Goal: Transaction & Acquisition: Purchase product/service

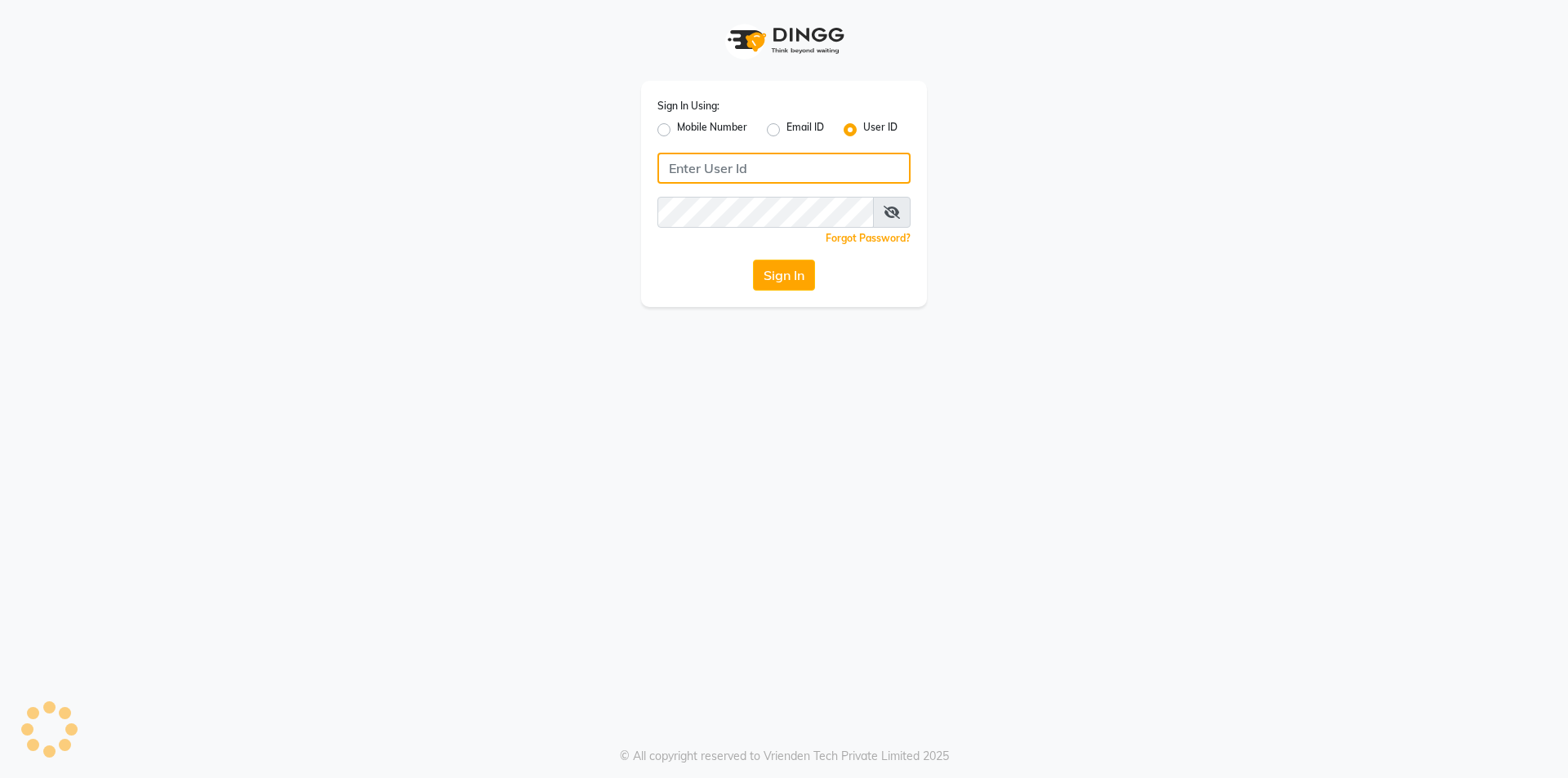
click at [699, 169] on input "Username" at bounding box center [784, 168] width 253 height 31
type input "e250-20"
click at [713, 189] on div "Sign In Using: Mobile Number Email ID User ID e250-20 Remember me Forgot Passwo…" at bounding box center [784, 194] width 285 height 226
click at [762, 281] on button "Sign In" at bounding box center [784, 276] width 62 height 31
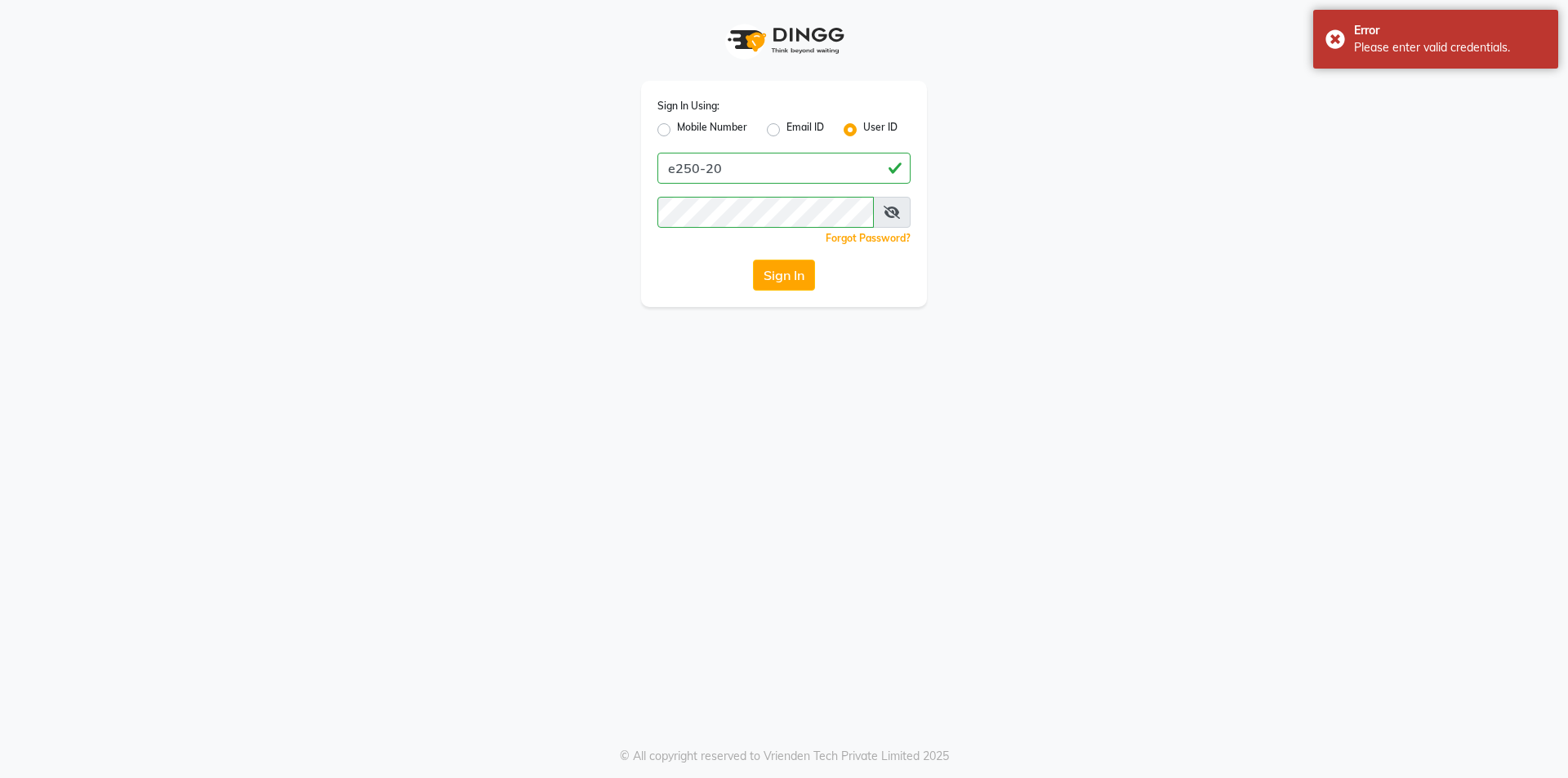
click at [896, 216] on icon at bounding box center [892, 212] width 16 height 13
click at [779, 273] on button "Sign In" at bounding box center [784, 276] width 62 height 31
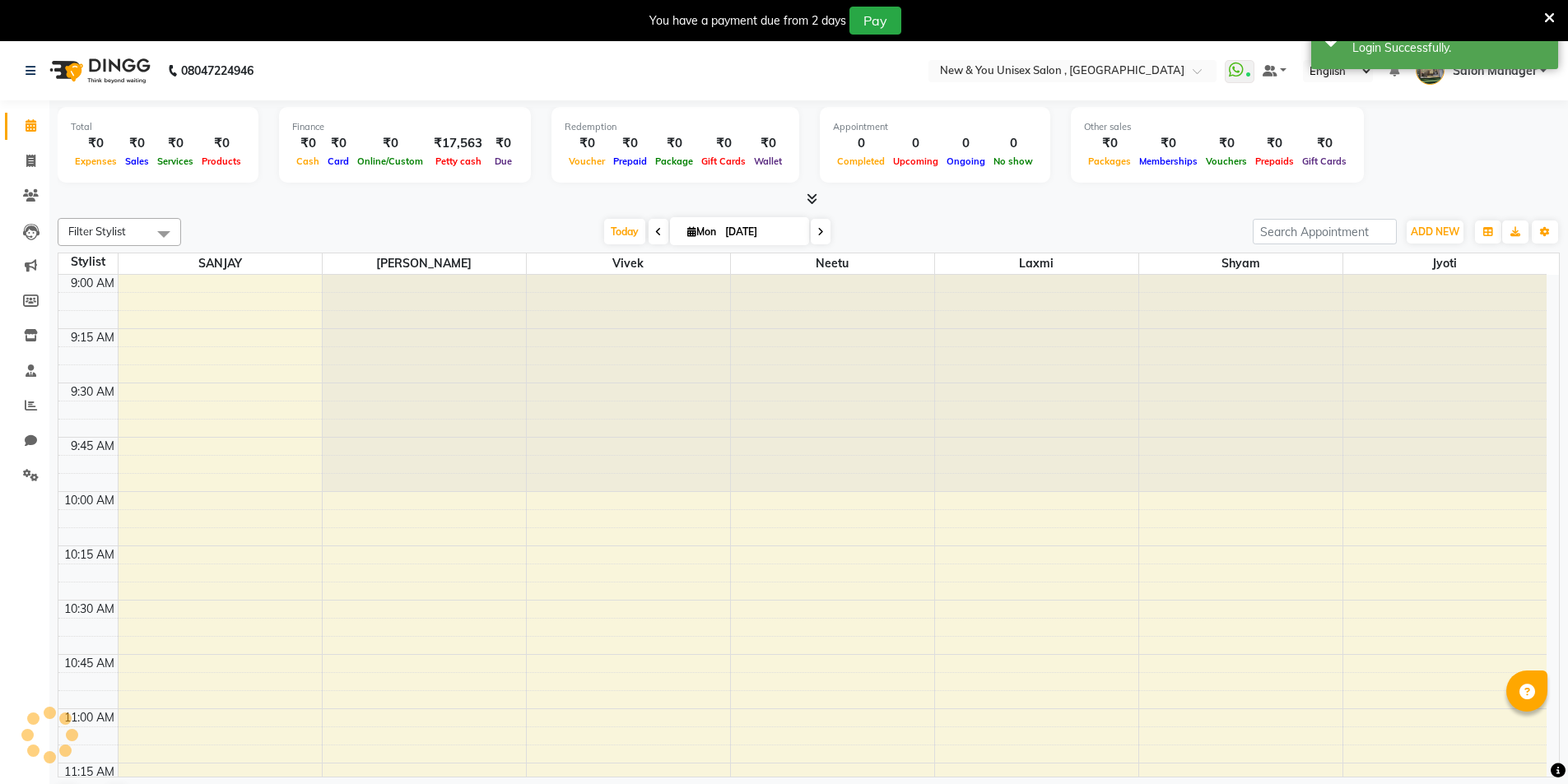
click at [1547, 7] on div at bounding box center [1549, 21] width 11 height 28
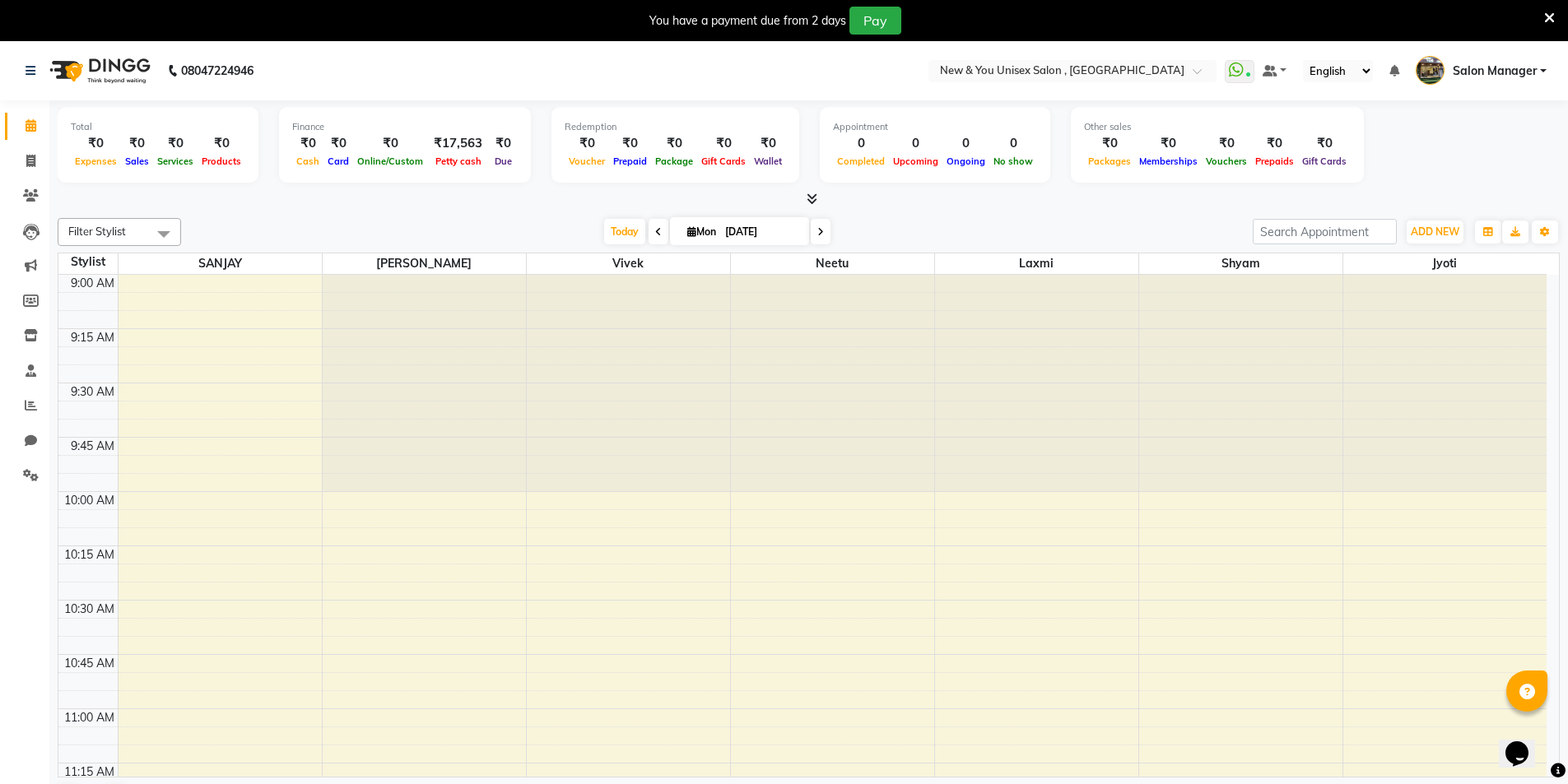
click at [1551, 14] on icon at bounding box center [1549, 18] width 11 height 15
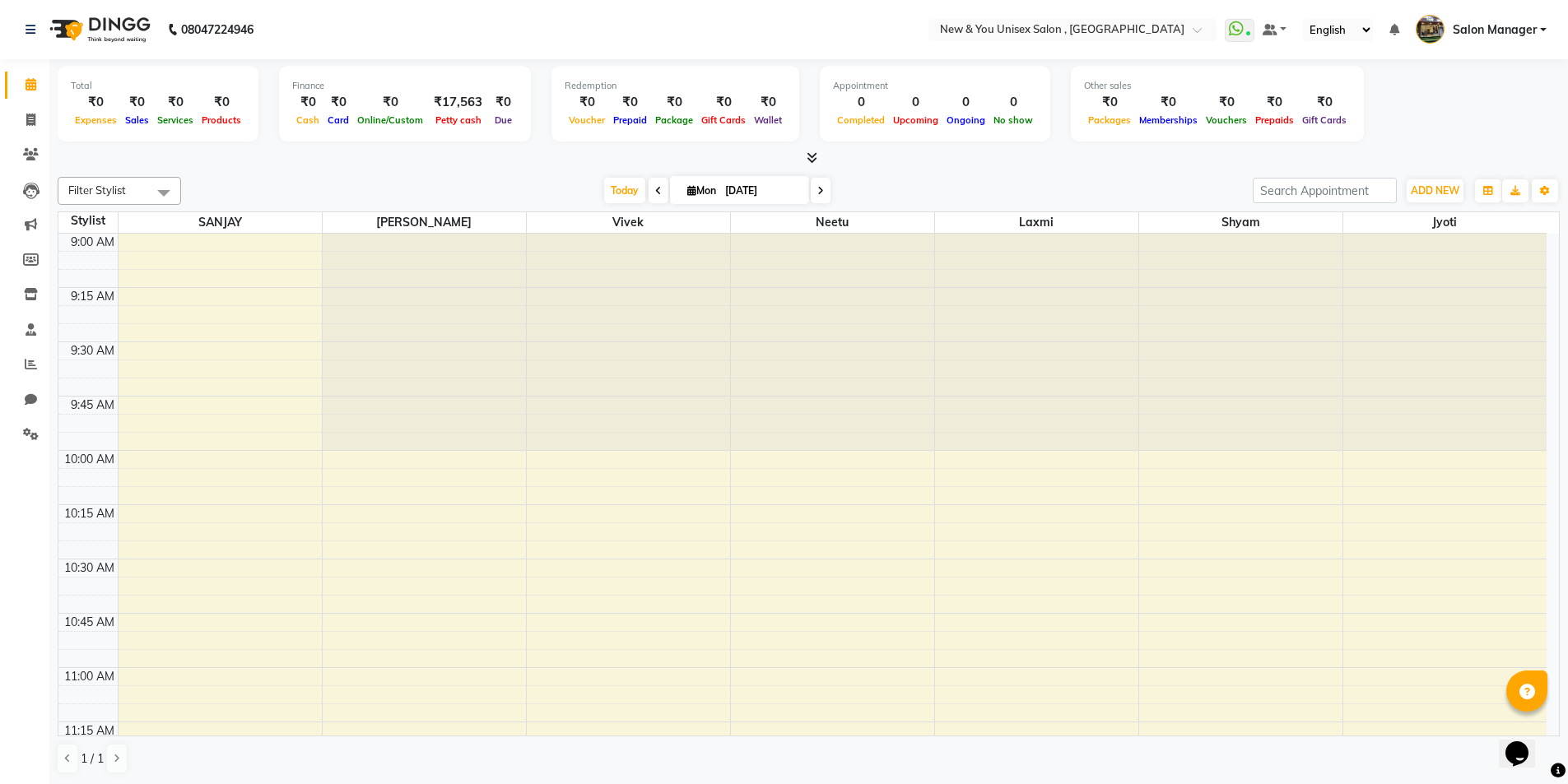
click at [1551, 17] on ul "WhatsApp Status ✕ Status: Connected Most Recent Message: [DATE] 02:02 PM Recent…" at bounding box center [1389, 30] width 330 height 27
click at [1418, 196] on span "ADD NEW" at bounding box center [1435, 190] width 48 height 12
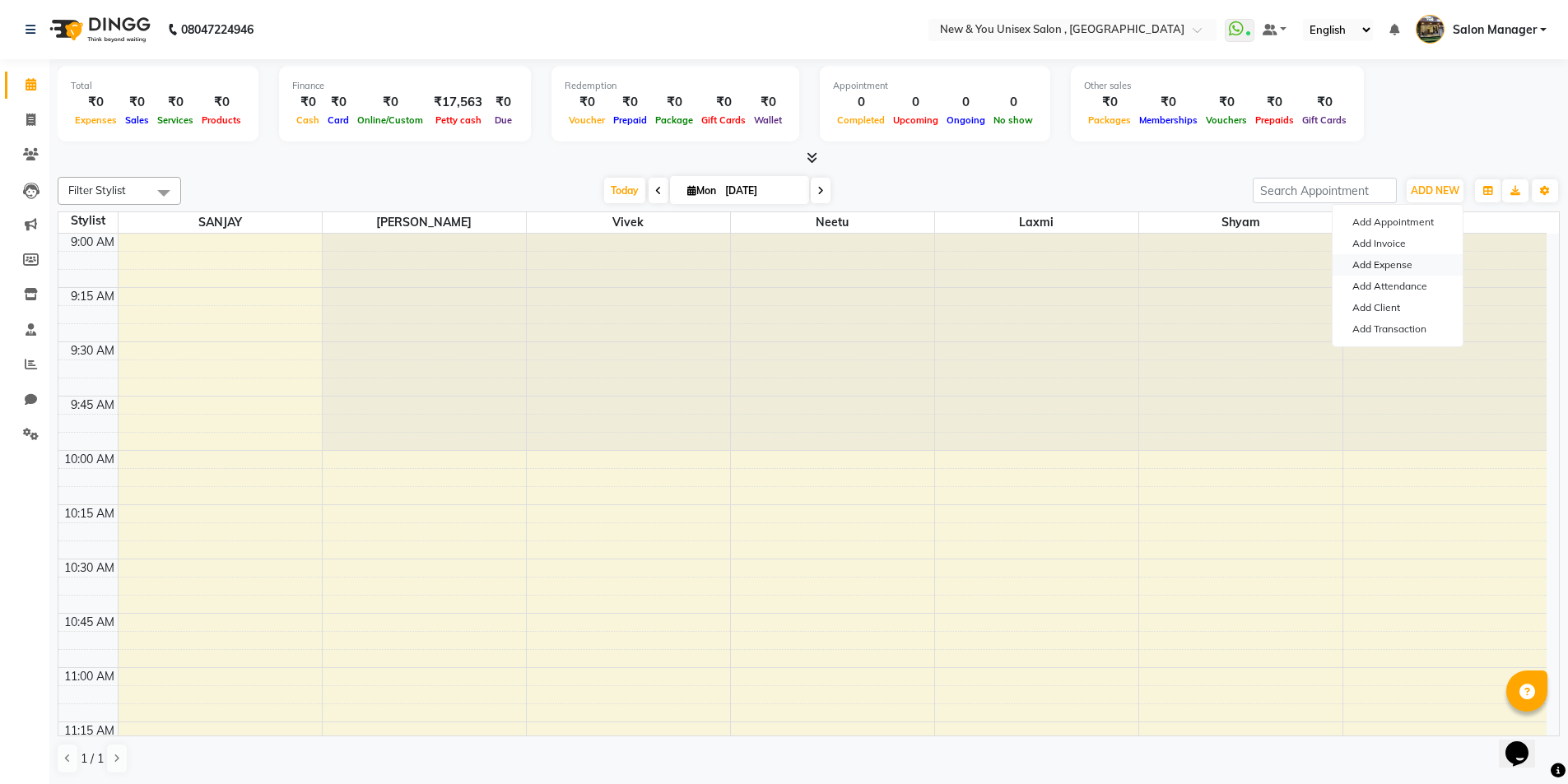
click at [1386, 269] on link "Add Expense" at bounding box center [1398, 265] width 130 height 22
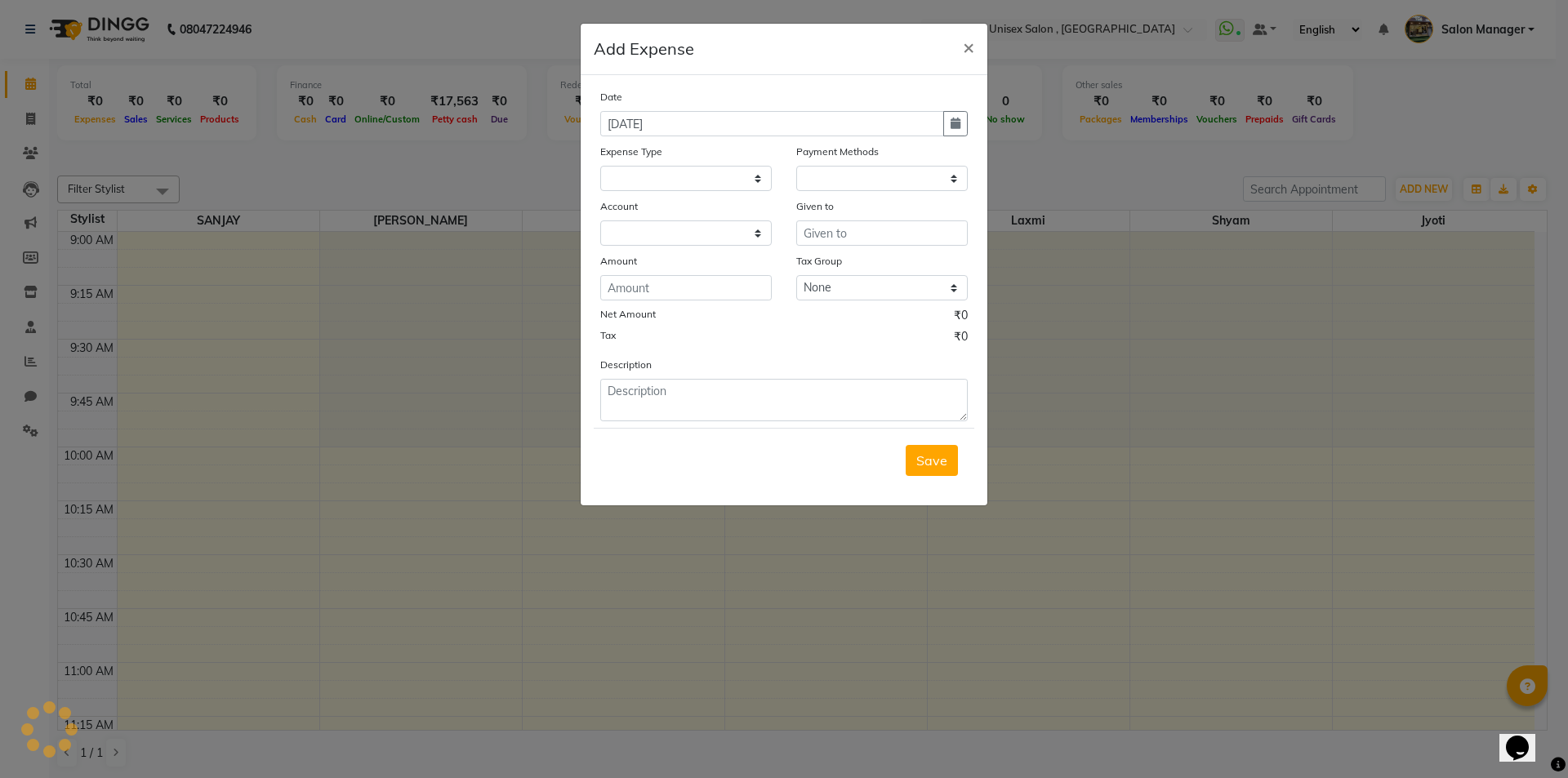
select select
select select "1"
select select "2408"
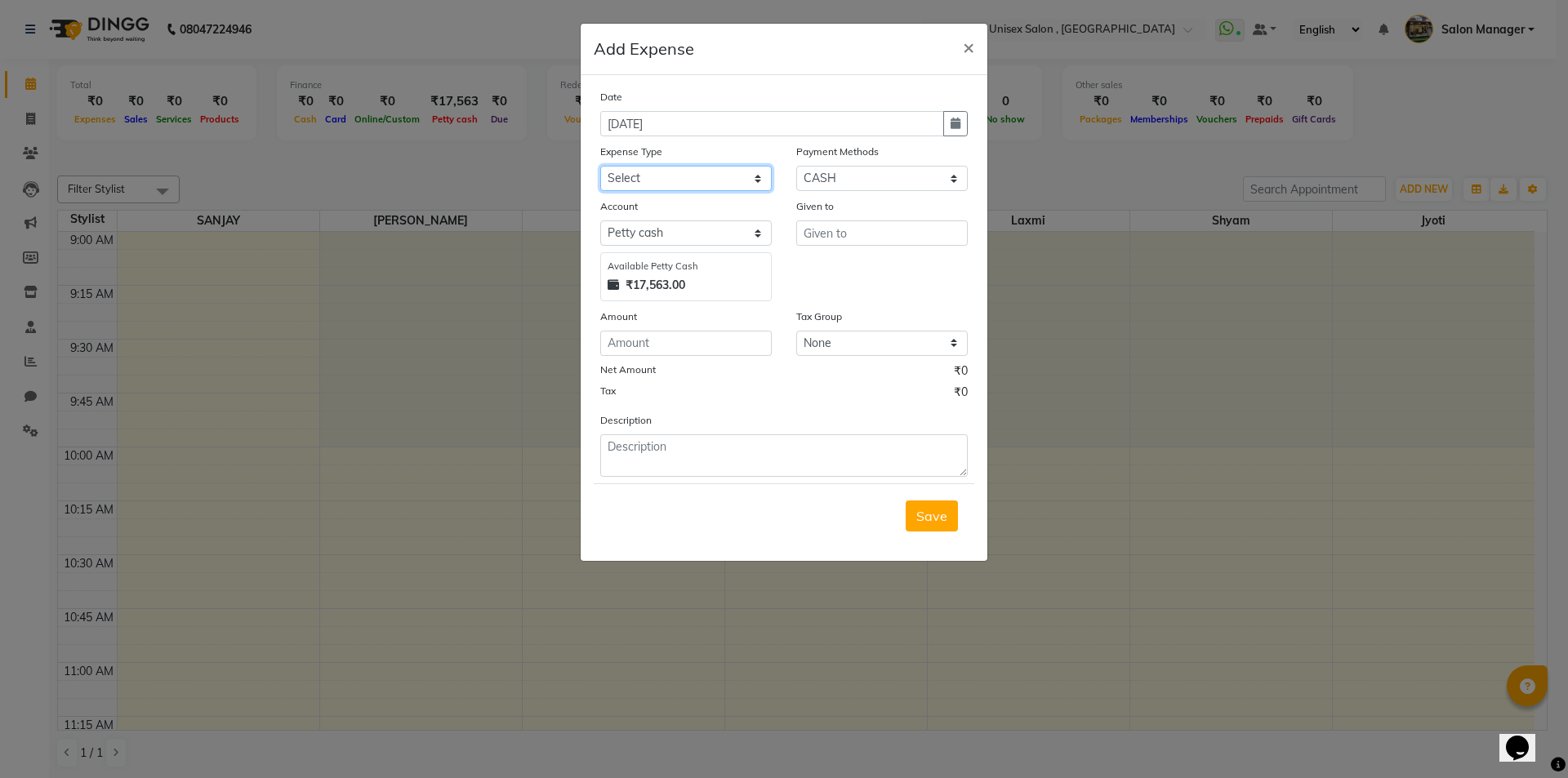
click at [647, 181] on select "Select Advance Salary Bank charges Car maintenance Cash transfer to bank Cash t…" at bounding box center [686, 178] width 172 height 26
select select "8766"
click at [648, 337] on input "number" at bounding box center [686, 343] width 172 height 26
type input "80"
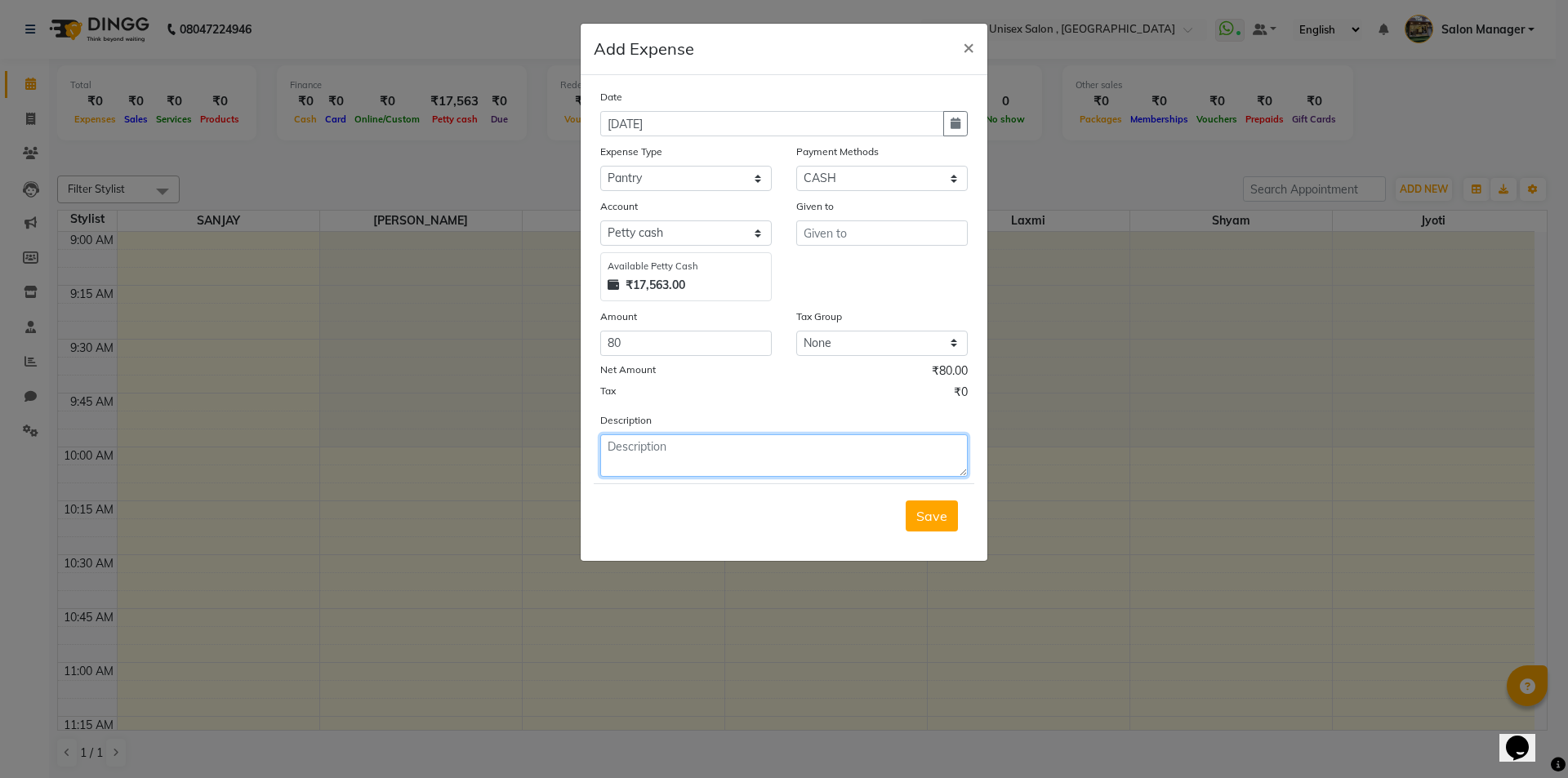
click at [641, 449] on textarea at bounding box center [784, 455] width 367 height 42
type textarea "Milk 58 + Coffee 22"
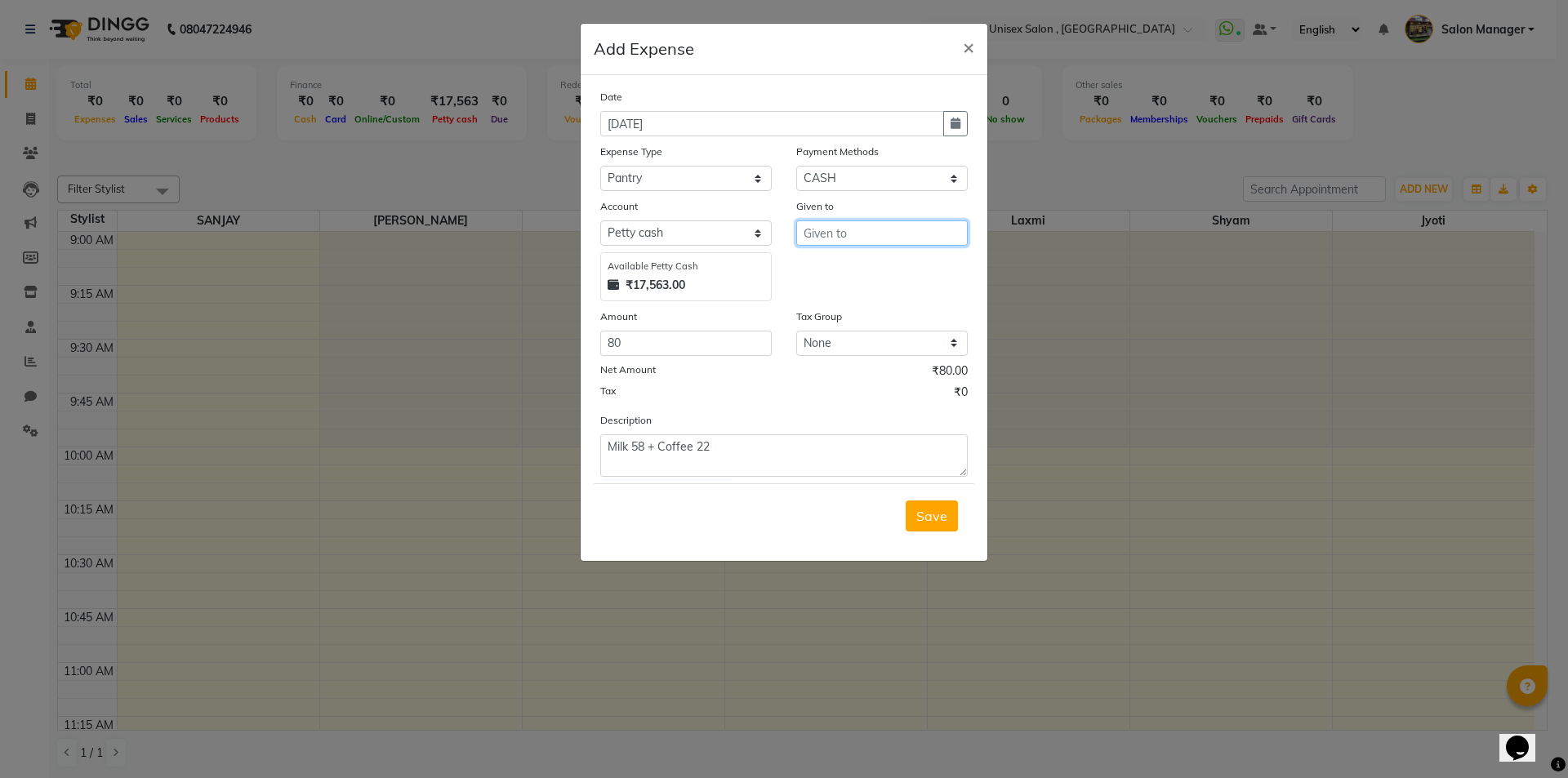
click at [882, 236] on input "text" at bounding box center [882, 233] width 172 height 26
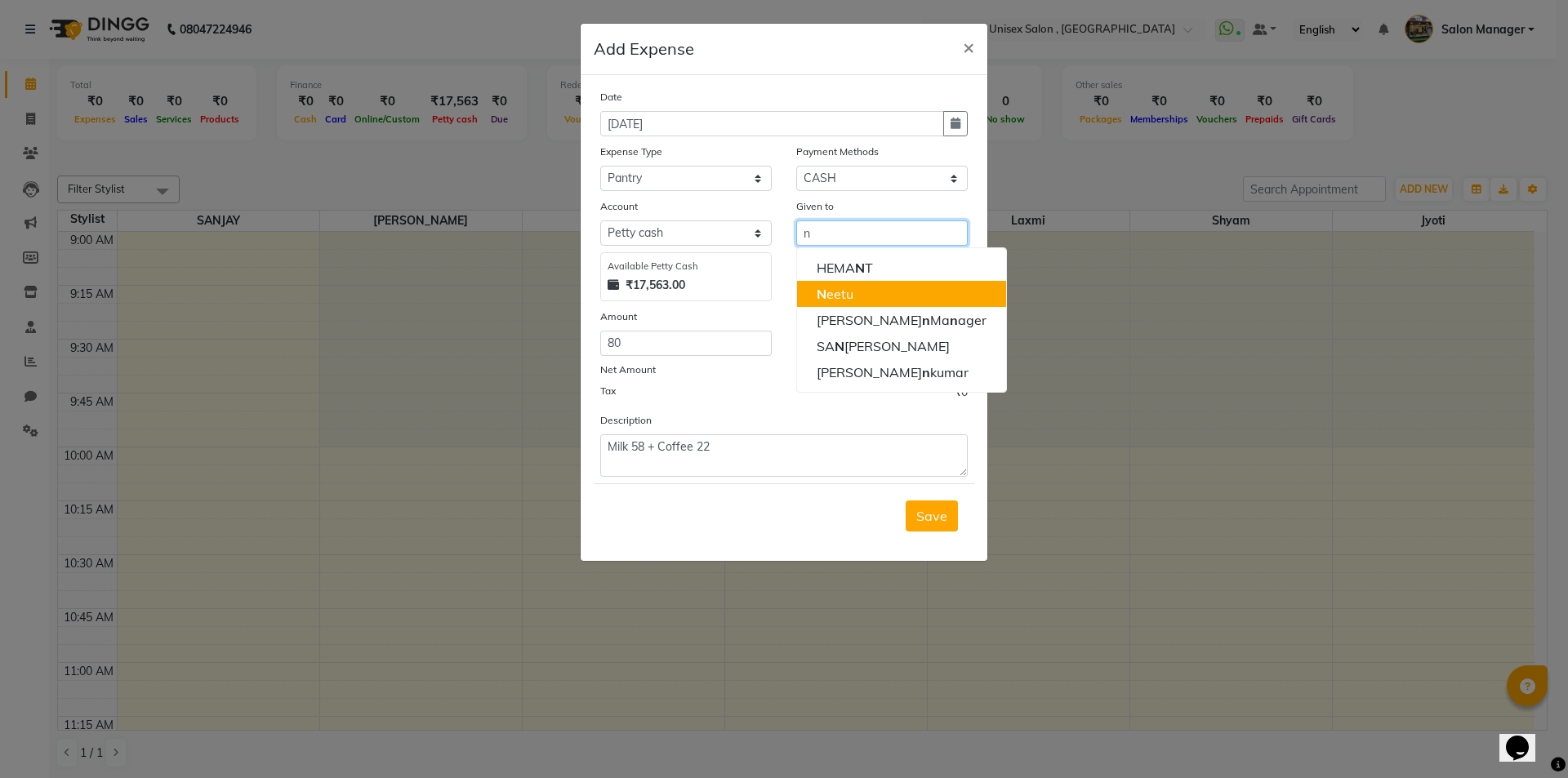
click at [870, 291] on button "N eetu" at bounding box center [901, 295] width 209 height 26
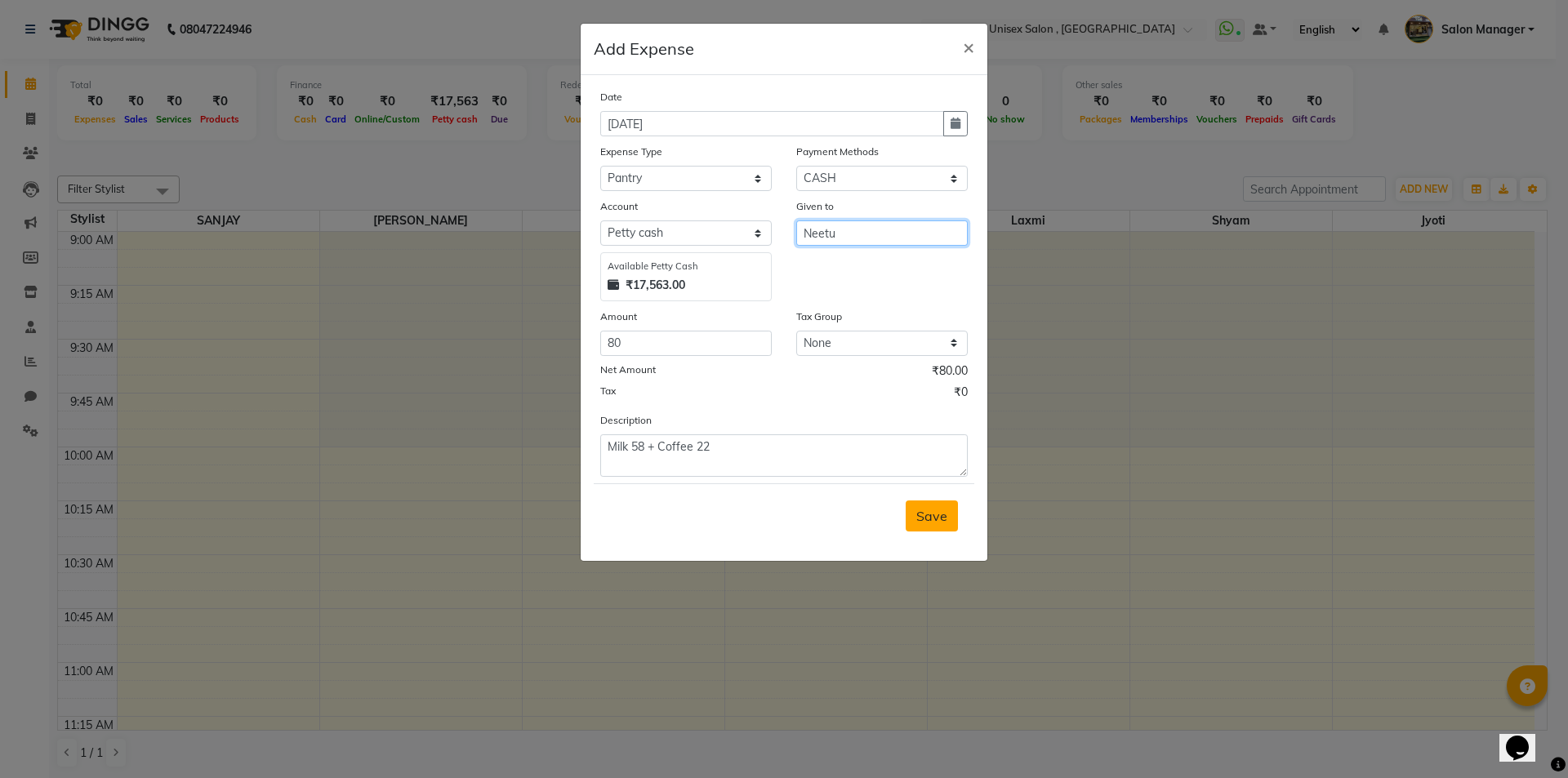
type input "Neetu"
click at [940, 508] on span "Save" at bounding box center [932, 516] width 31 height 17
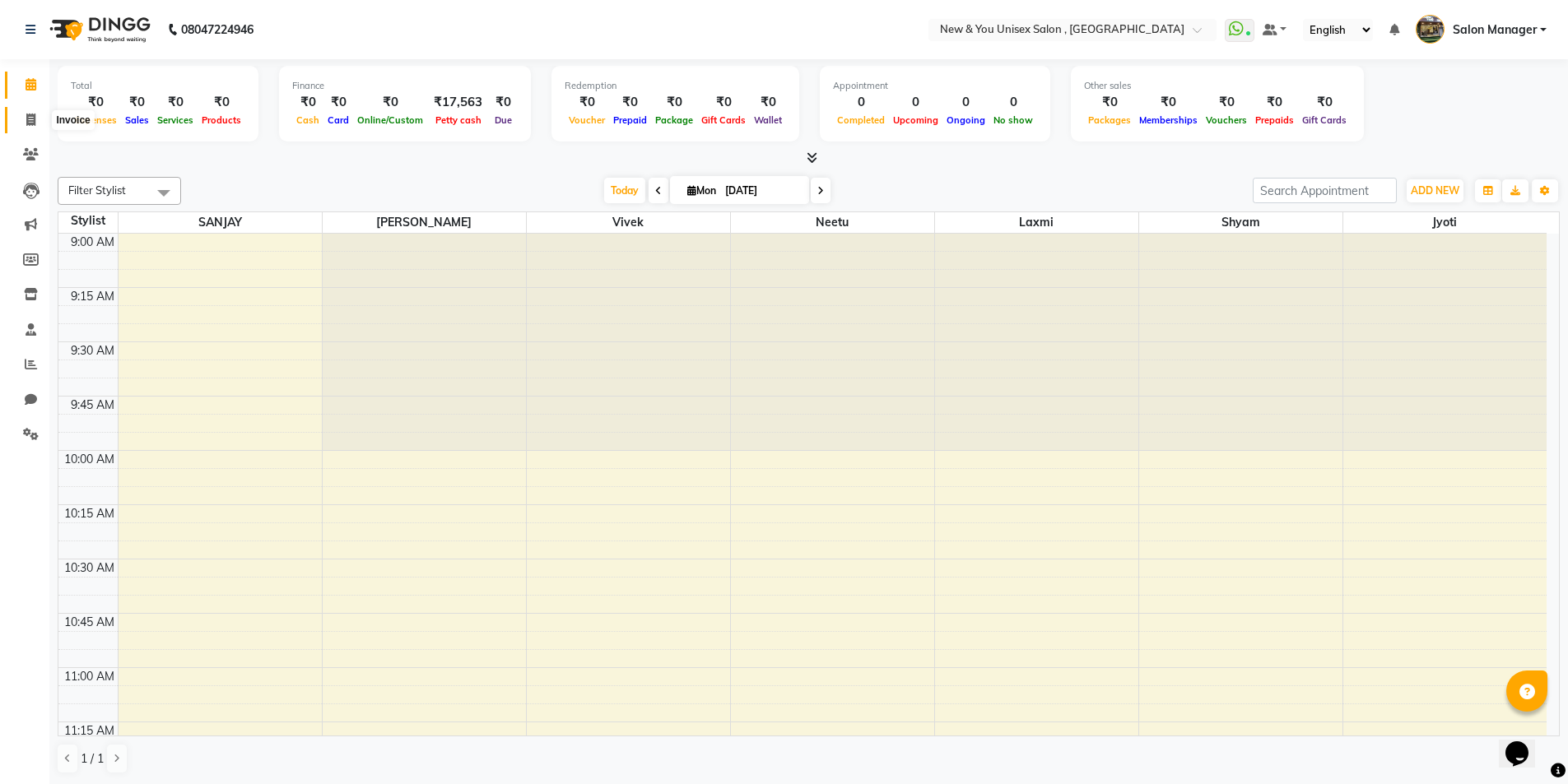
click at [32, 121] on icon at bounding box center [31, 120] width 9 height 12
select select "service"
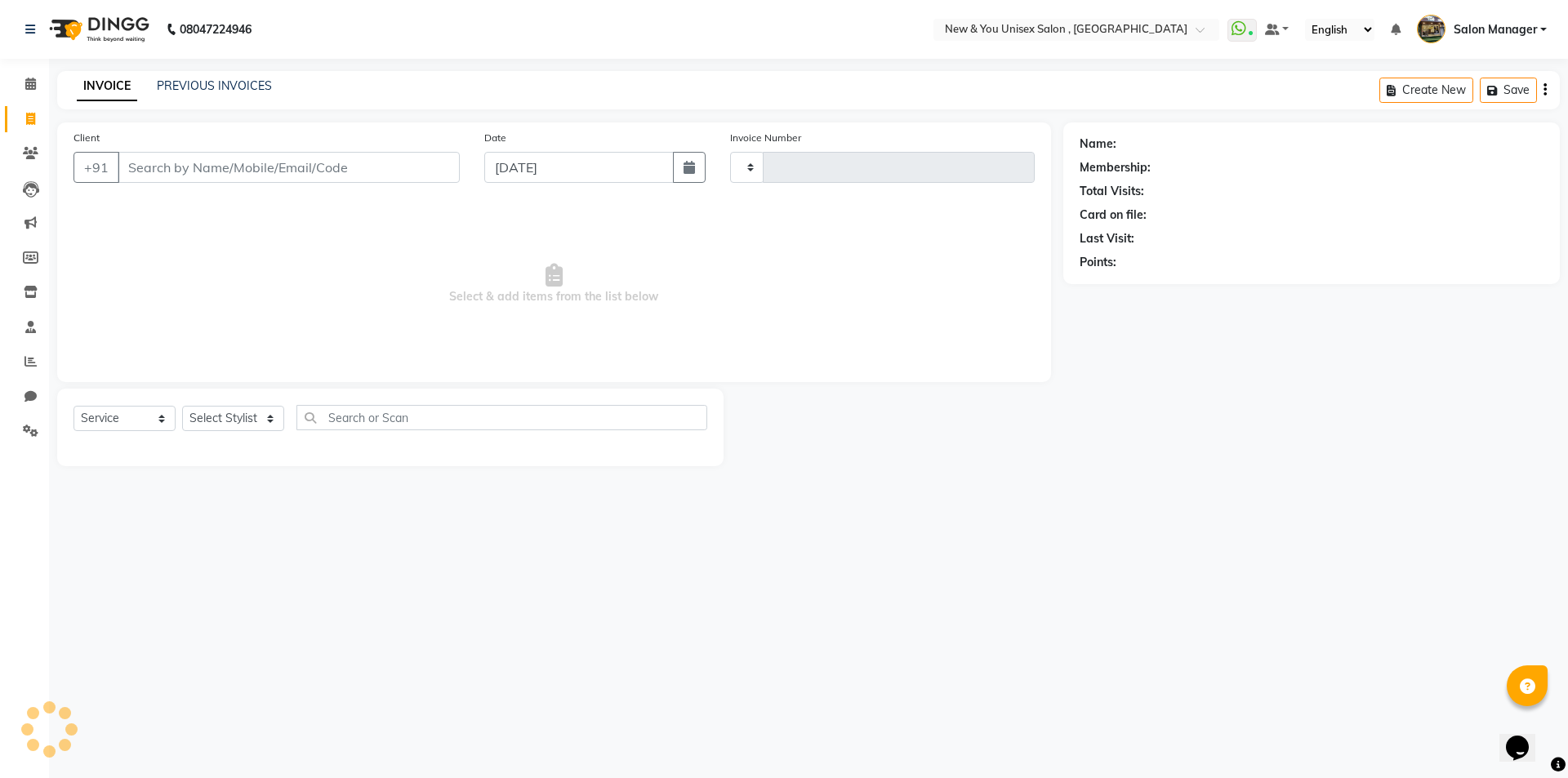
type input "1928"
select select "31"
click at [205, 407] on select "Select Stylist" at bounding box center [233, 418] width 102 height 26
click at [244, 417] on select "Select Stylist HEMANT [PERSON_NAME] [PERSON_NAME] Salon Manager [PERSON_NAME] […" at bounding box center [233, 418] width 102 height 26
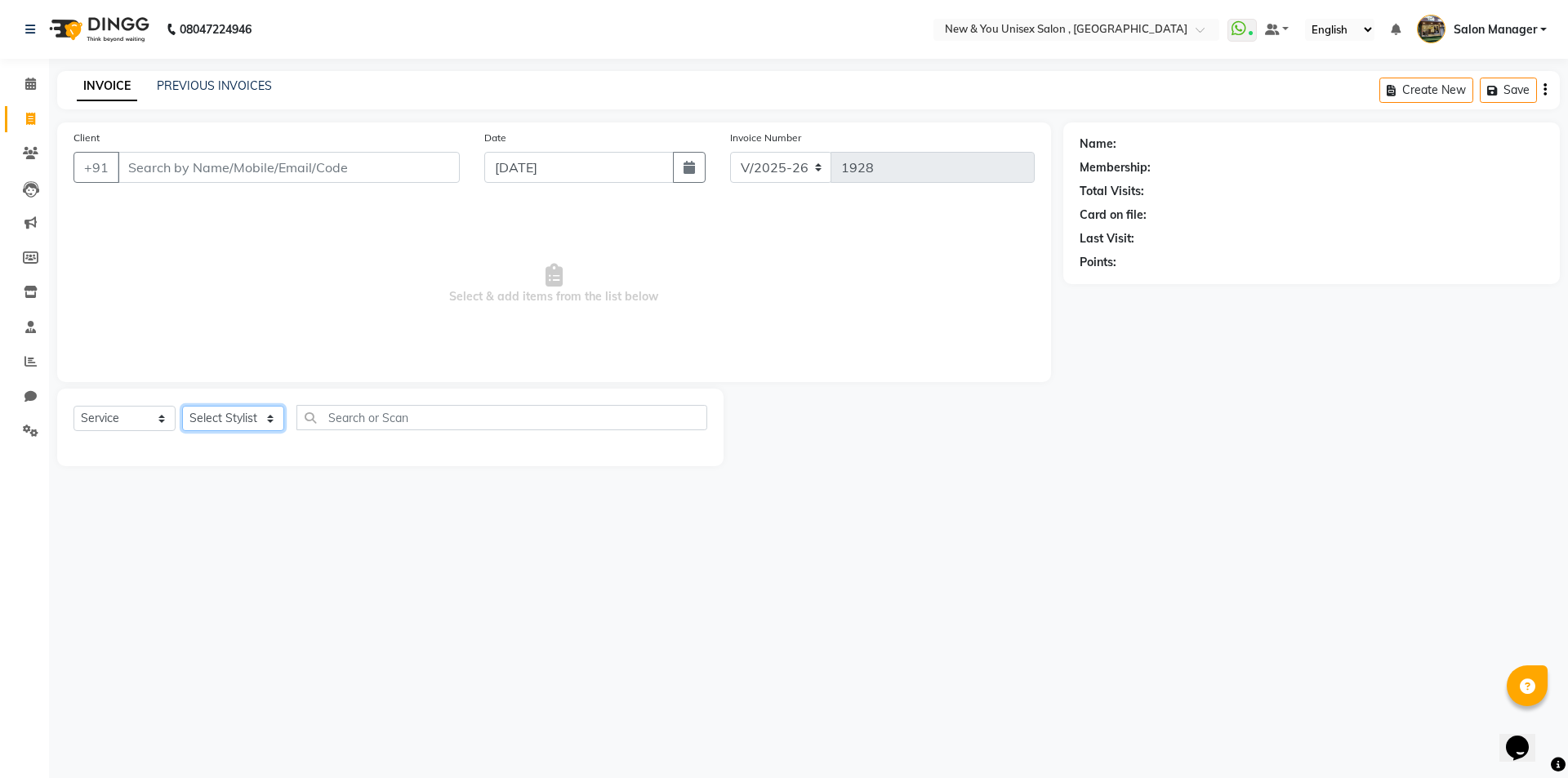
select select "40116"
click at [182, 406] on select "Select Stylist HEMANT [PERSON_NAME] [PERSON_NAME] Salon Manager [PERSON_NAME] […" at bounding box center [233, 418] width 102 height 26
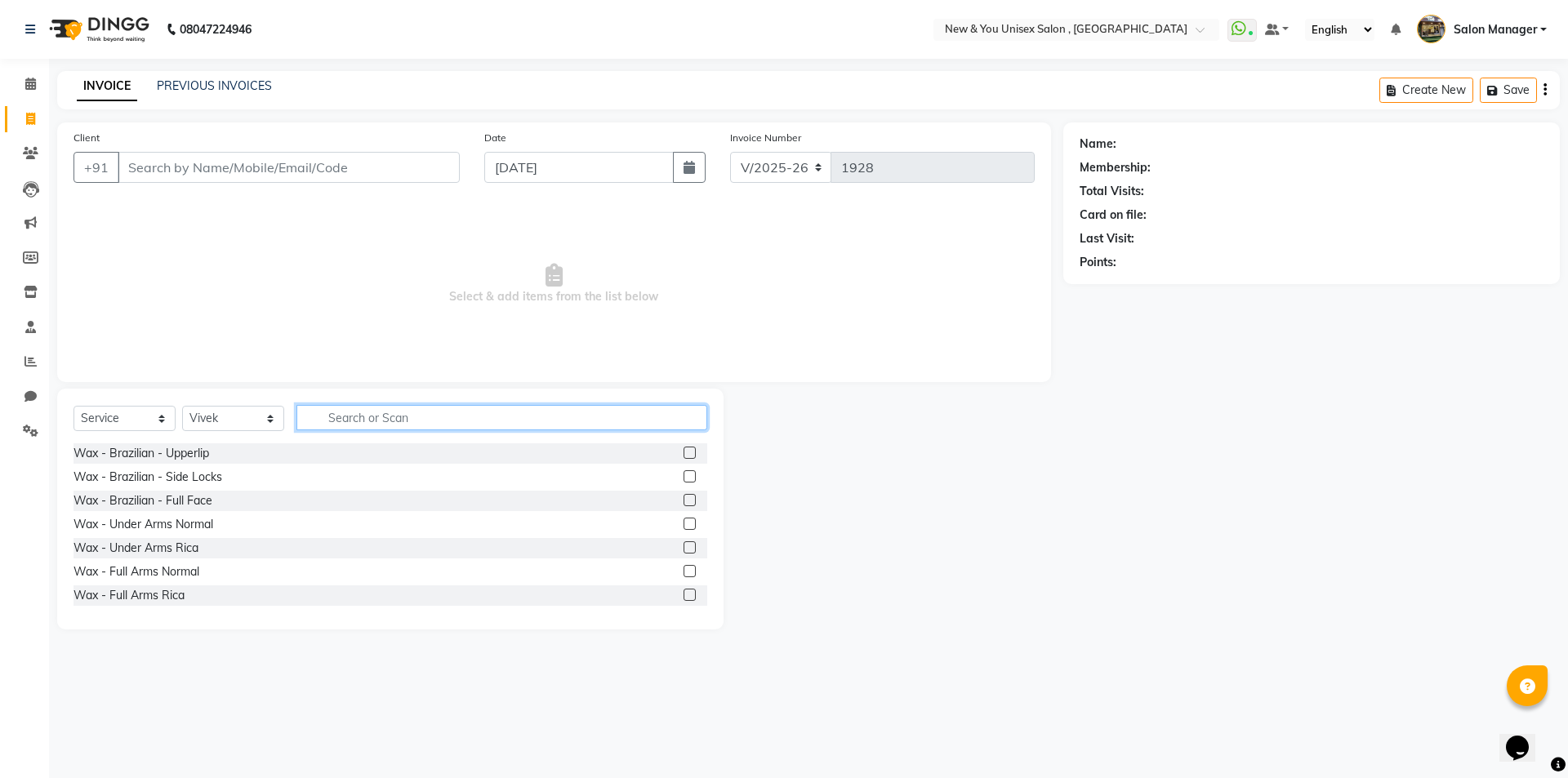
click at [413, 405] on input "text" at bounding box center [501, 417] width 411 height 26
click at [413, 409] on input "text" at bounding box center [501, 417] width 411 height 26
type input "ut"
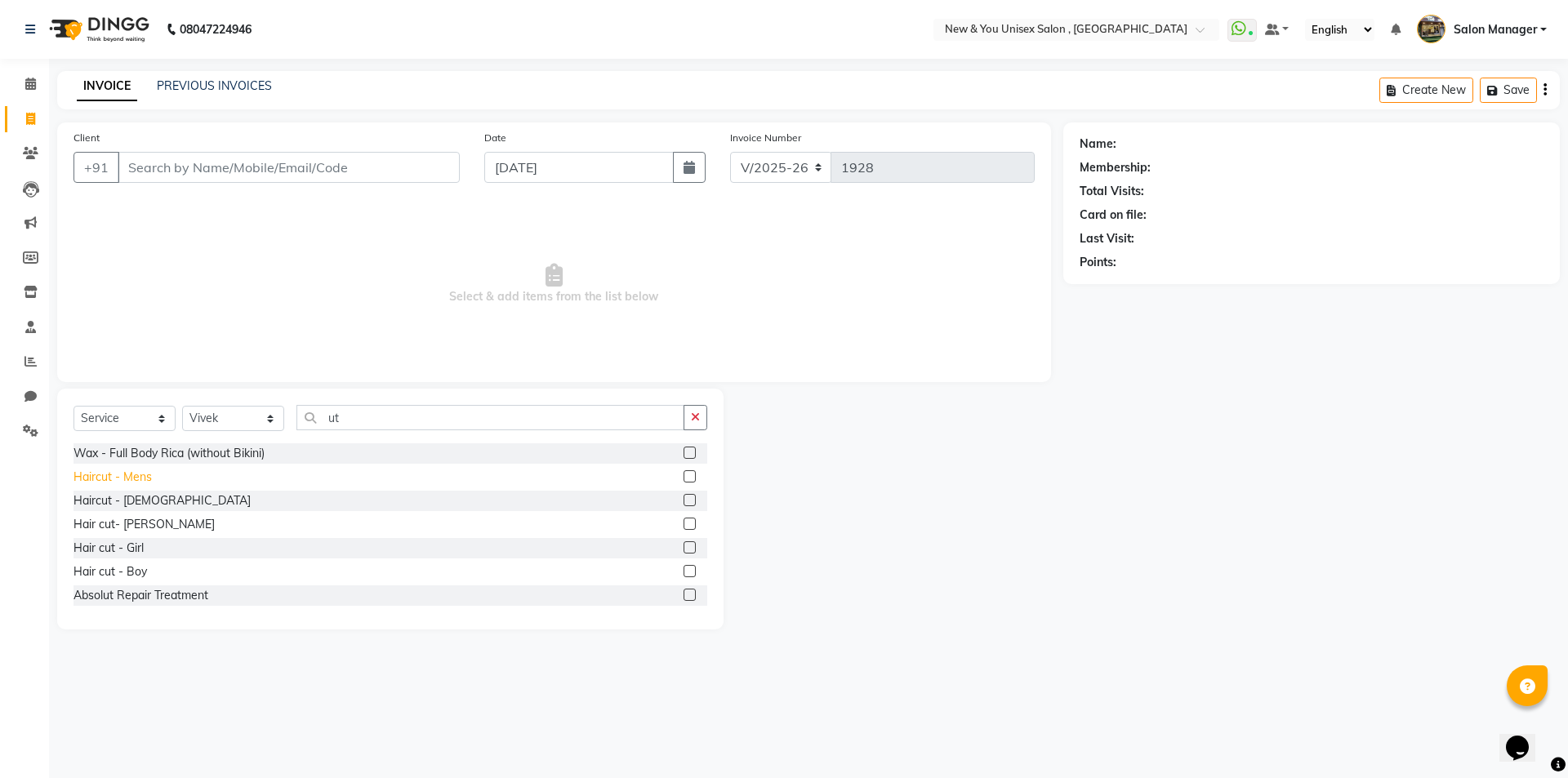
click at [139, 480] on div "Haircut - Mens" at bounding box center [112, 477] width 78 height 17
checkbox input "false"
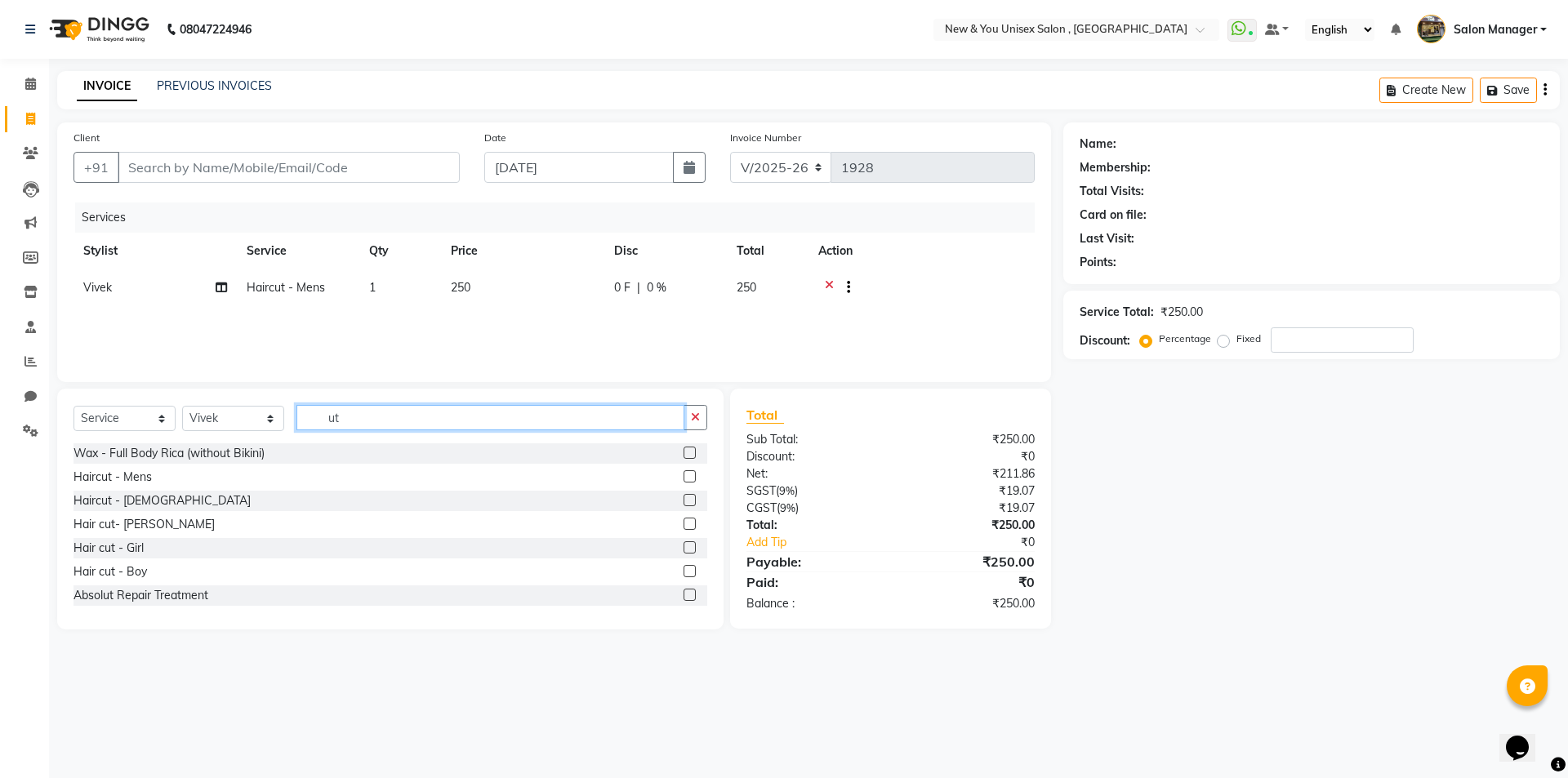
drag, startPoint x: 362, startPoint y: 422, endPoint x: 320, endPoint y: 434, distance: 43.7
click at [320, 434] on div "Select Service Product Membership Package Voucher Prepaid Gift Card Select Styl…" at bounding box center [390, 424] width 633 height 39
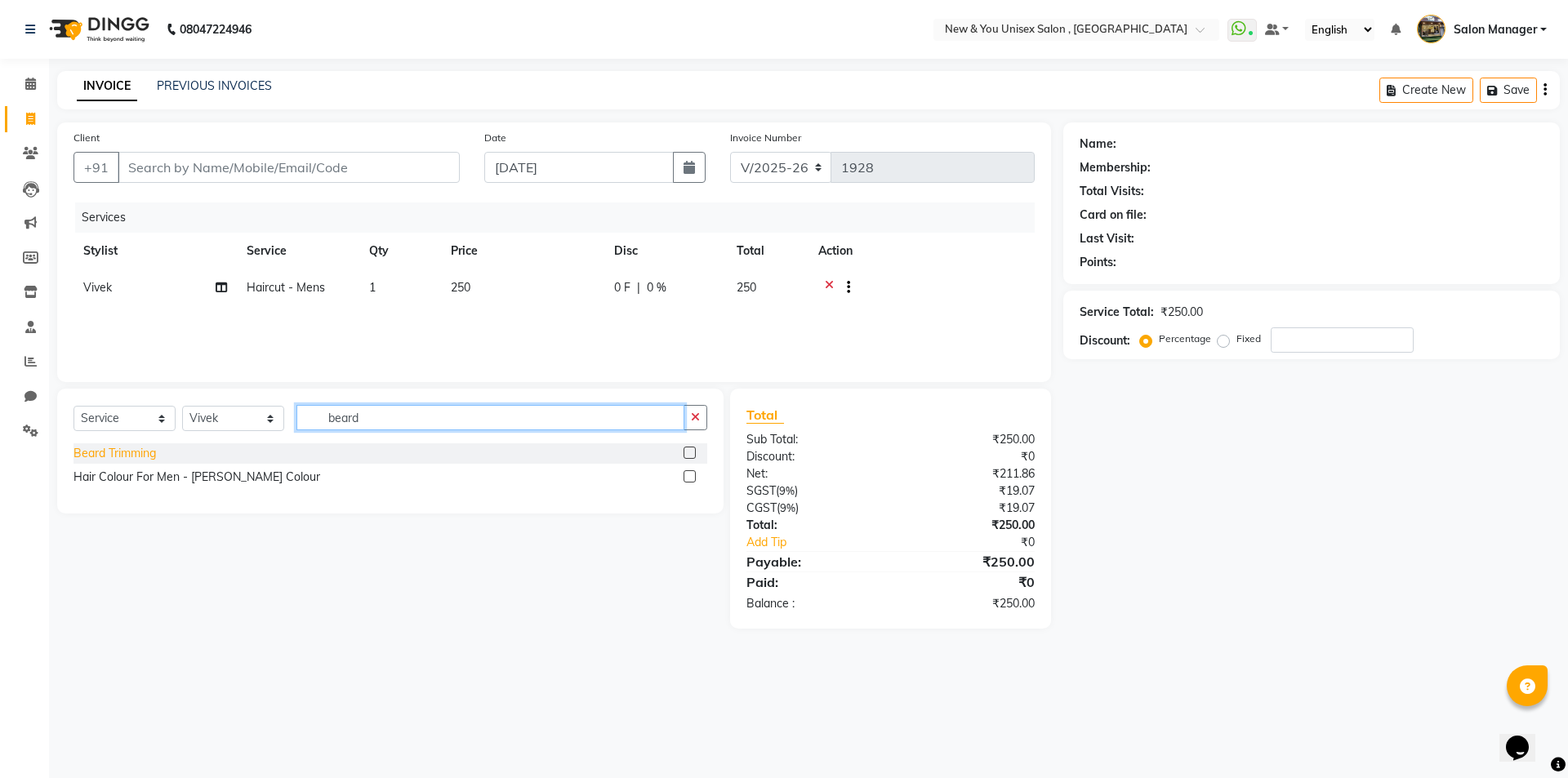
type input "beard"
click at [121, 455] on div "Beard Trimming" at bounding box center [115, 453] width 82 height 17
checkbox input "false"
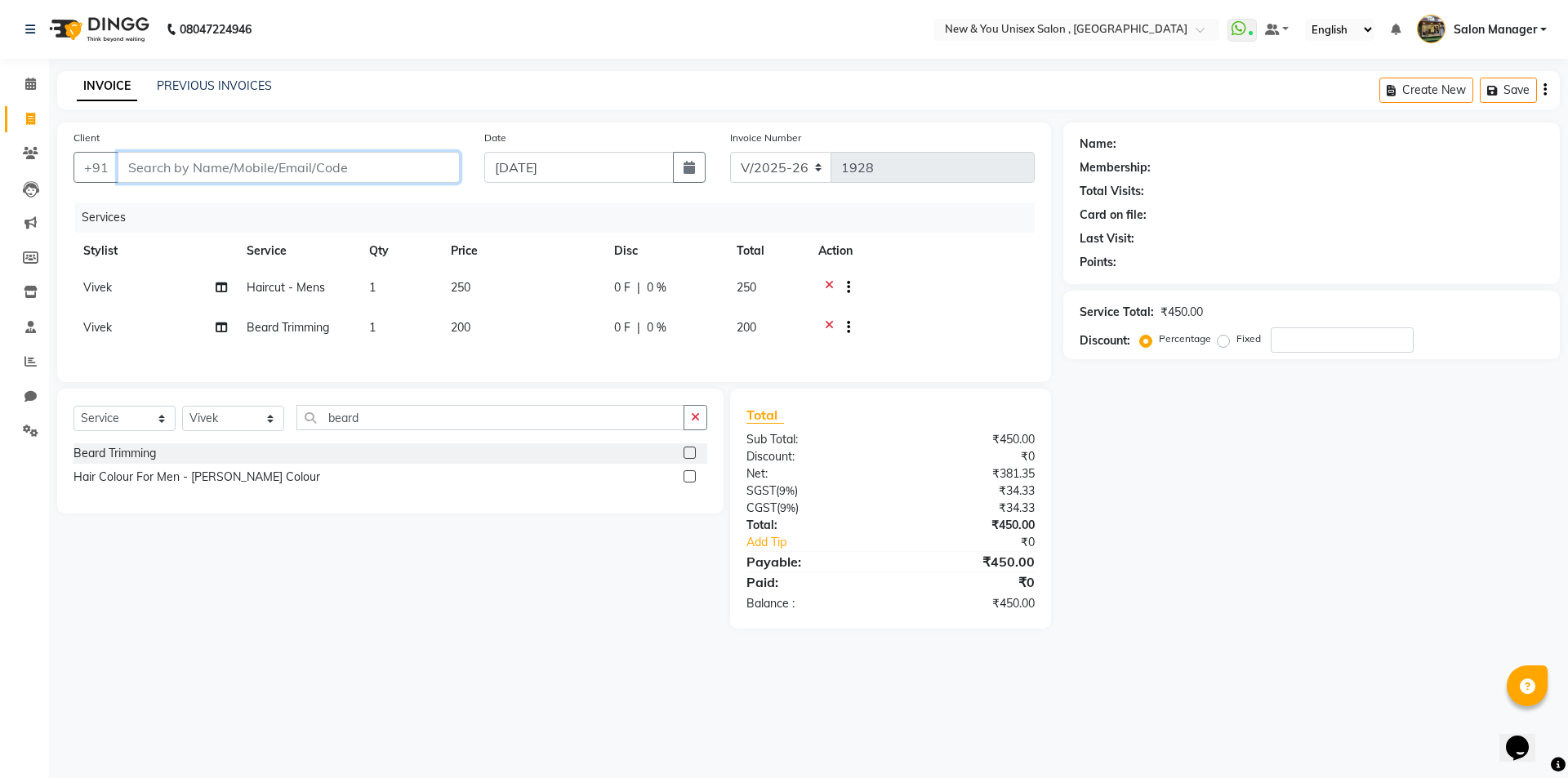
click at [287, 164] on input "Client" at bounding box center [289, 167] width 342 height 31
click at [29, 355] on span at bounding box center [31, 362] width 29 height 19
click at [1491, 89] on icon "button" at bounding box center [1495, 91] width 16 height 12
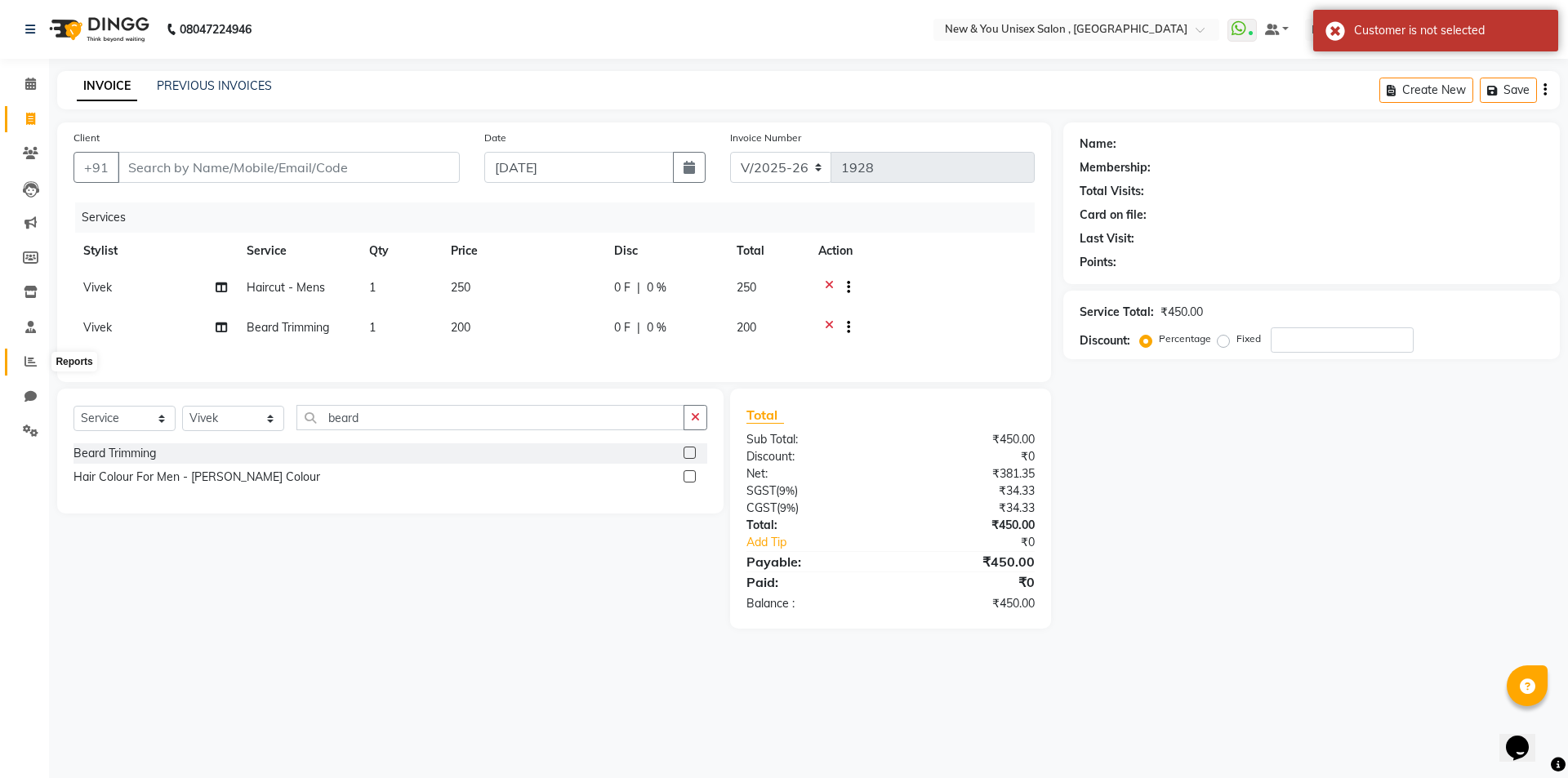
click at [37, 362] on span at bounding box center [31, 362] width 29 height 19
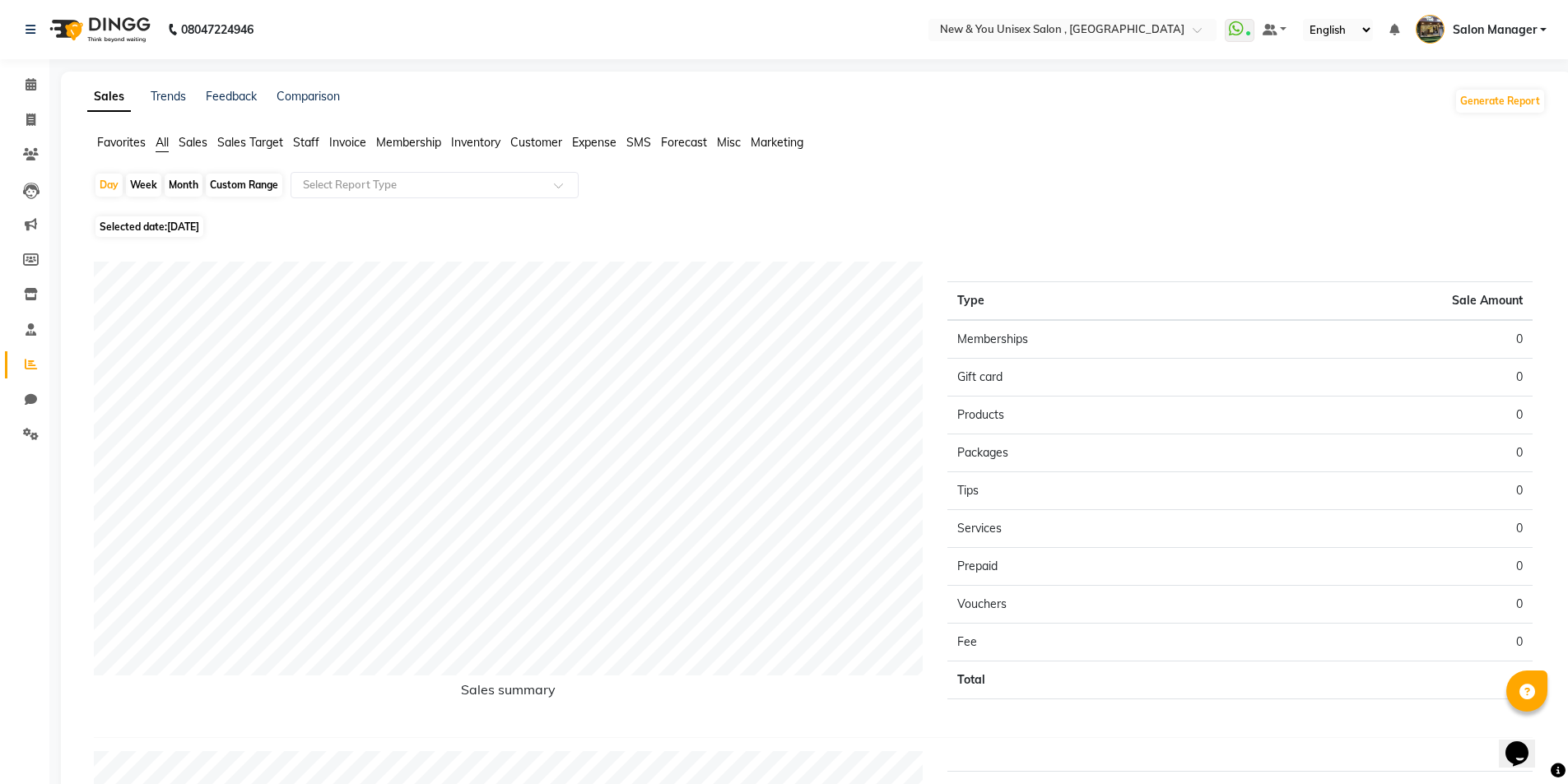
click at [190, 227] on span "[DATE]" at bounding box center [183, 226] width 32 height 12
select select "9"
select select "2025"
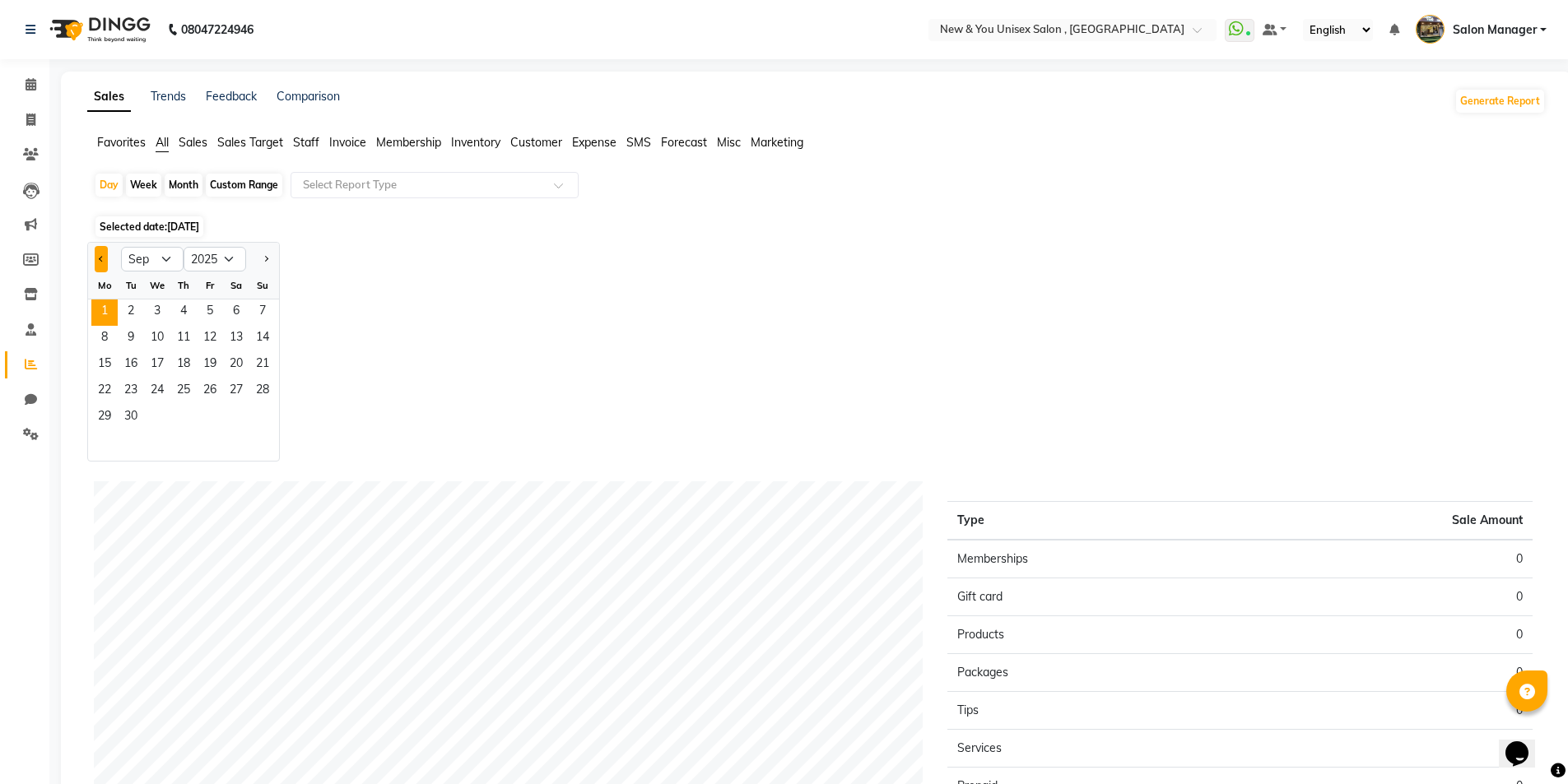
click at [106, 258] on button "Previous month" at bounding box center [101, 259] width 13 height 27
select select "8"
click at [262, 416] on span "31" at bounding box center [263, 418] width 27 height 27
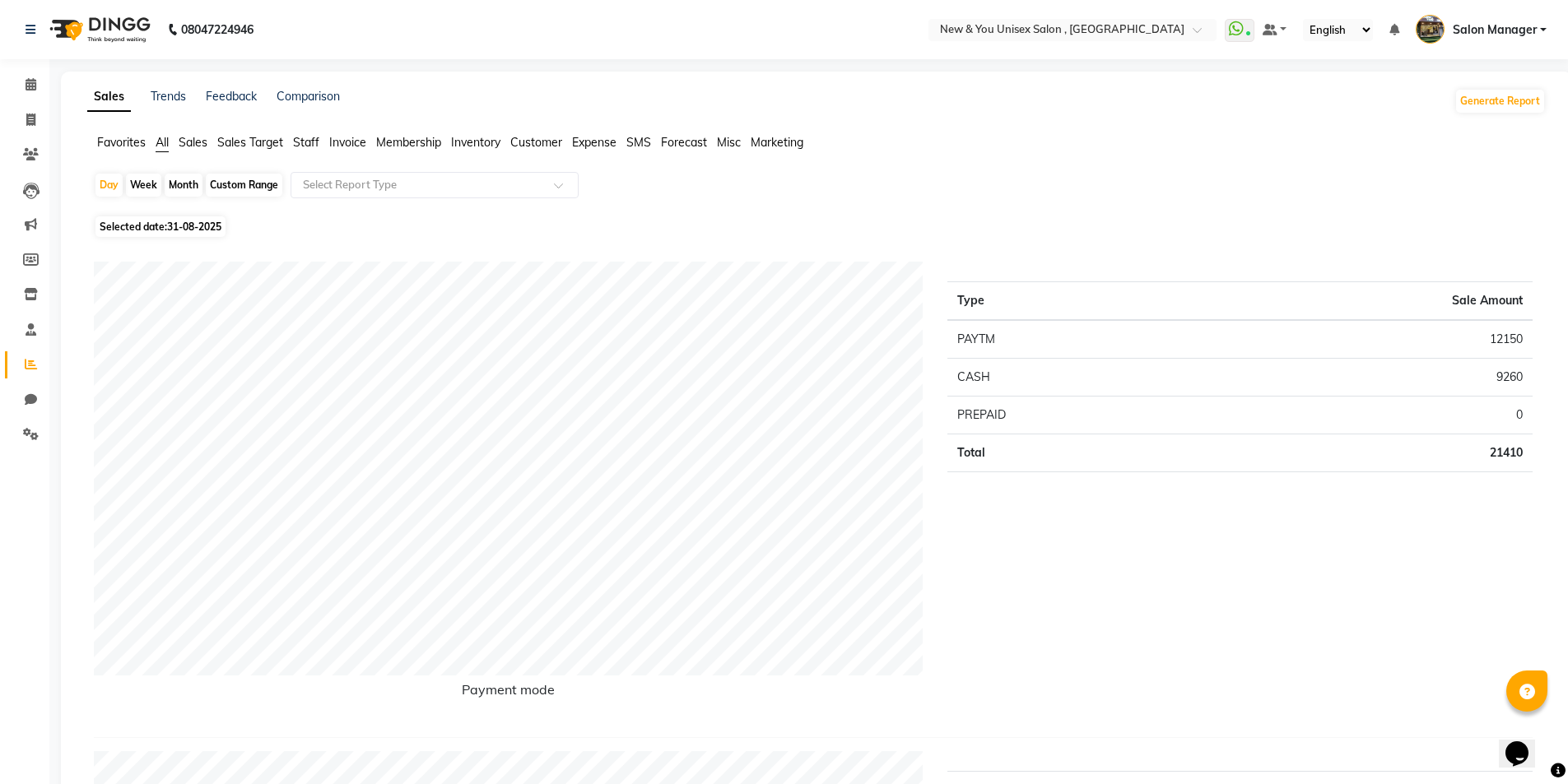
click at [185, 180] on div "Month" at bounding box center [184, 185] width 38 height 23
select select "8"
select select "2025"
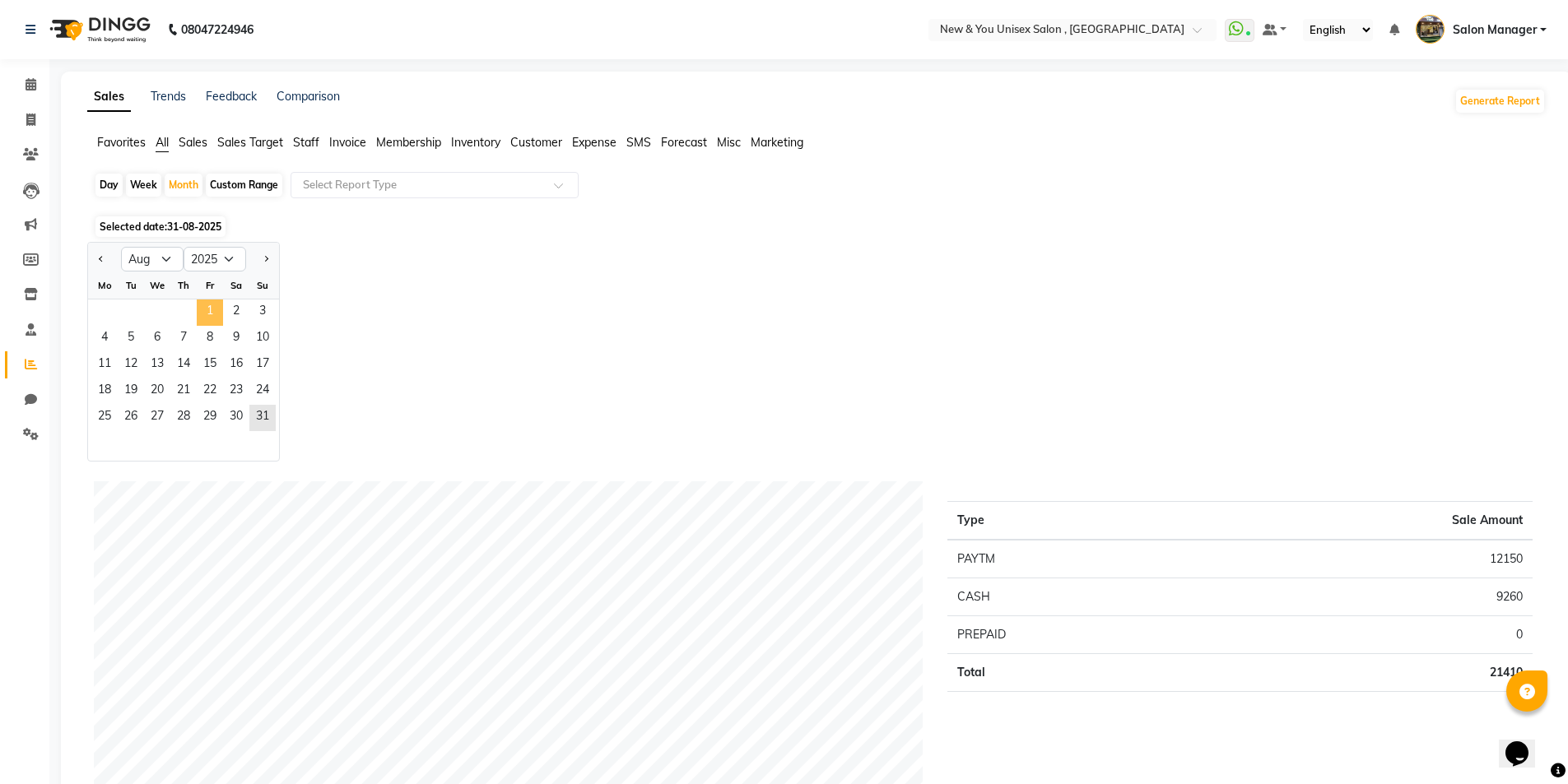
click at [210, 299] on span "1" at bounding box center [210, 313] width 27 height 27
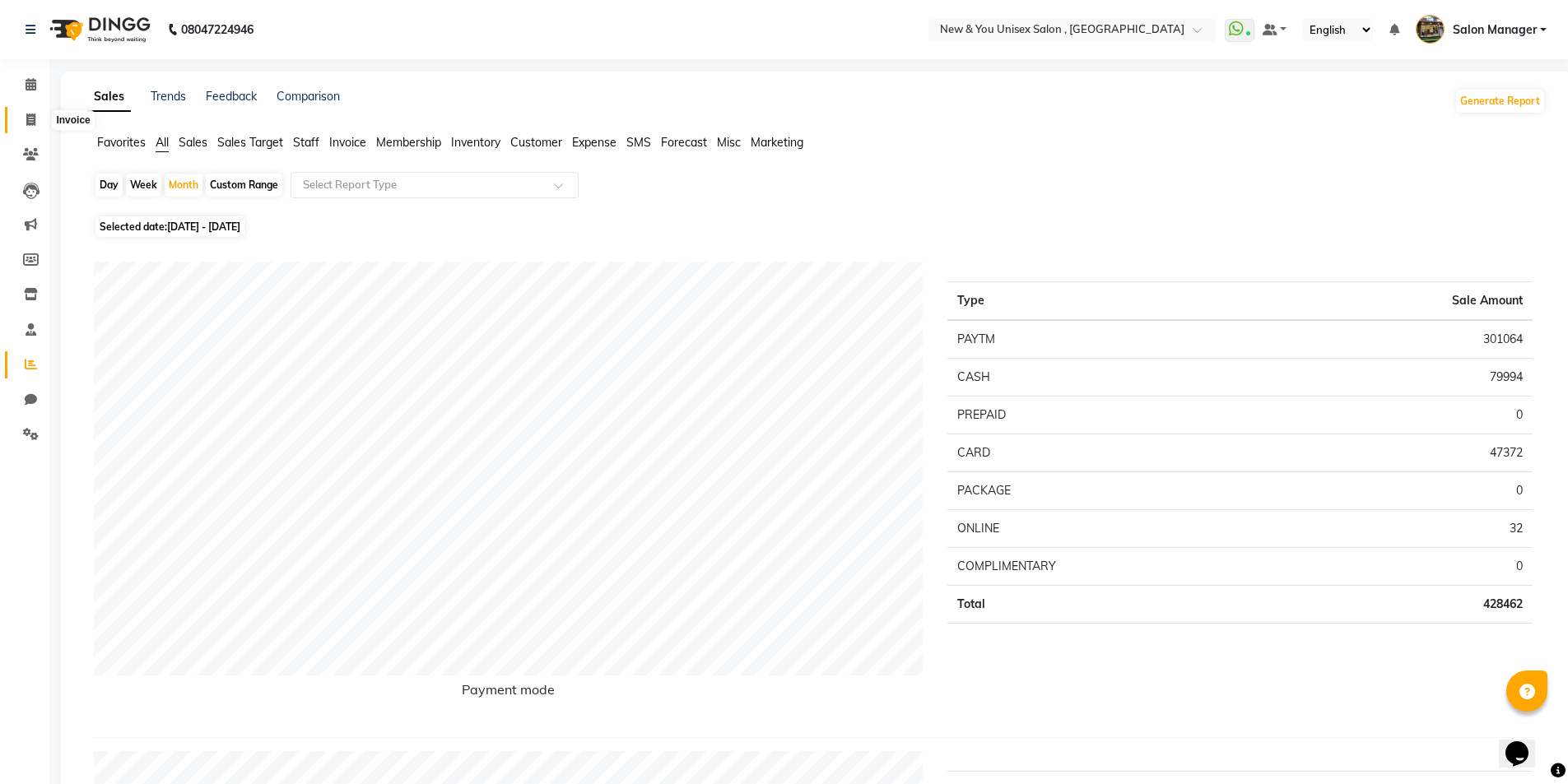
click at [33, 121] on icon at bounding box center [31, 120] width 9 height 12
select select "service"
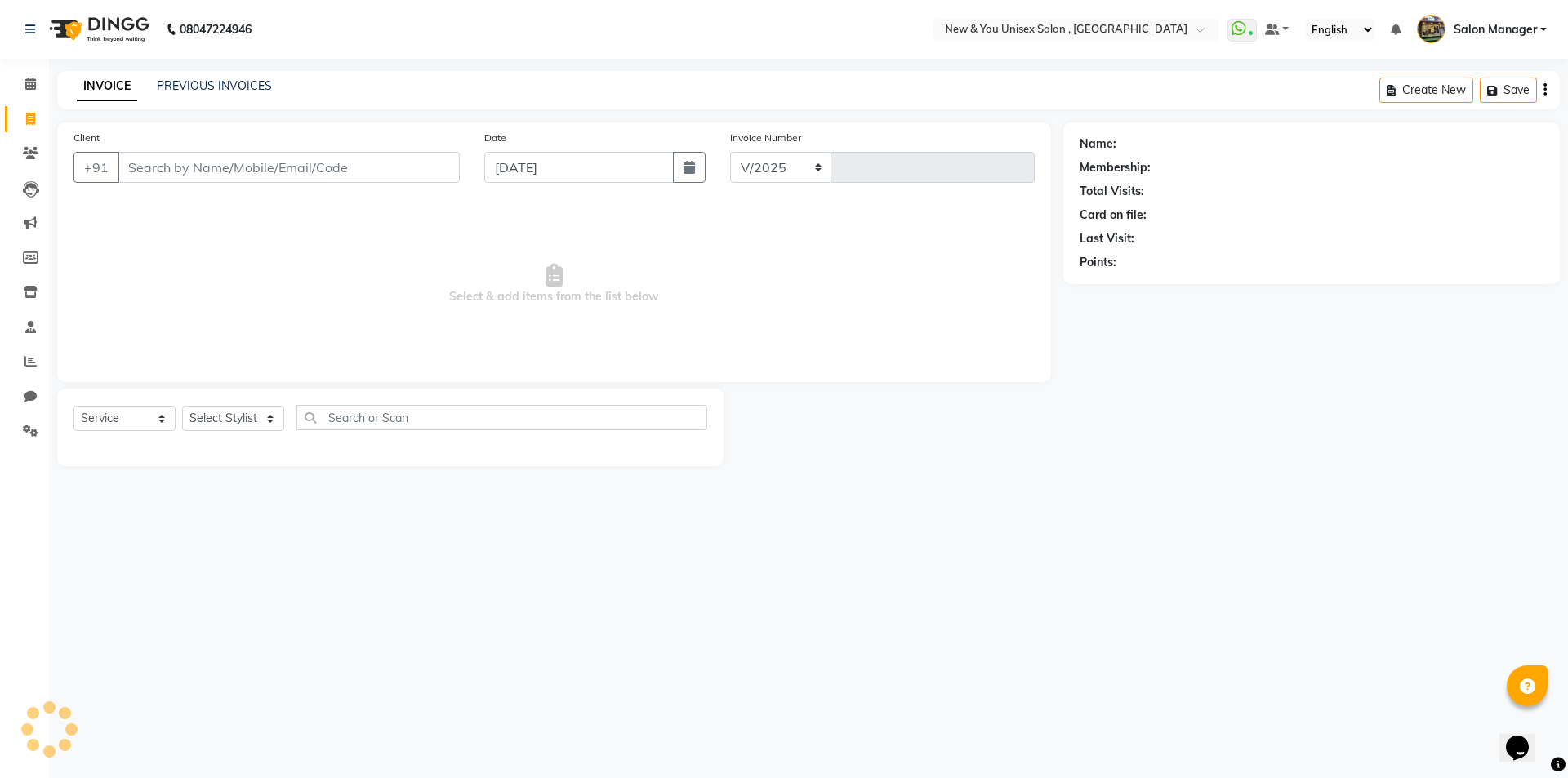
select select "31"
type input "1928"
click at [21, 80] on span at bounding box center [31, 84] width 29 height 19
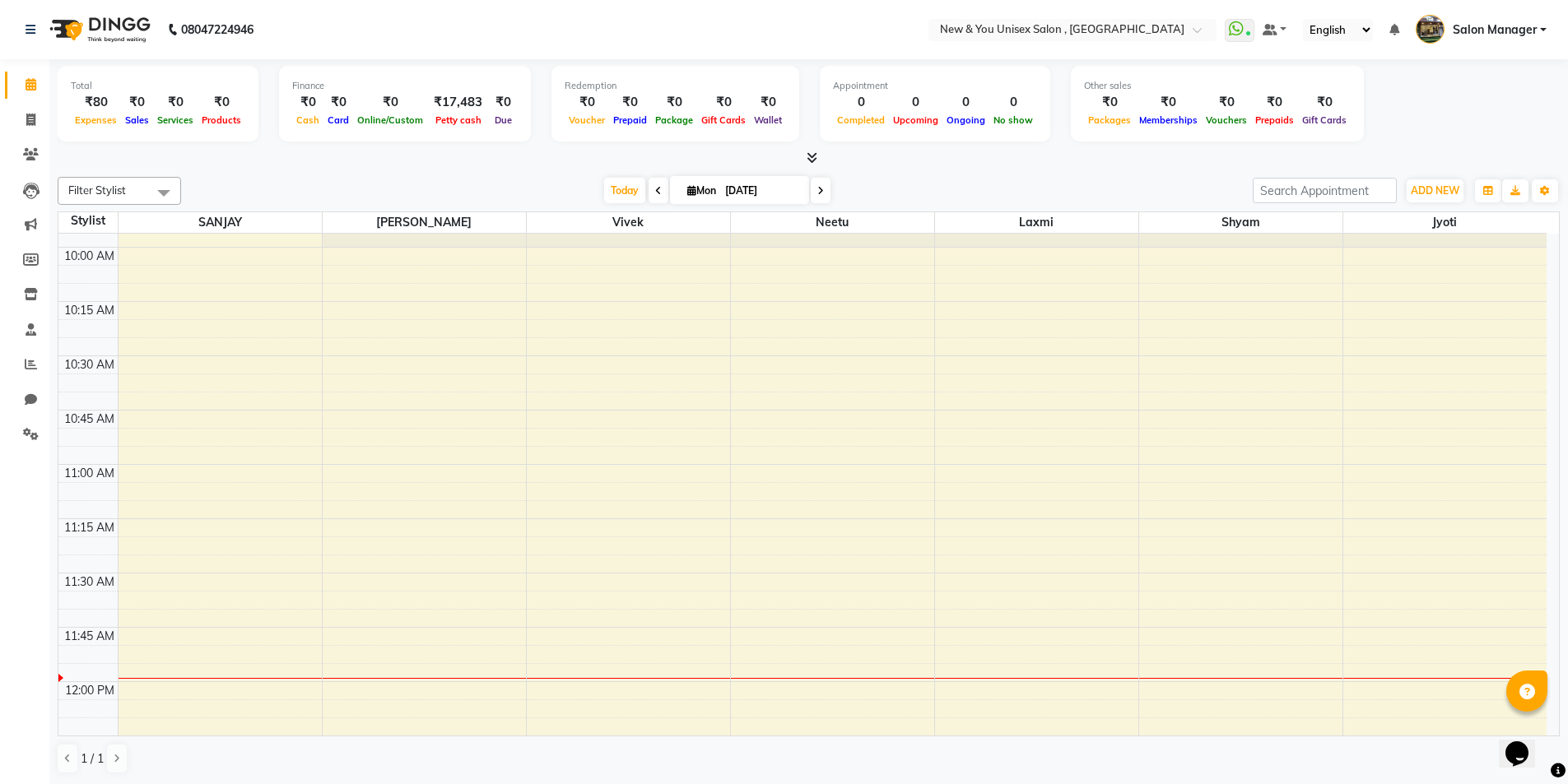
scroll to position [212, 0]
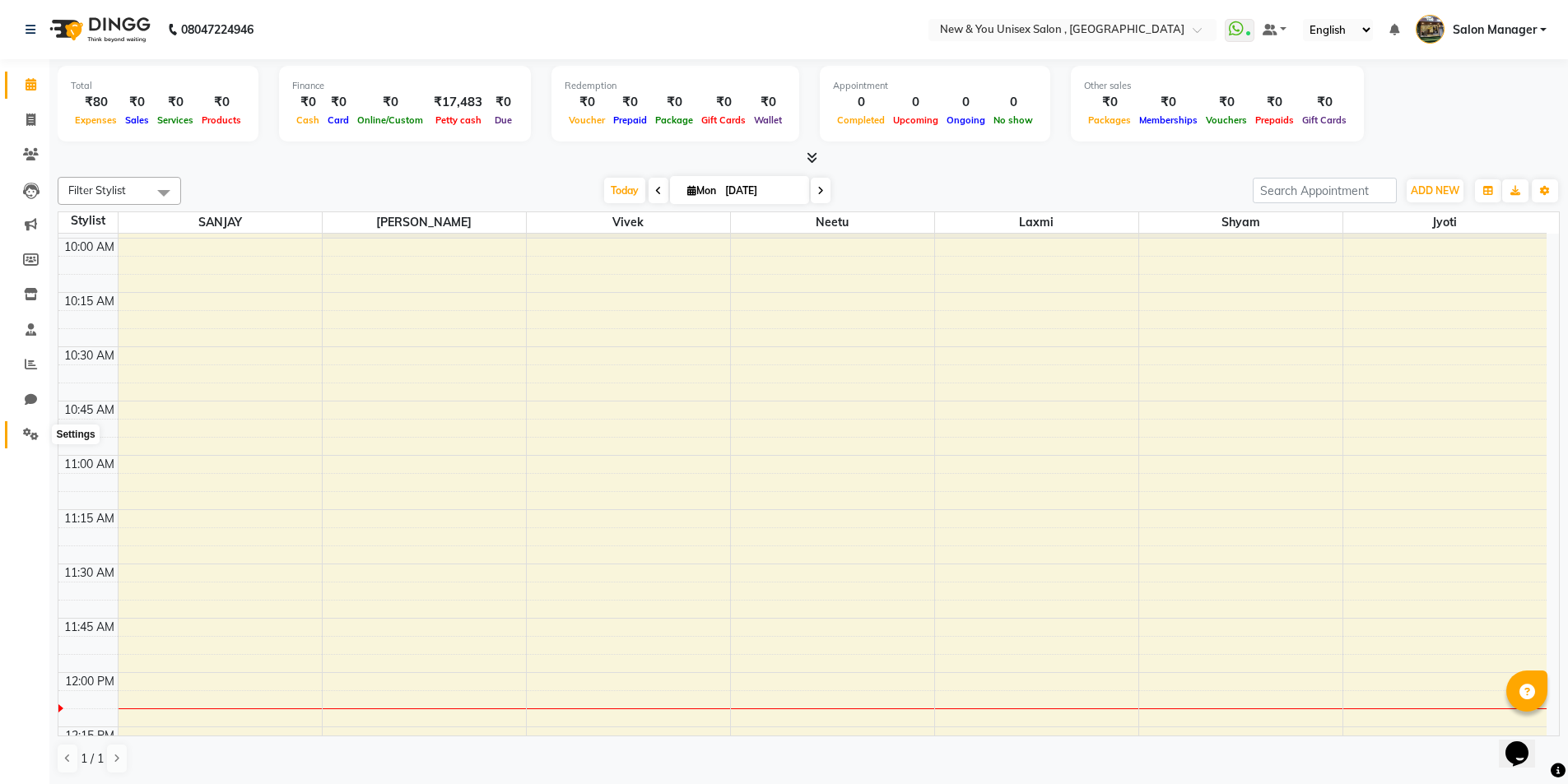
click at [41, 438] on span at bounding box center [31, 435] width 29 height 19
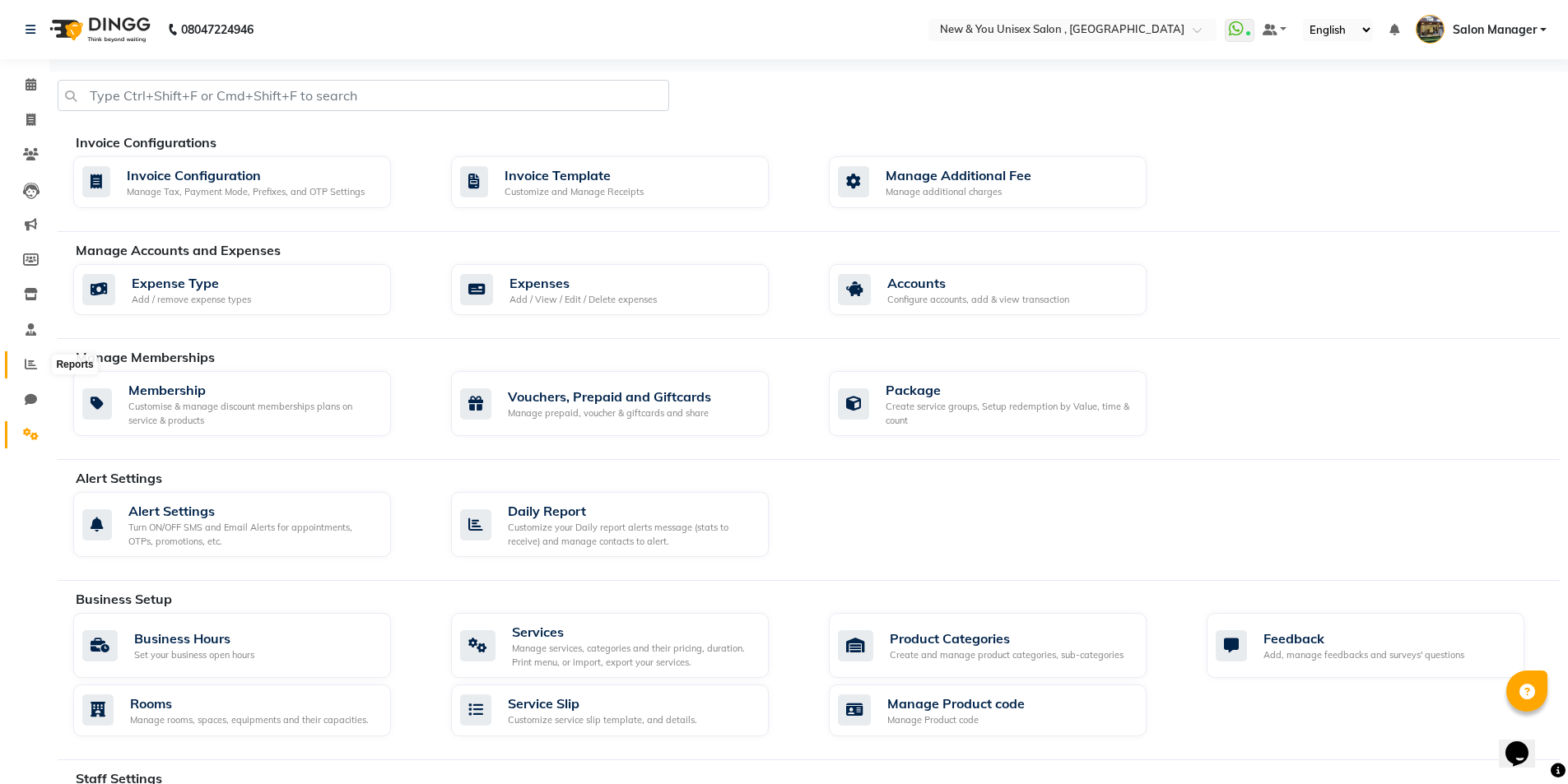
click at [28, 365] on icon at bounding box center [31, 364] width 12 height 12
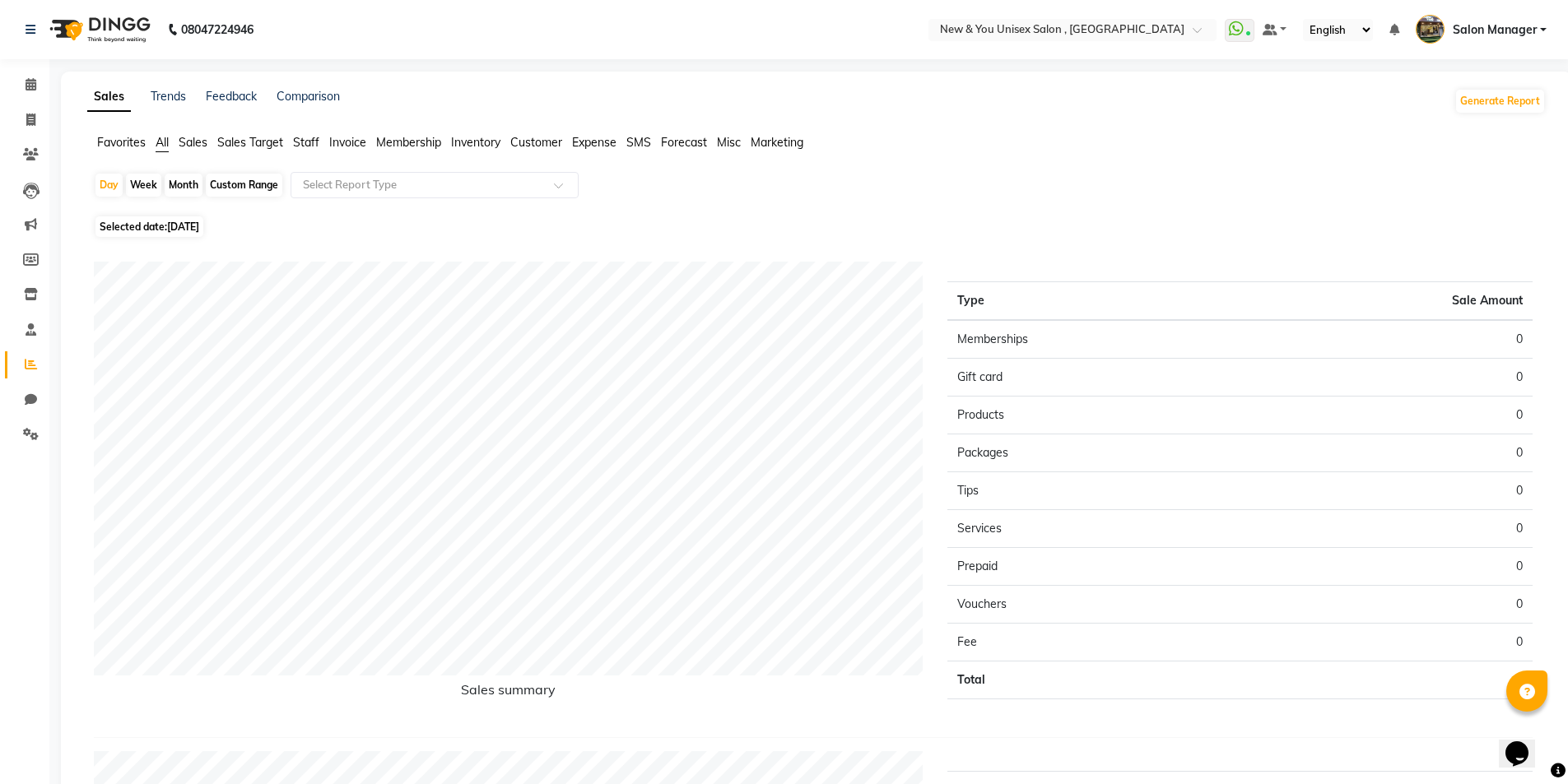
click at [192, 182] on div "Month" at bounding box center [184, 185] width 38 height 23
select select "9"
select select "2025"
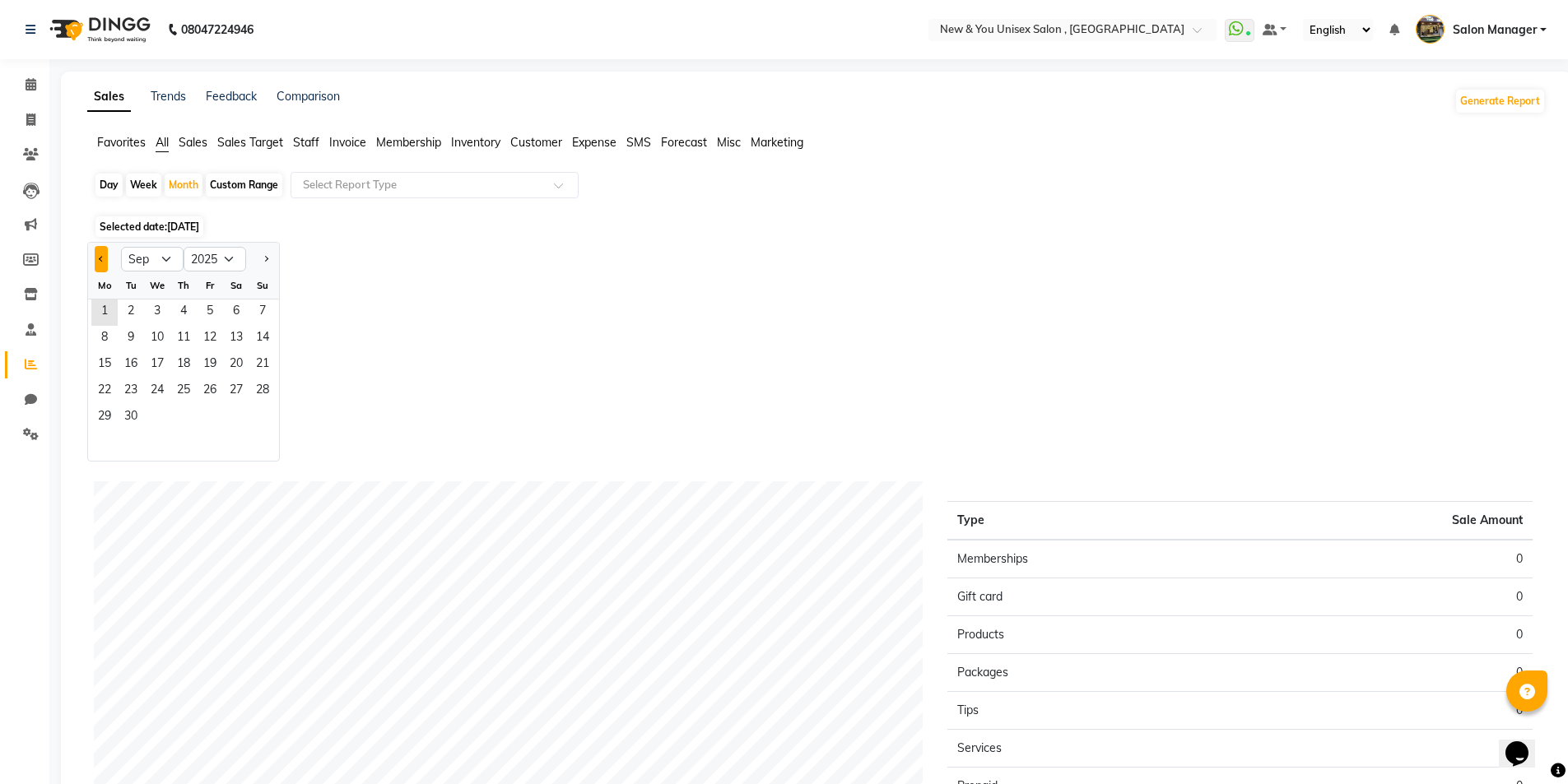
click at [96, 269] on button "Previous month" at bounding box center [101, 259] width 13 height 27
select select "8"
click at [211, 314] on span "1" at bounding box center [210, 313] width 27 height 27
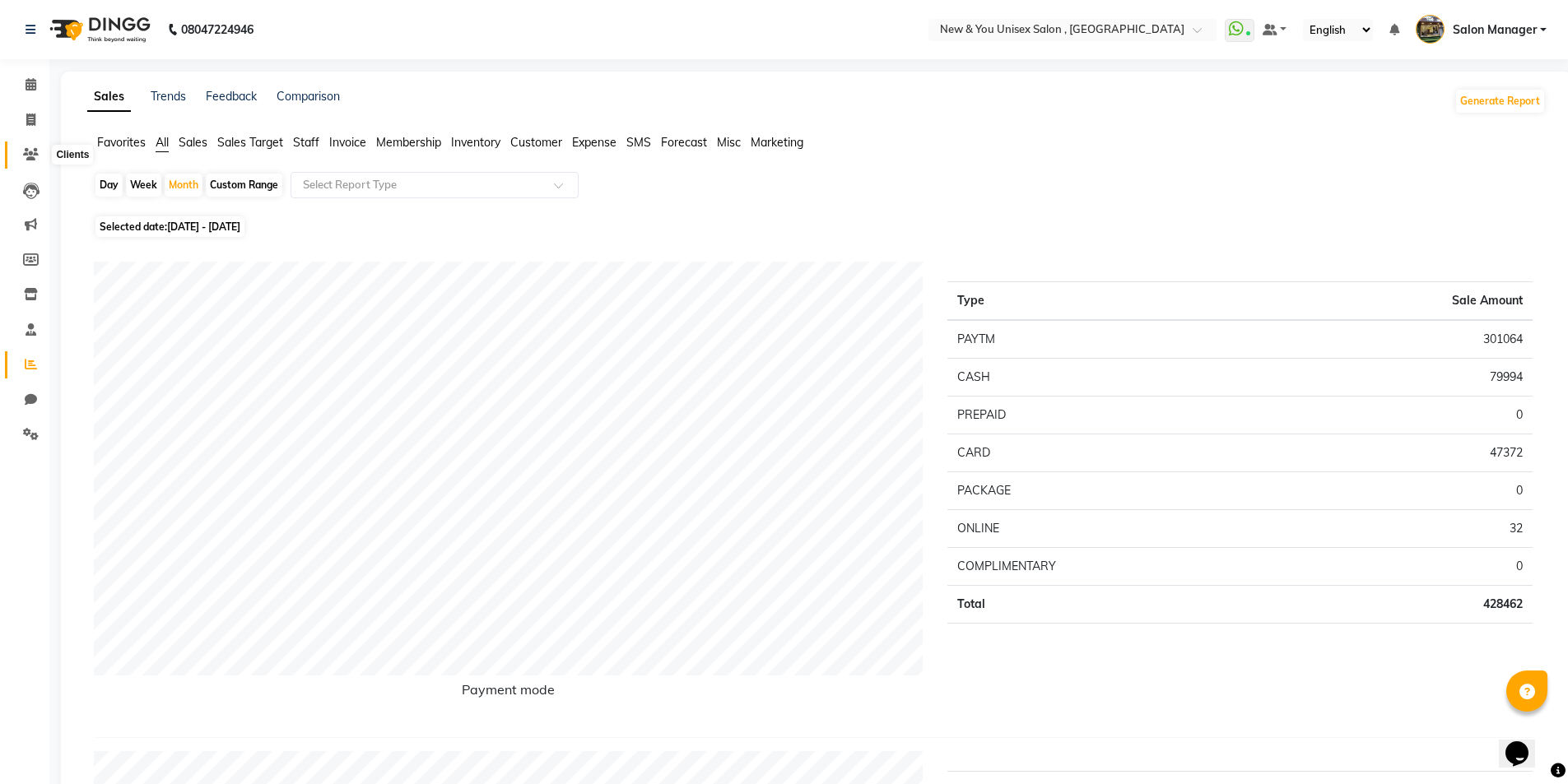
click at [29, 155] on icon at bounding box center [31, 154] width 16 height 12
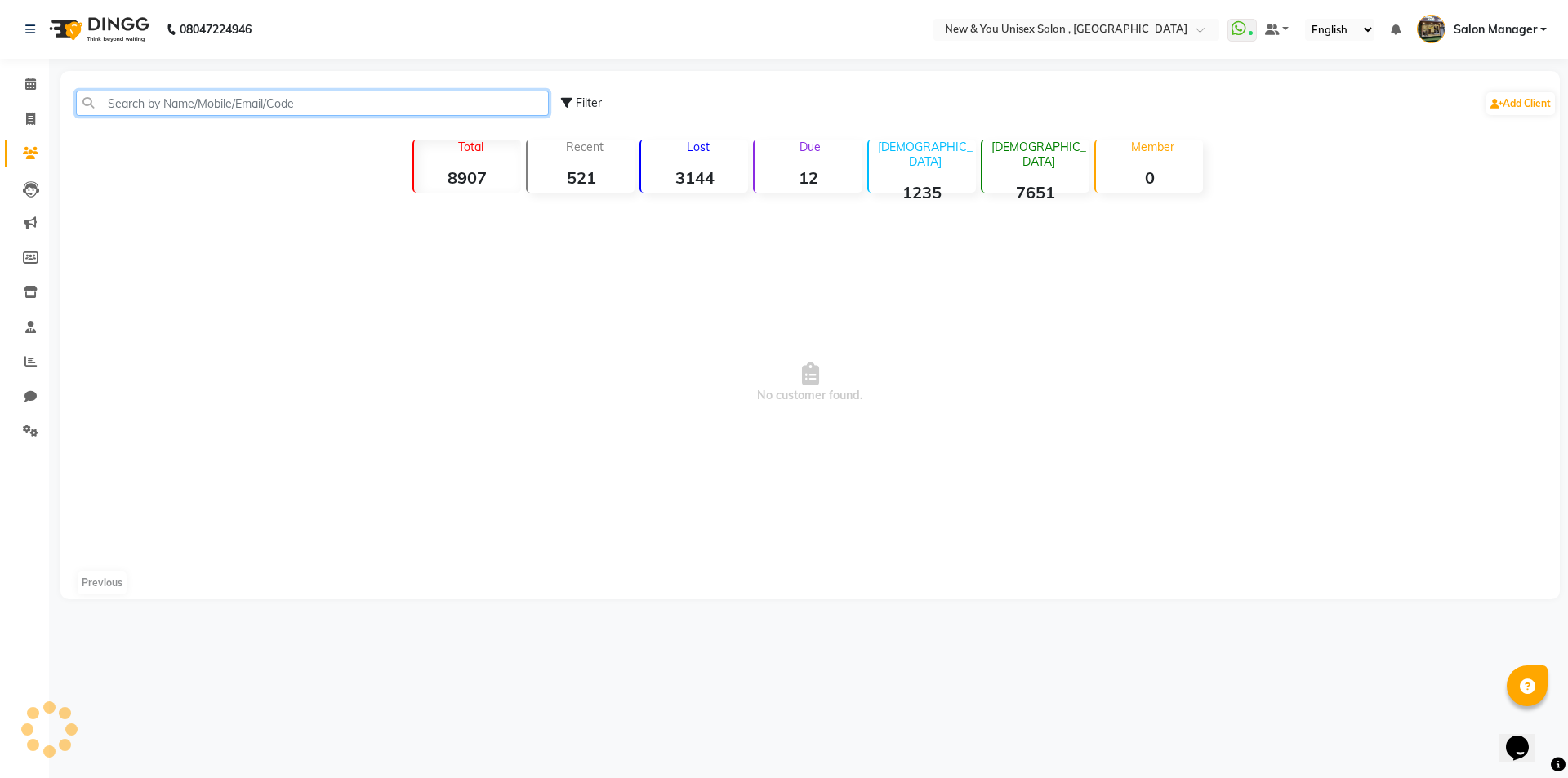
click at [268, 109] on input "text" at bounding box center [312, 103] width 473 height 26
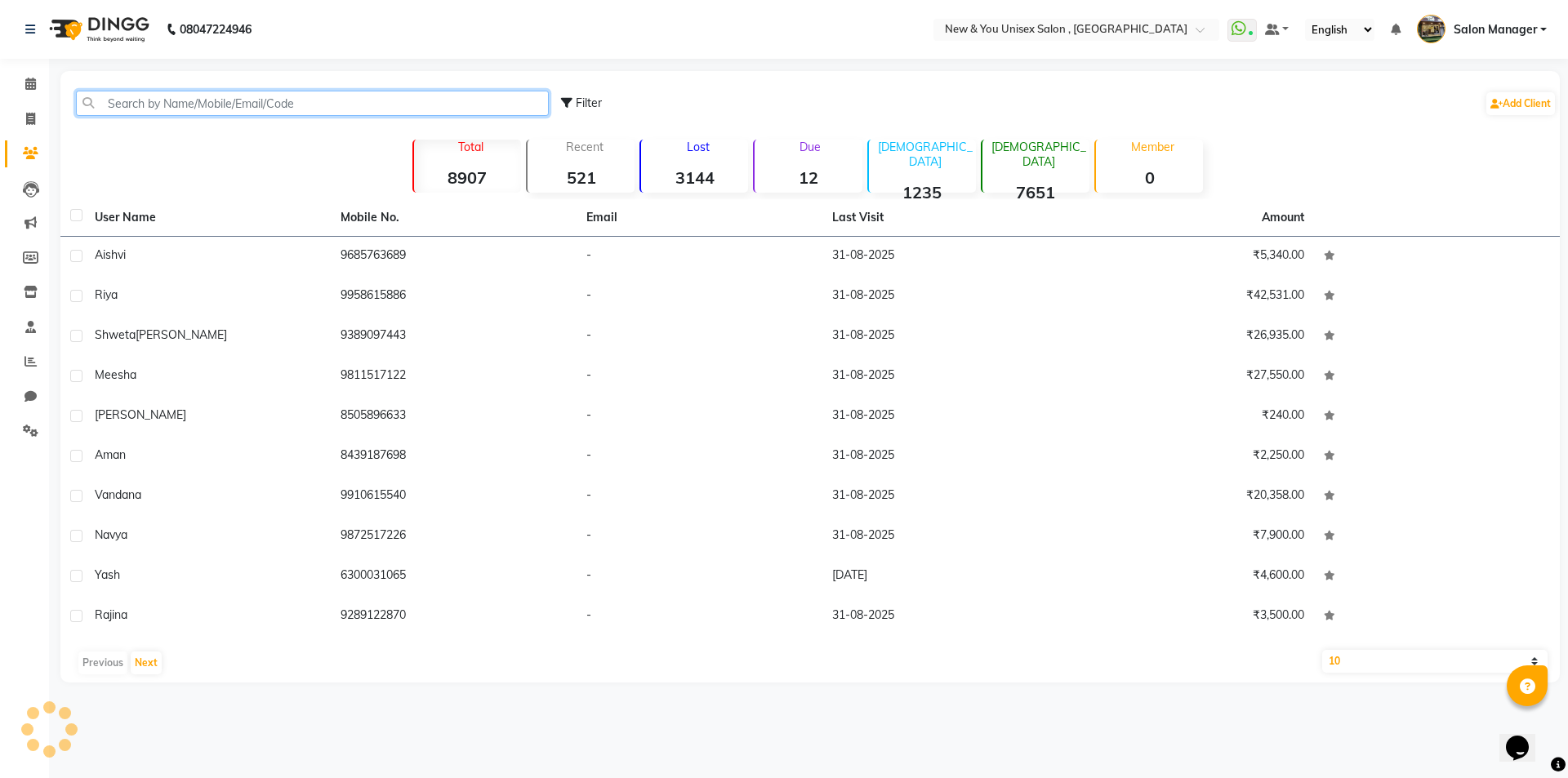
type input "8"
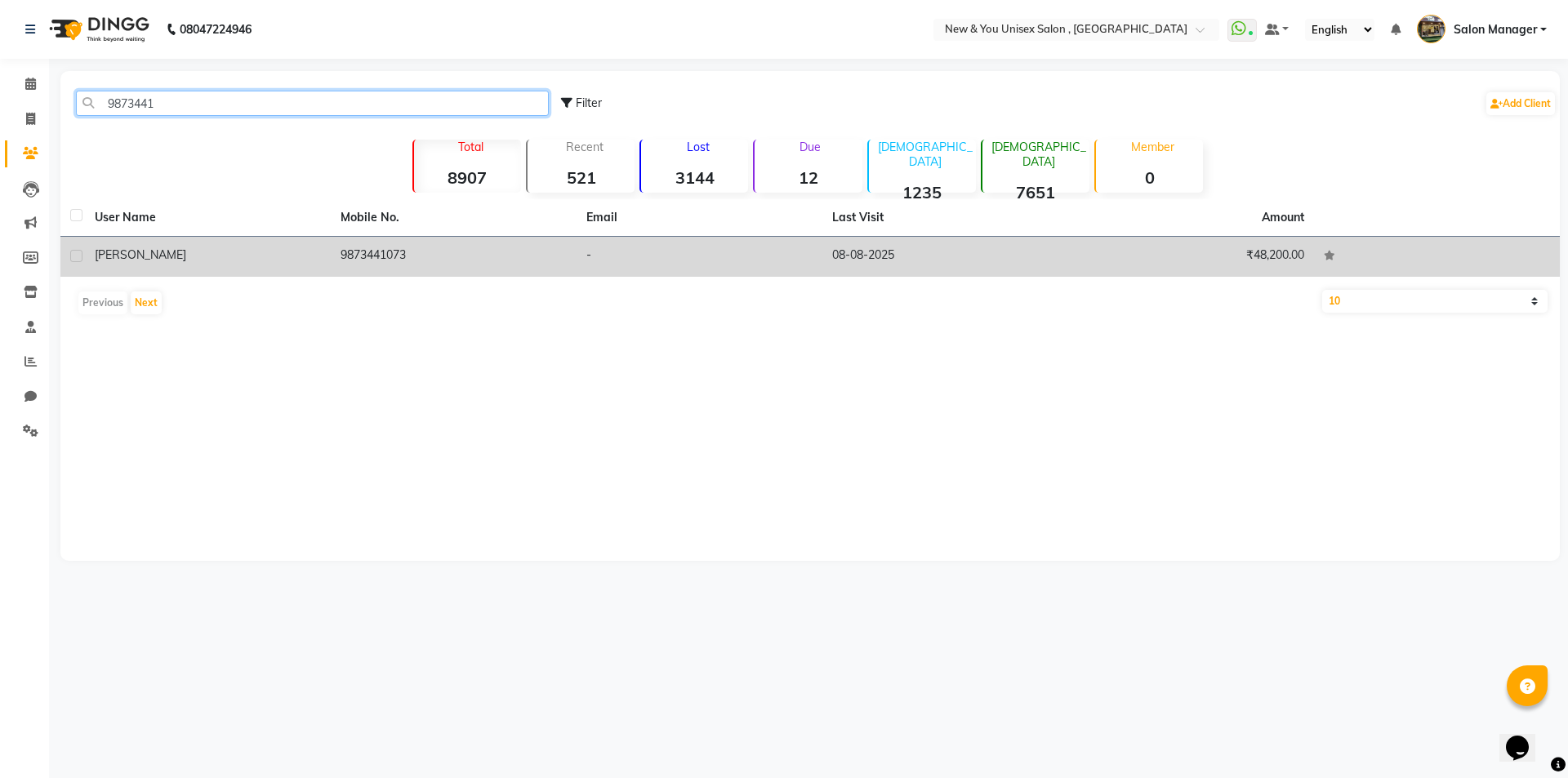
type input "9873441"
click at [116, 256] on span "[PERSON_NAME]" at bounding box center [140, 255] width 92 height 15
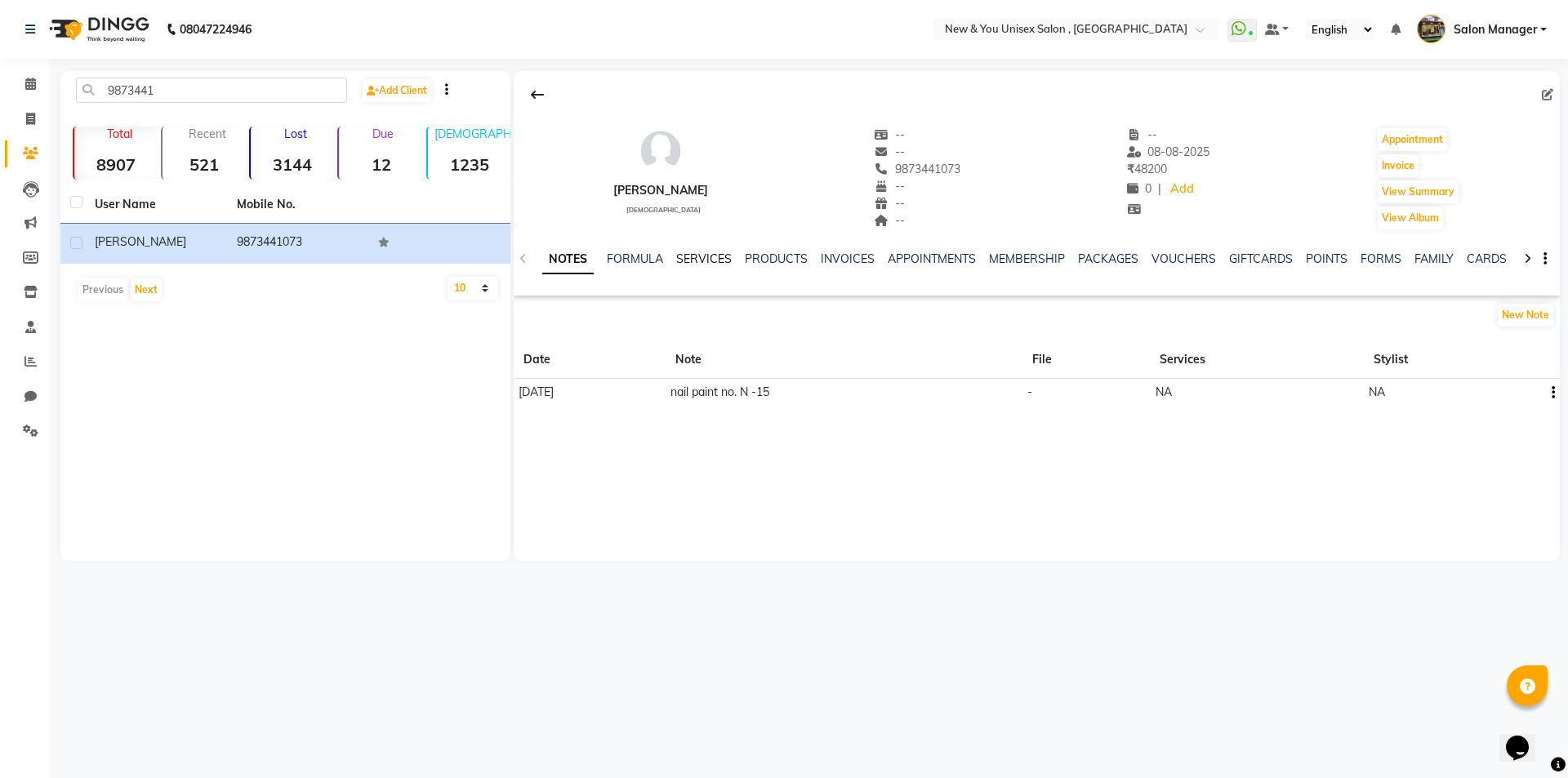
click at [709, 257] on link "SERVICES" at bounding box center [704, 259] width 55 height 15
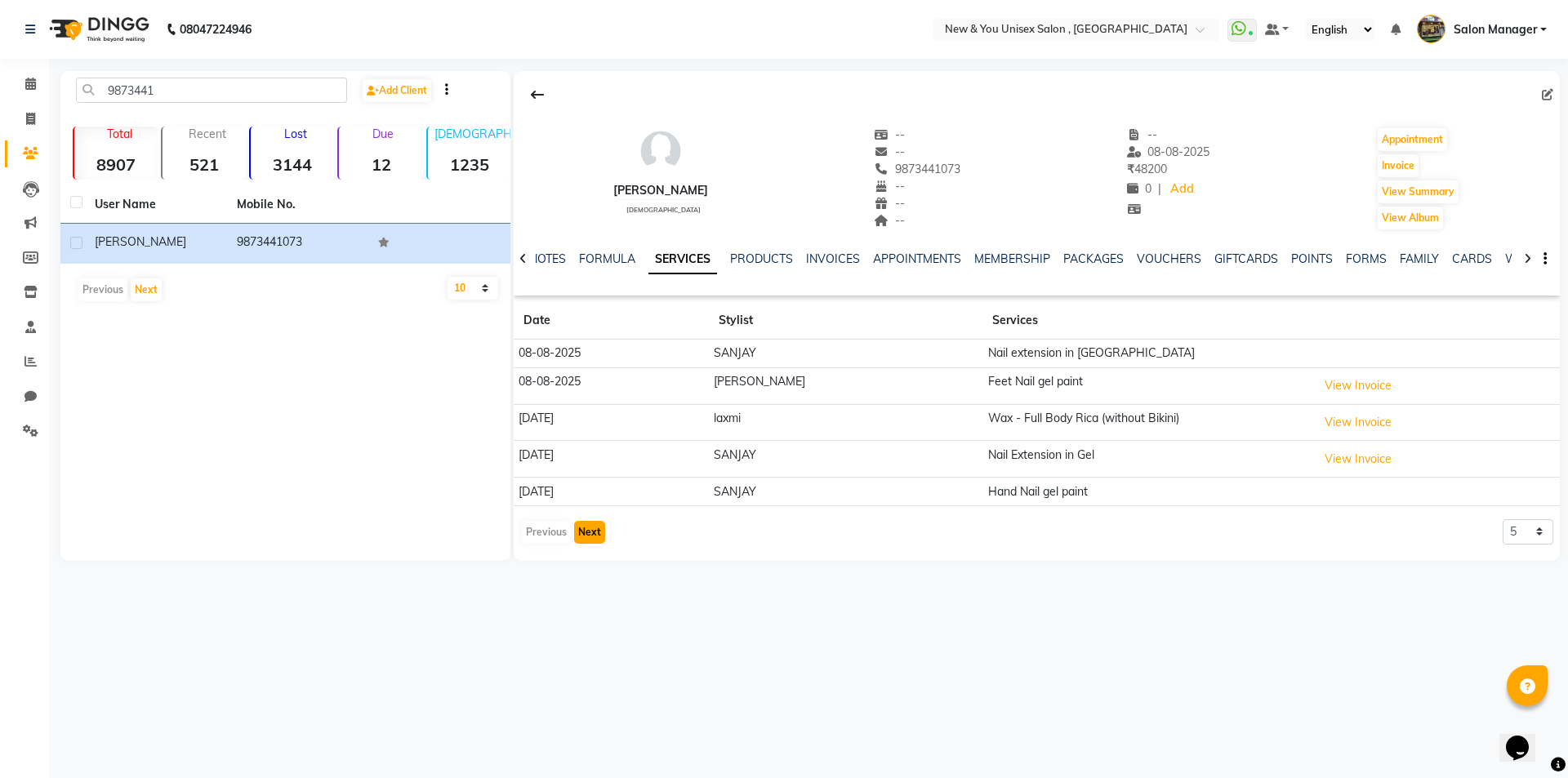
click at [598, 535] on button "Next" at bounding box center [590, 533] width 31 height 23
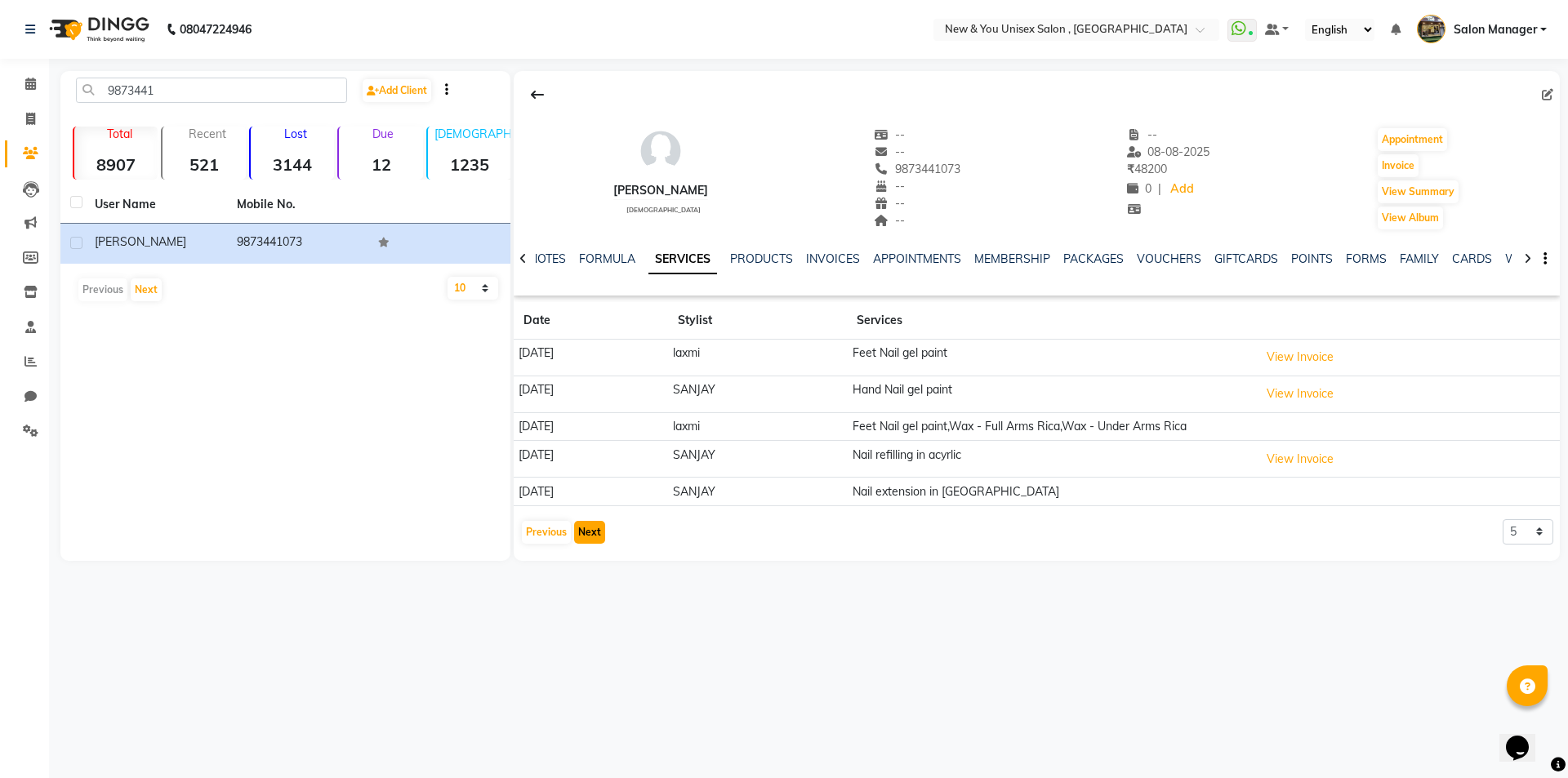
click at [598, 535] on button "Next" at bounding box center [590, 533] width 31 height 23
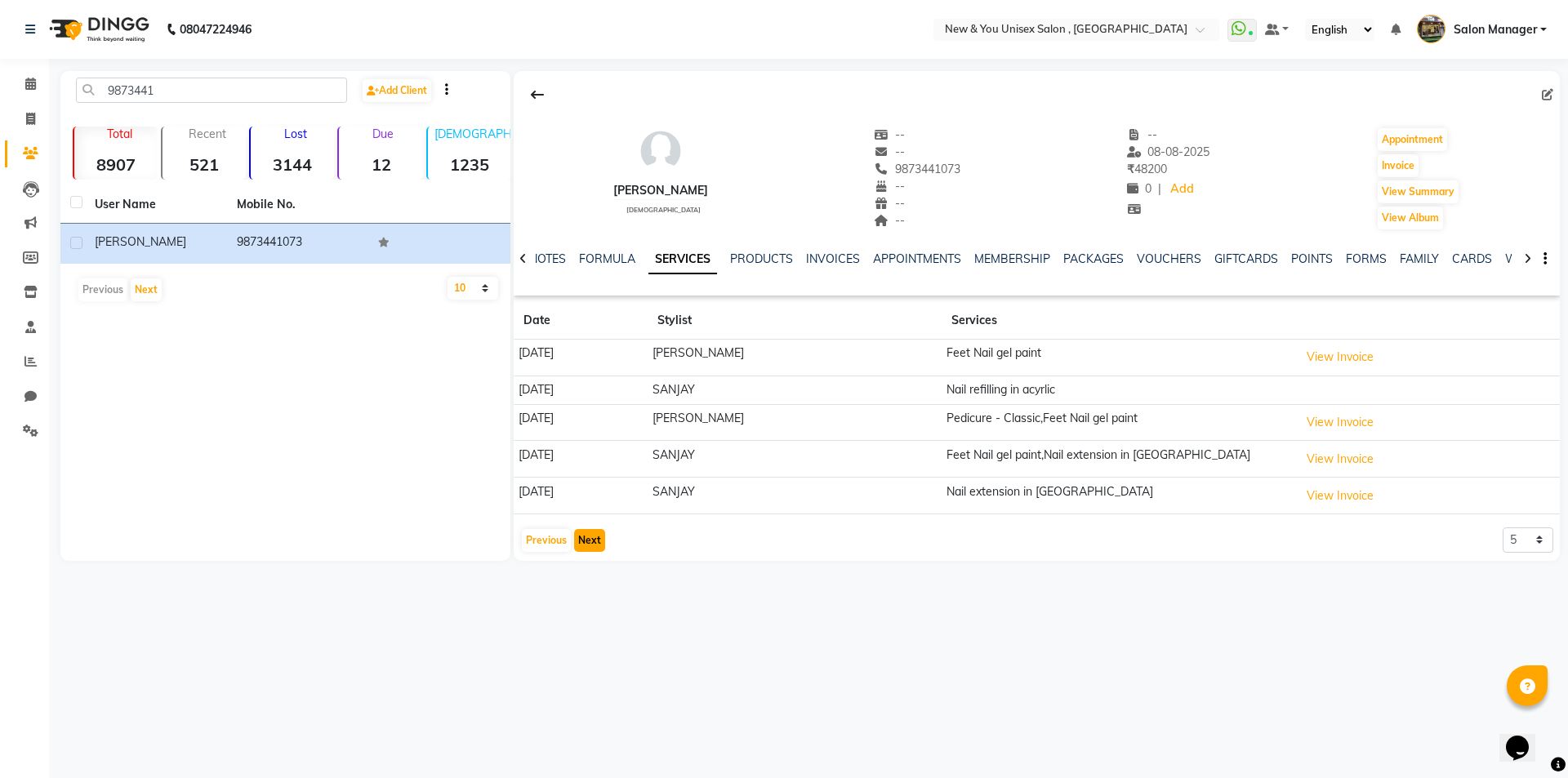
click at [598, 535] on button "Next" at bounding box center [590, 540] width 31 height 23
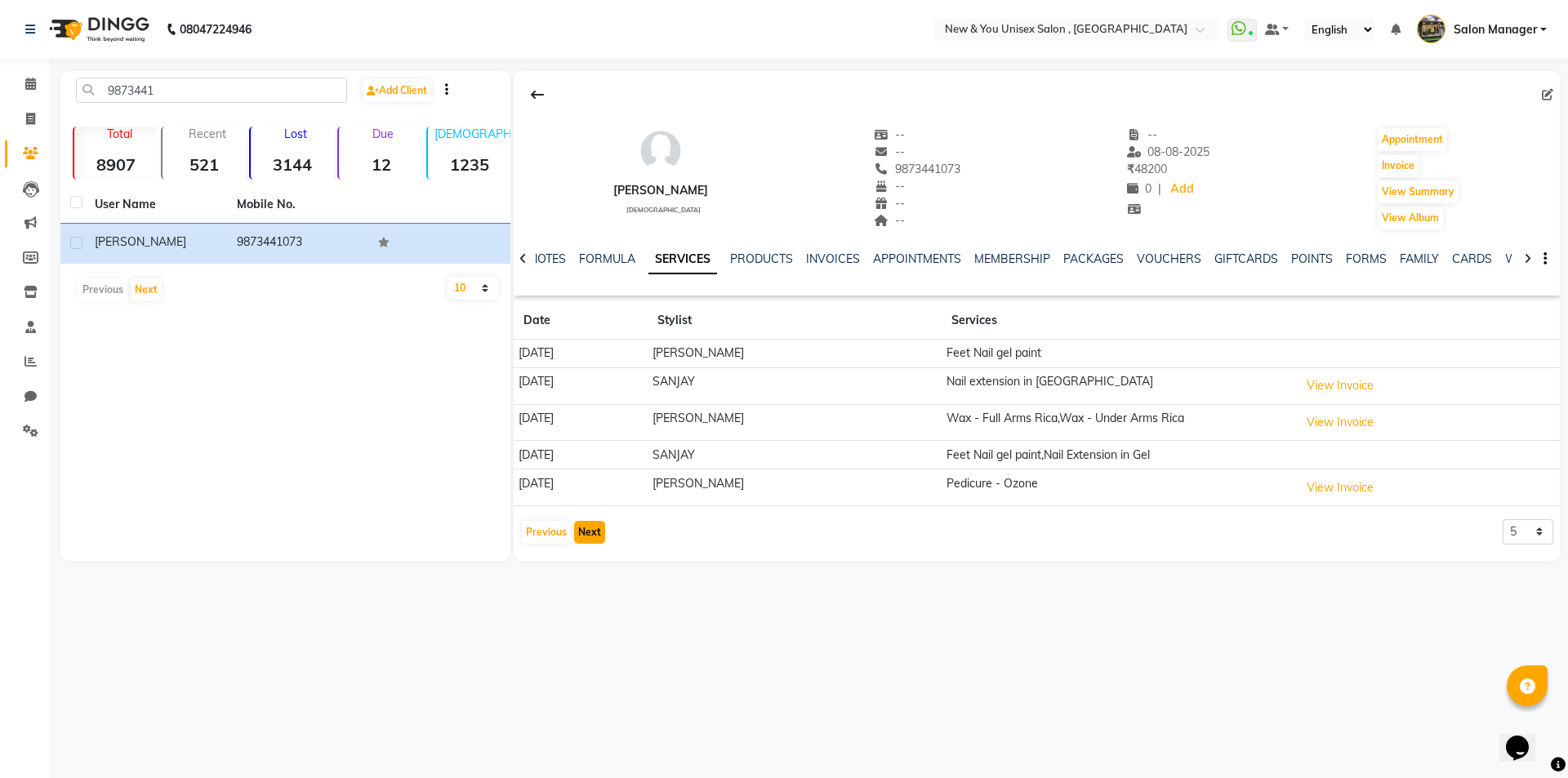
click at [596, 536] on button "Next" at bounding box center [590, 533] width 31 height 23
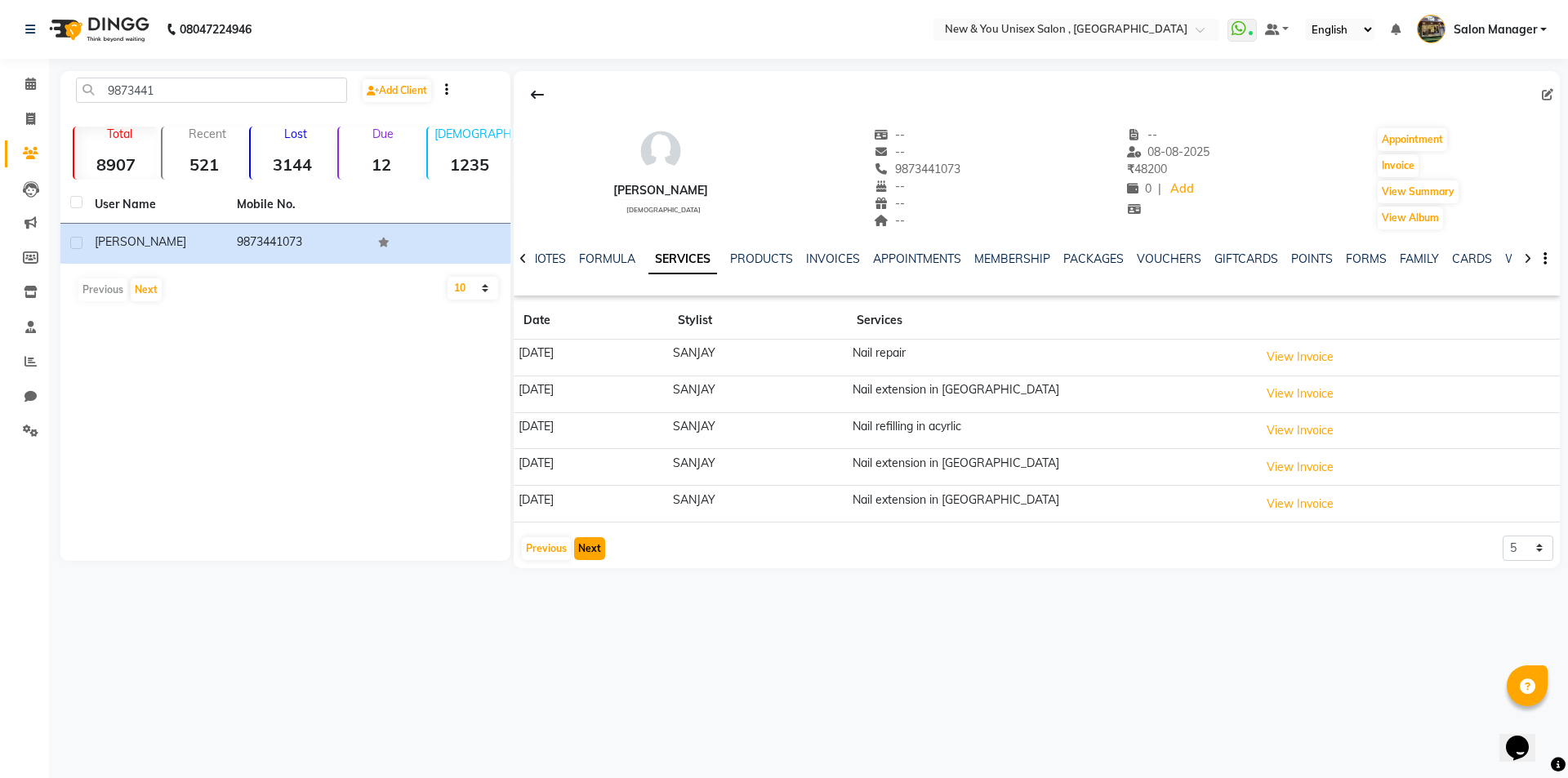
click at [596, 537] on button "Next" at bounding box center [590, 549] width 31 height 23
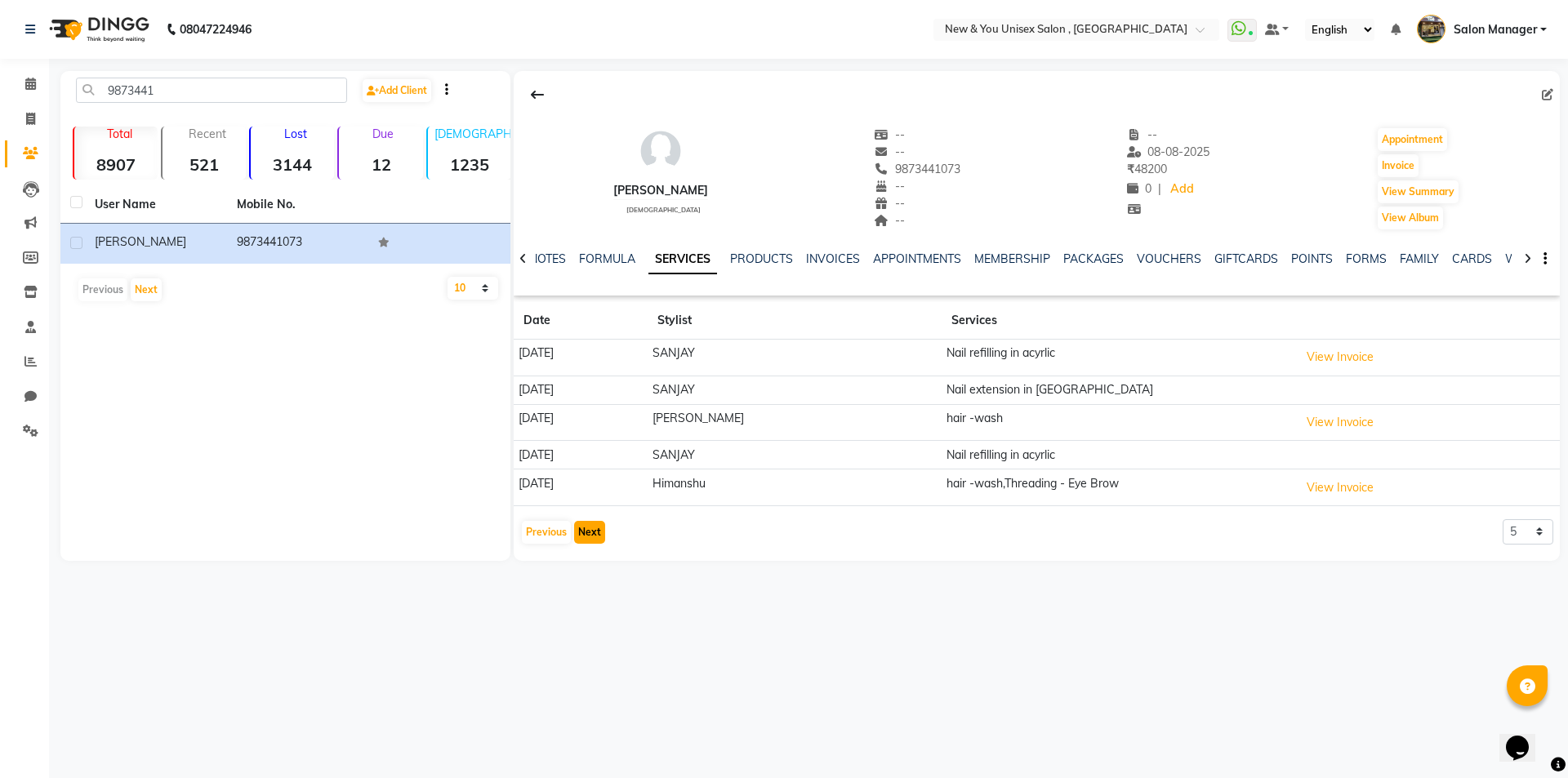
click at [588, 529] on button "Next" at bounding box center [590, 533] width 31 height 23
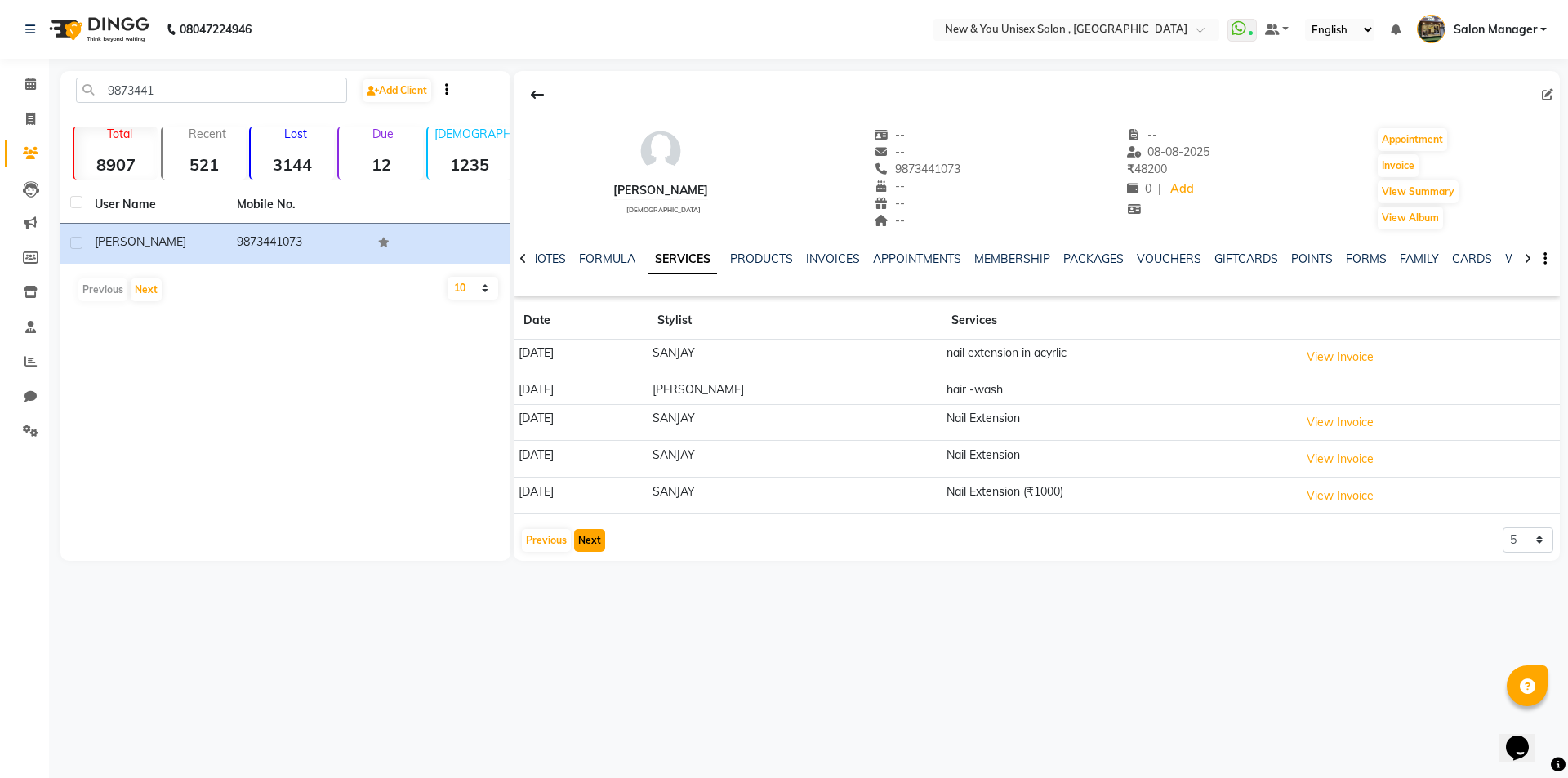
click at [593, 543] on button "Next" at bounding box center [590, 540] width 31 height 23
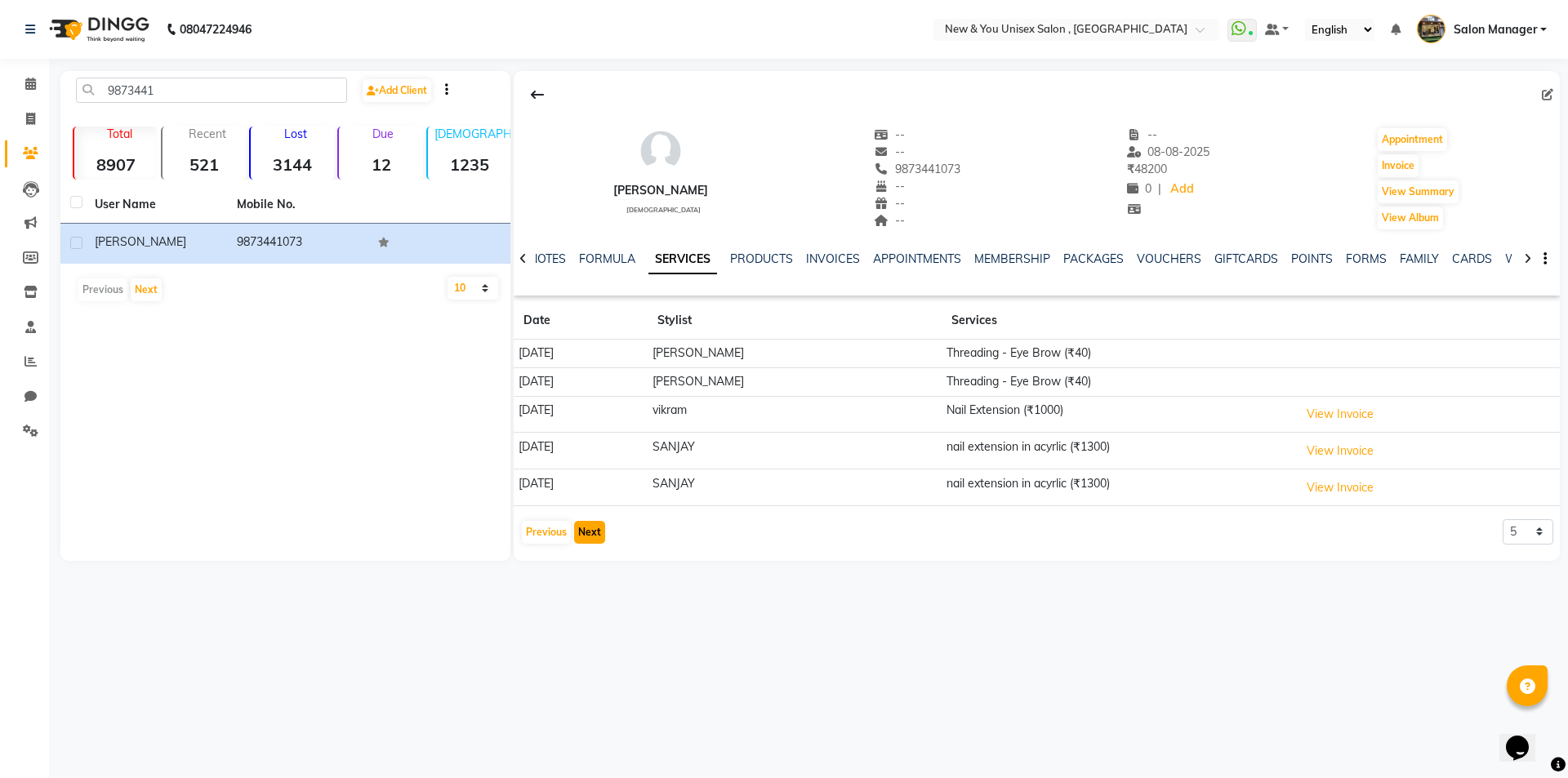
click at [593, 543] on button "Next" at bounding box center [590, 533] width 31 height 23
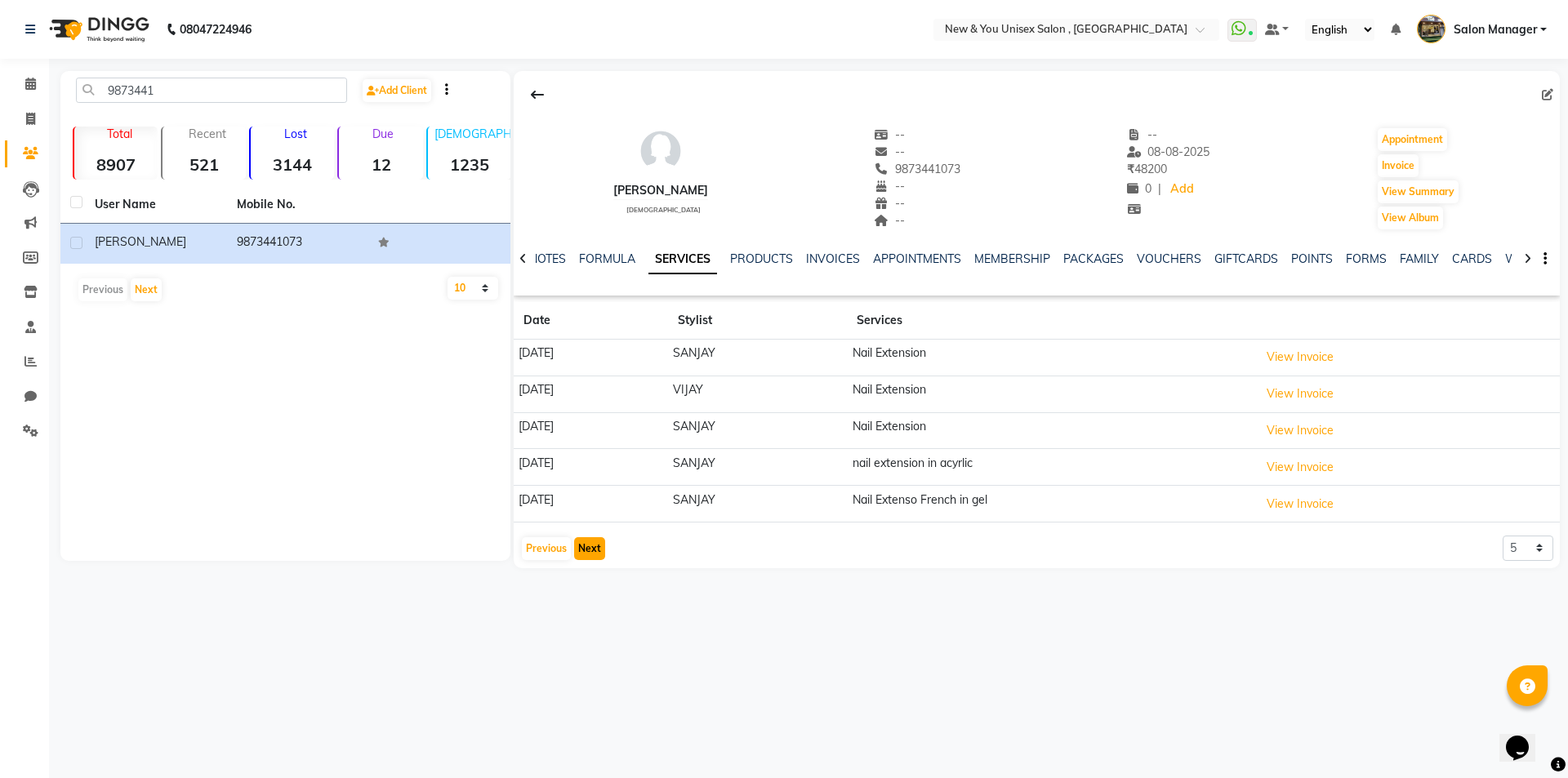
click at [593, 543] on button "Next" at bounding box center [590, 549] width 31 height 23
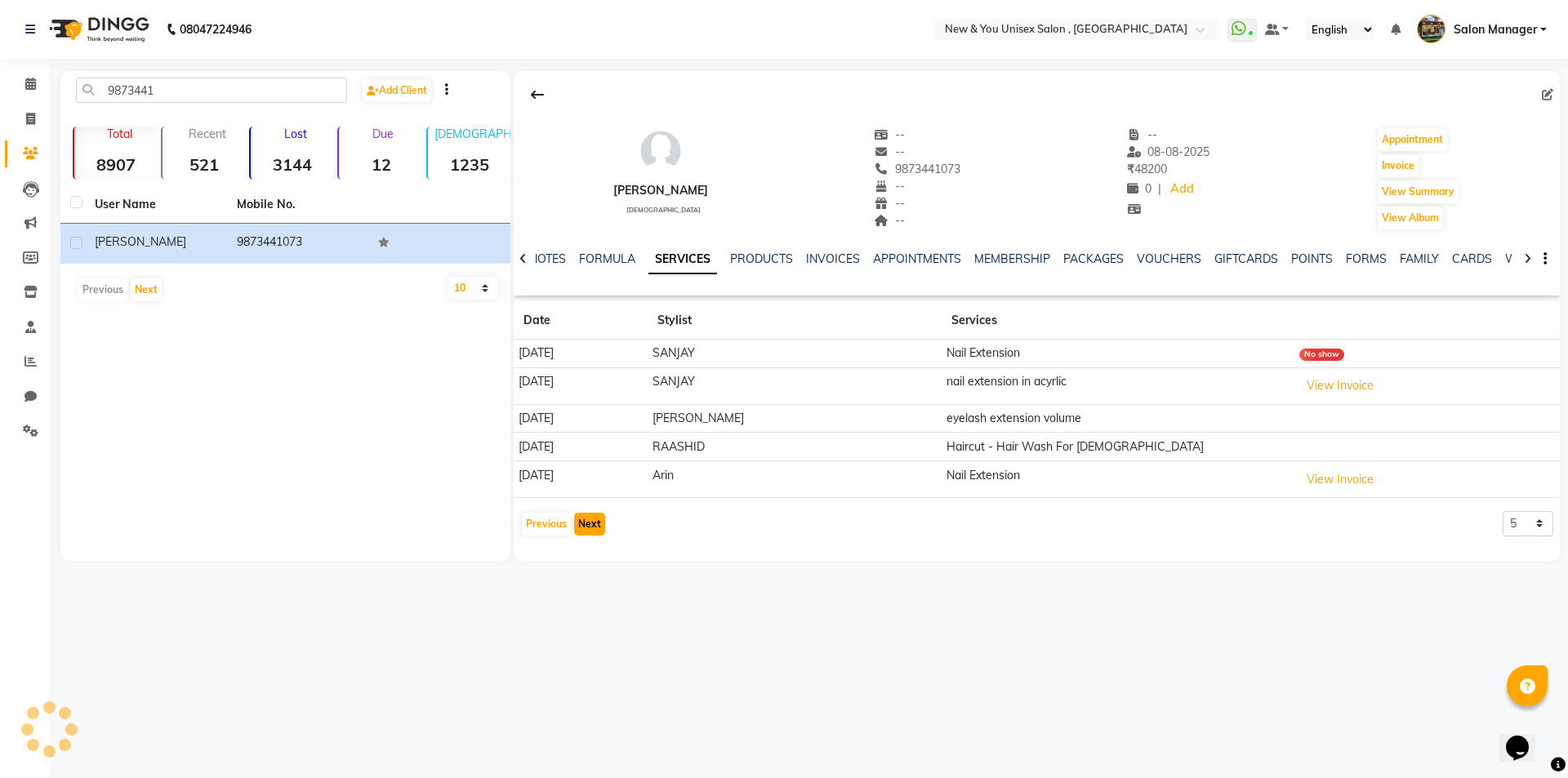
click at [593, 527] on button "Next" at bounding box center [590, 525] width 31 height 23
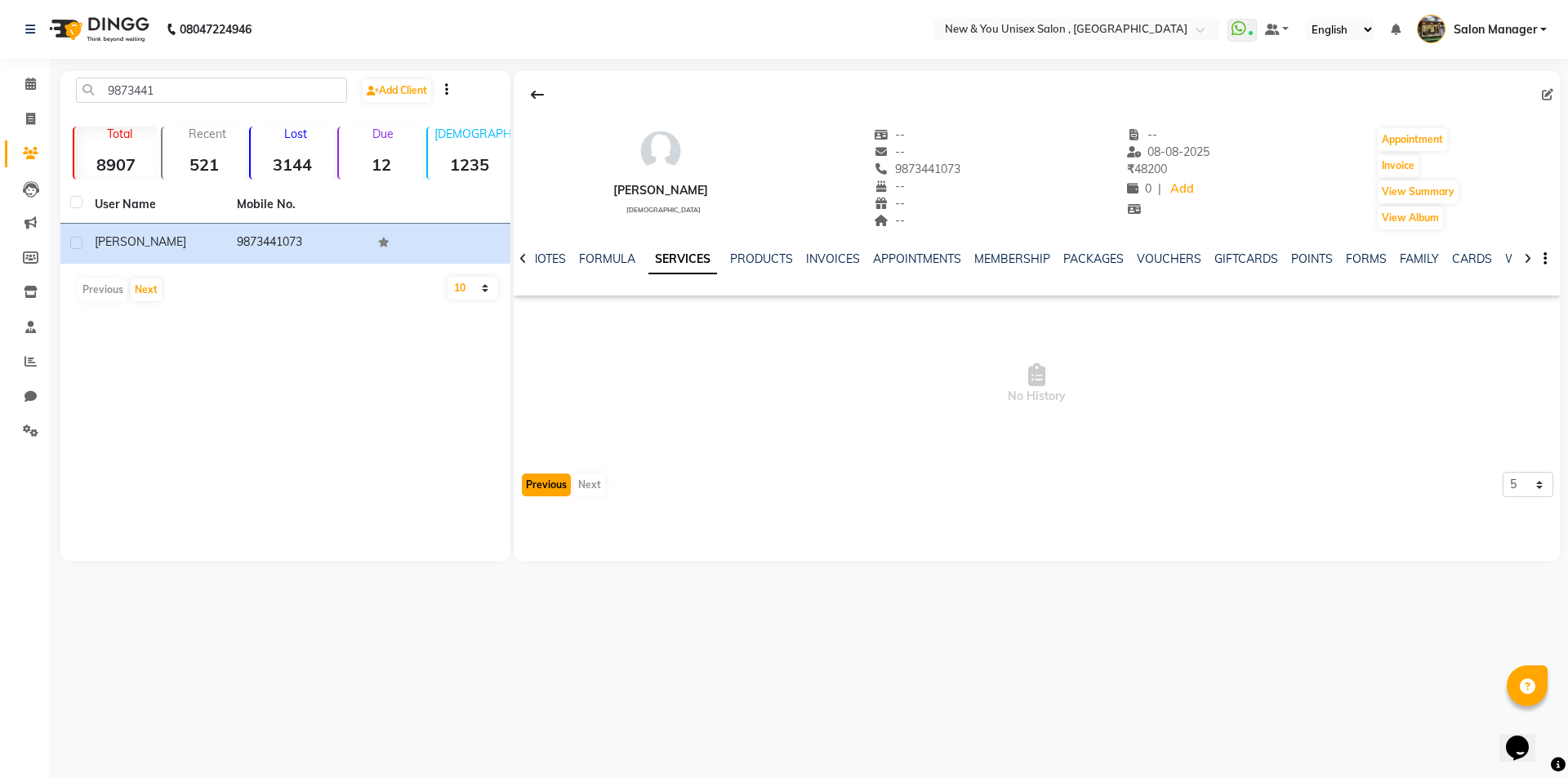
click at [558, 479] on button "Previous" at bounding box center [546, 485] width 49 height 23
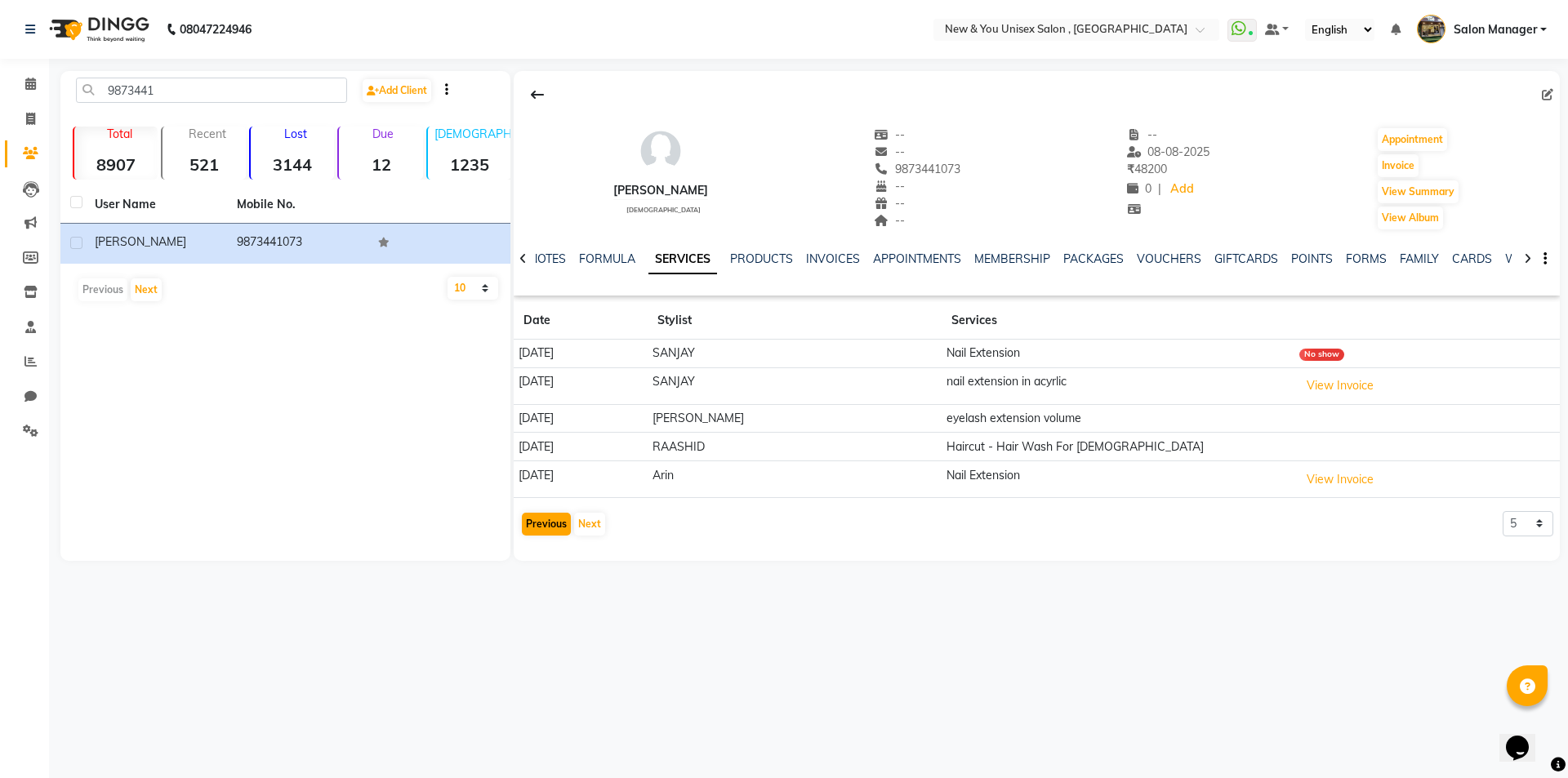
click at [558, 479] on td "[DATE]" at bounding box center [581, 479] width 134 height 37
click at [542, 525] on button "Previous" at bounding box center [546, 525] width 49 height 23
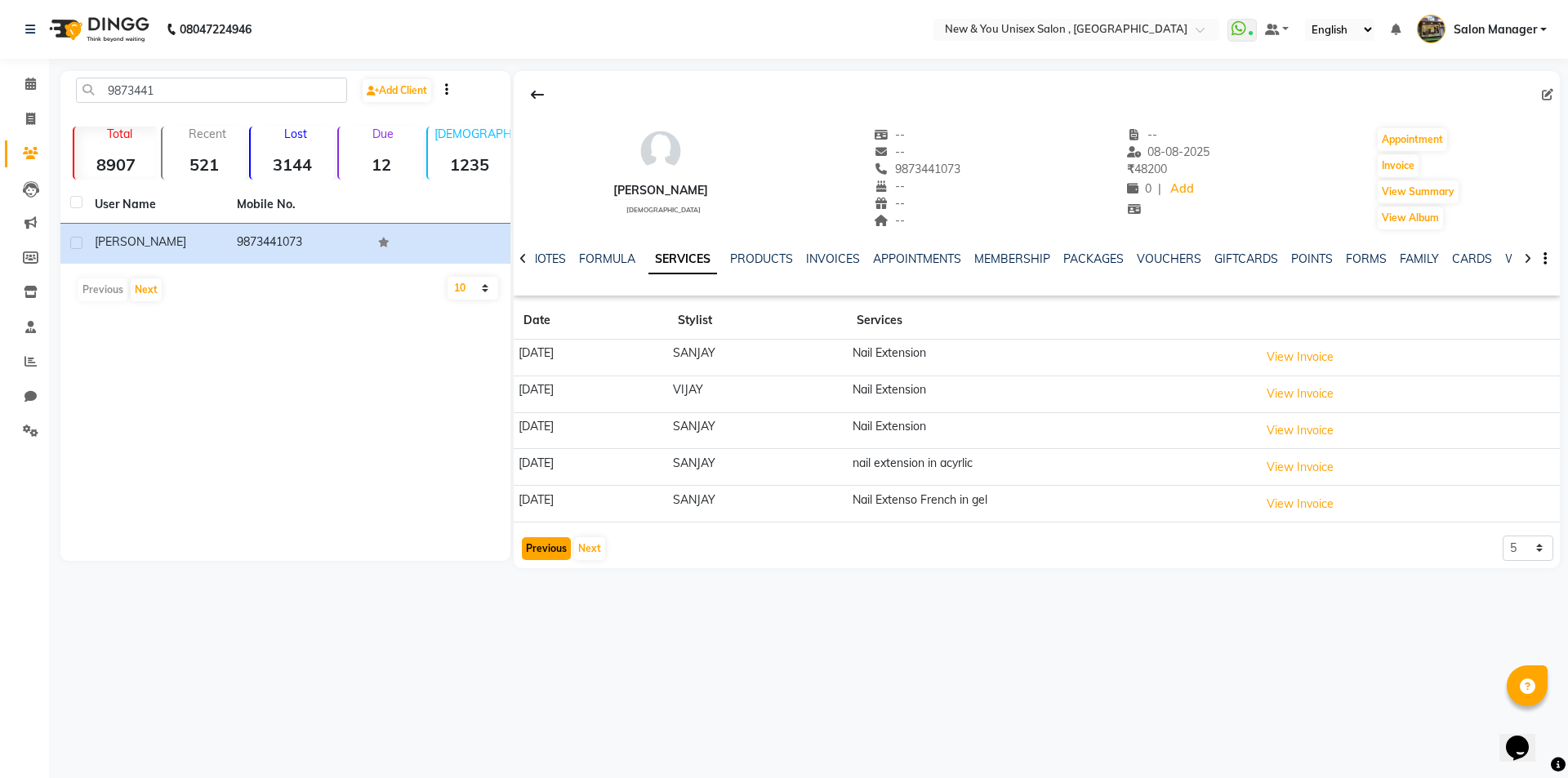
click at [539, 546] on button "Previous" at bounding box center [546, 549] width 49 height 23
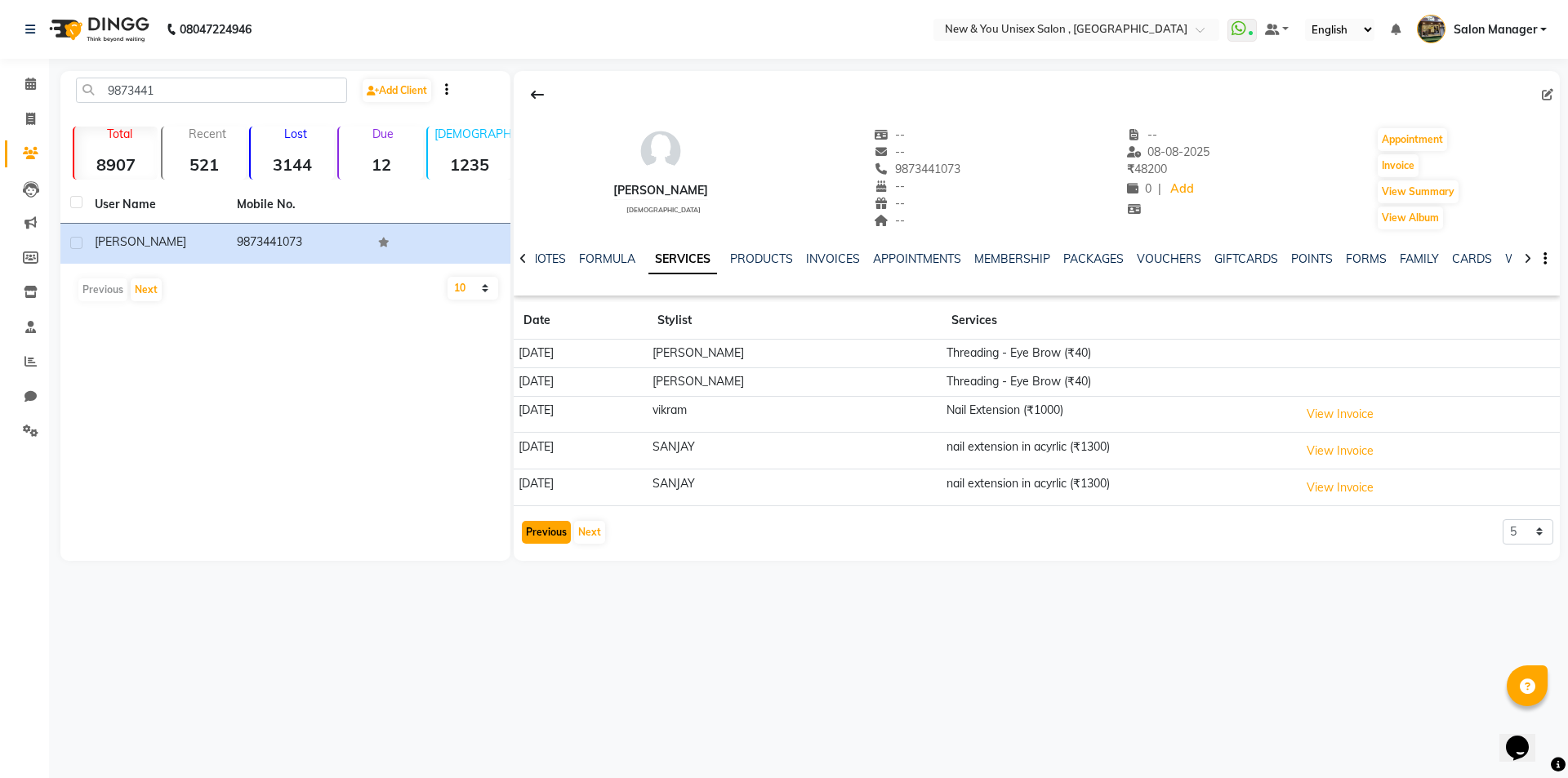
click at [537, 537] on button "Previous" at bounding box center [546, 533] width 49 height 23
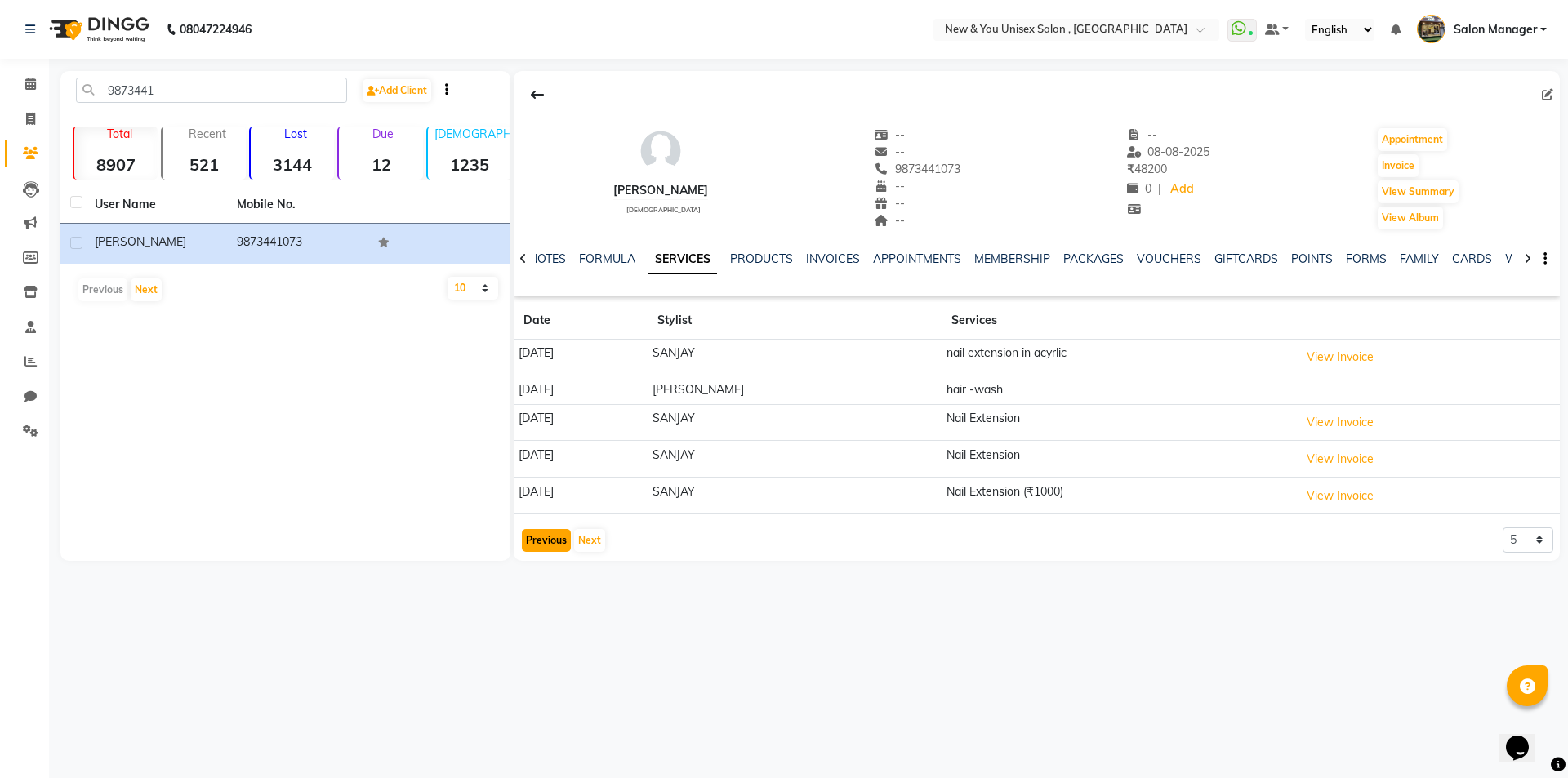
click at [537, 537] on button "Previous" at bounding box center [546, 540] width 49 height 23
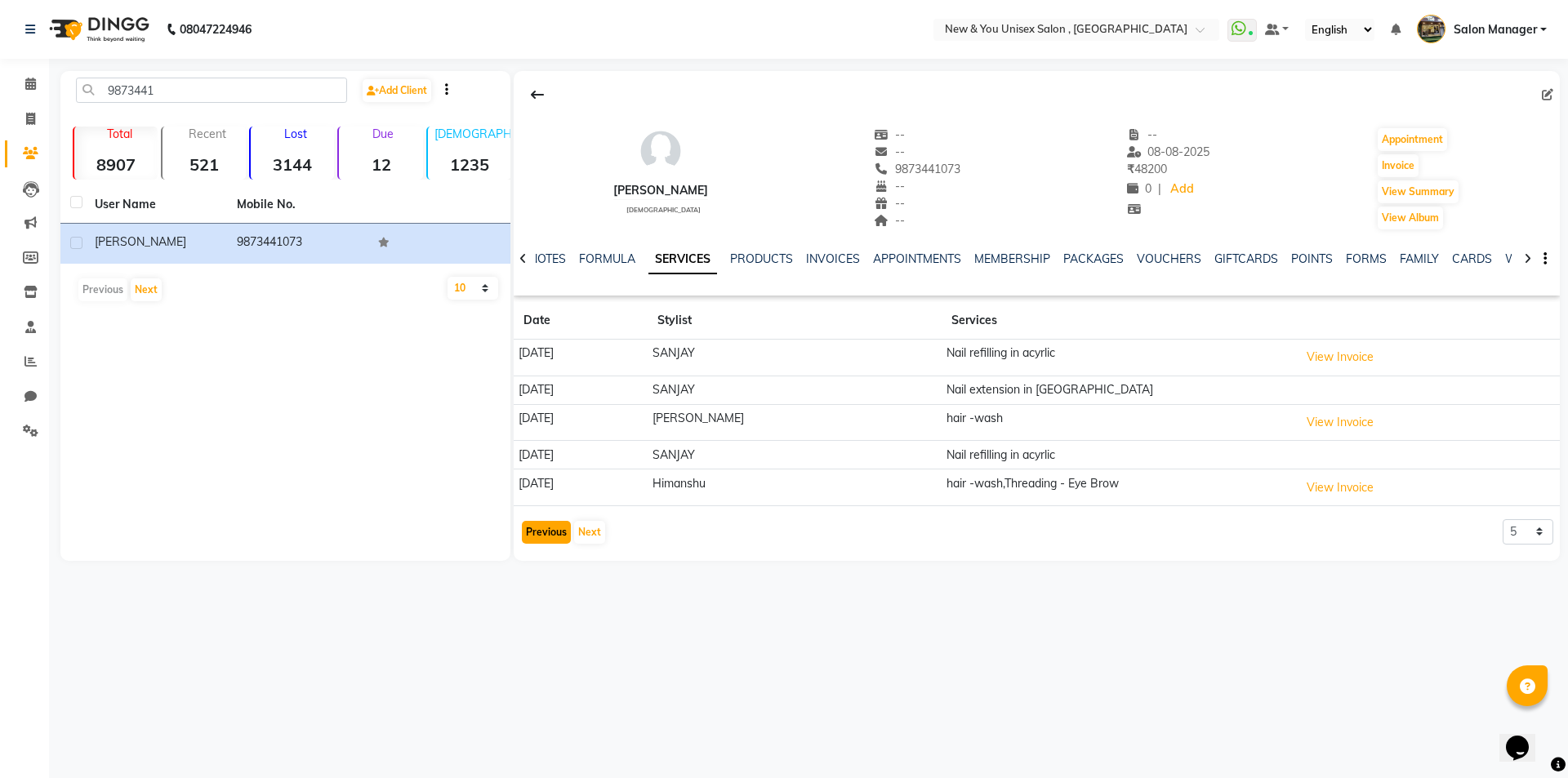
click at [537, 537] on button "Previous" at bounding box center [546, 533] width 49 height 23
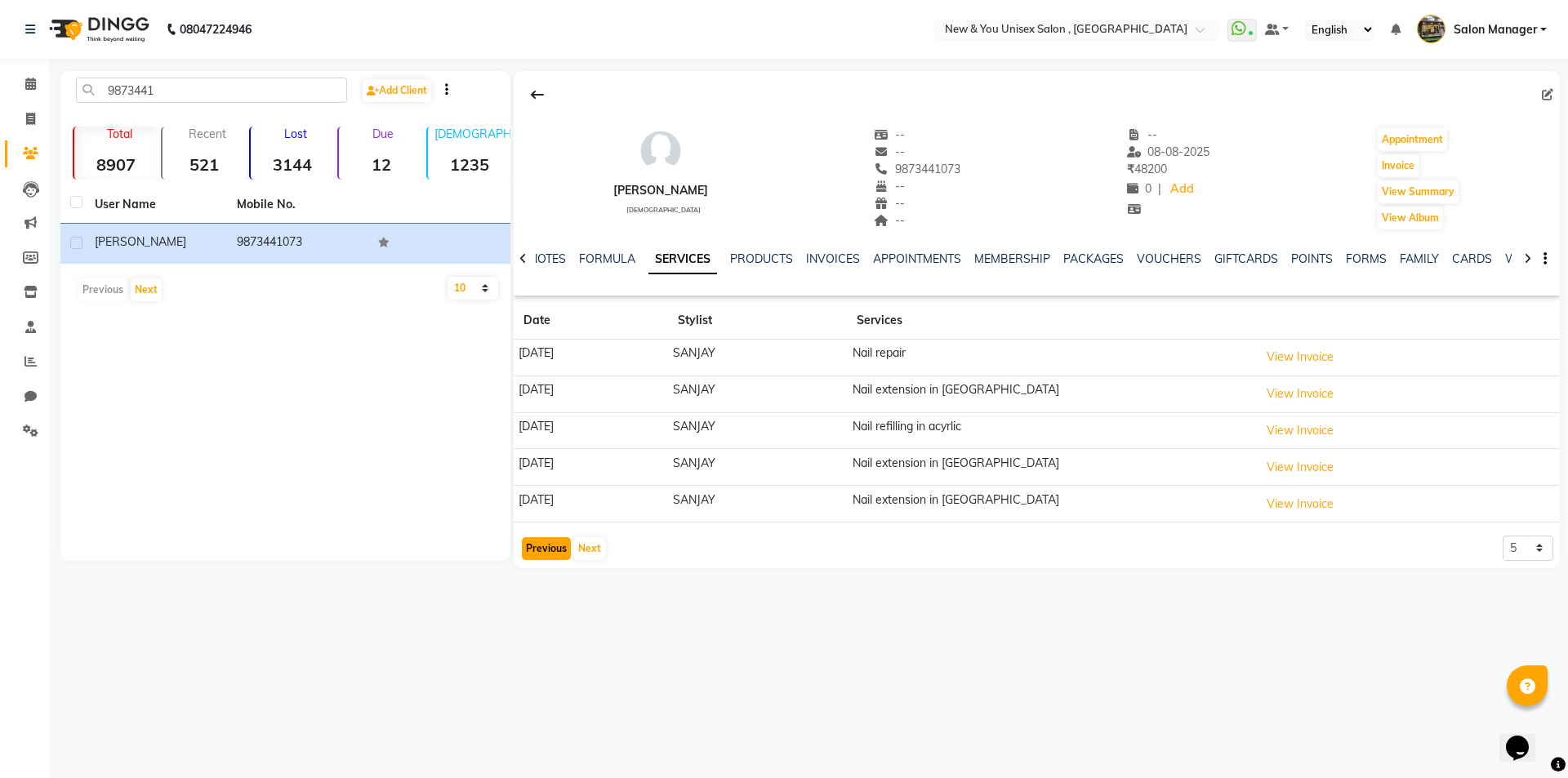
click at [537, 537] on button "Previous" at bounding box center [546, 549] width 49 height 23
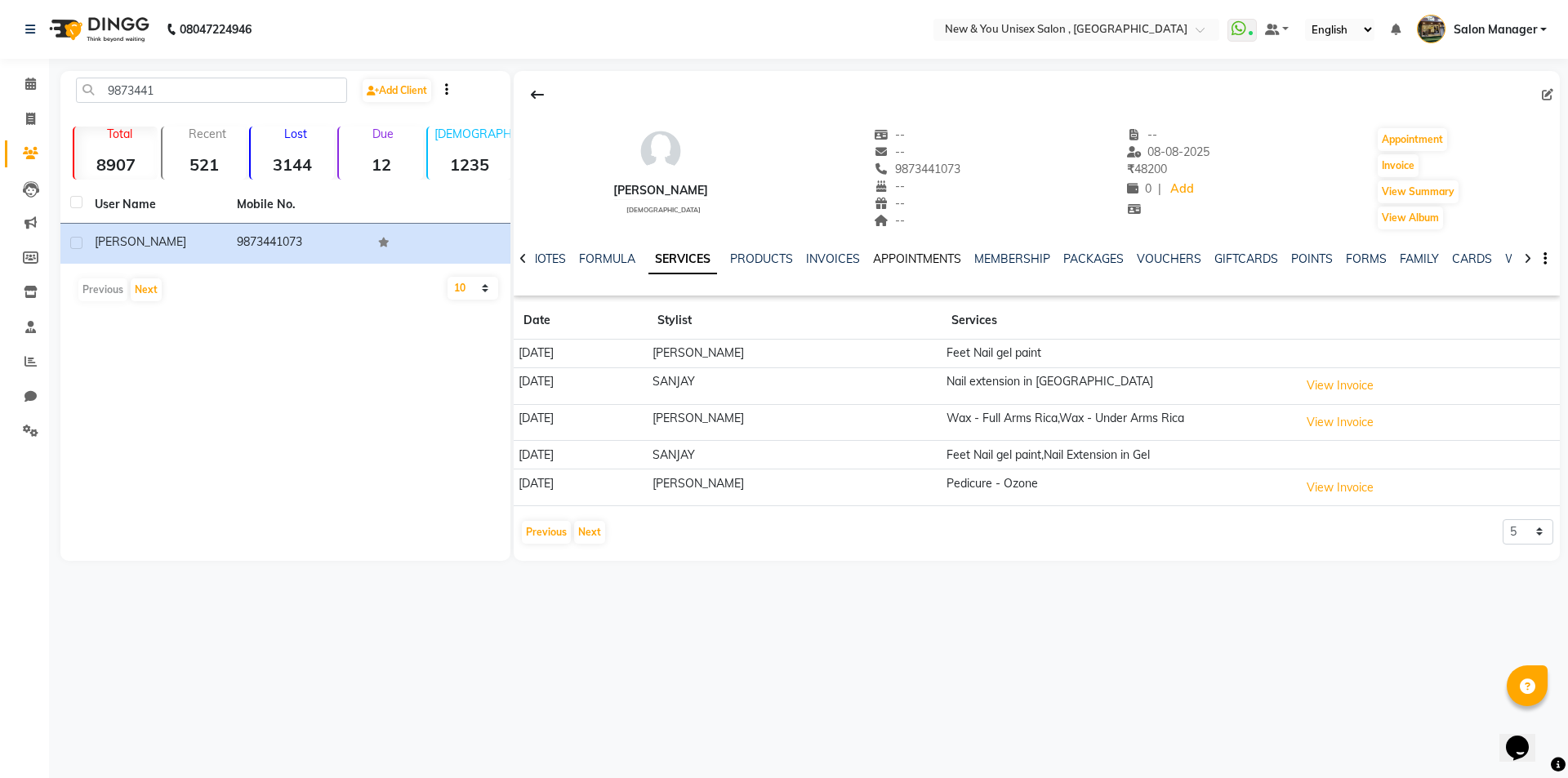
click at [923, 264] on link "APPOINTMENTS" at bounding box center [916, 259] width 88 height 15
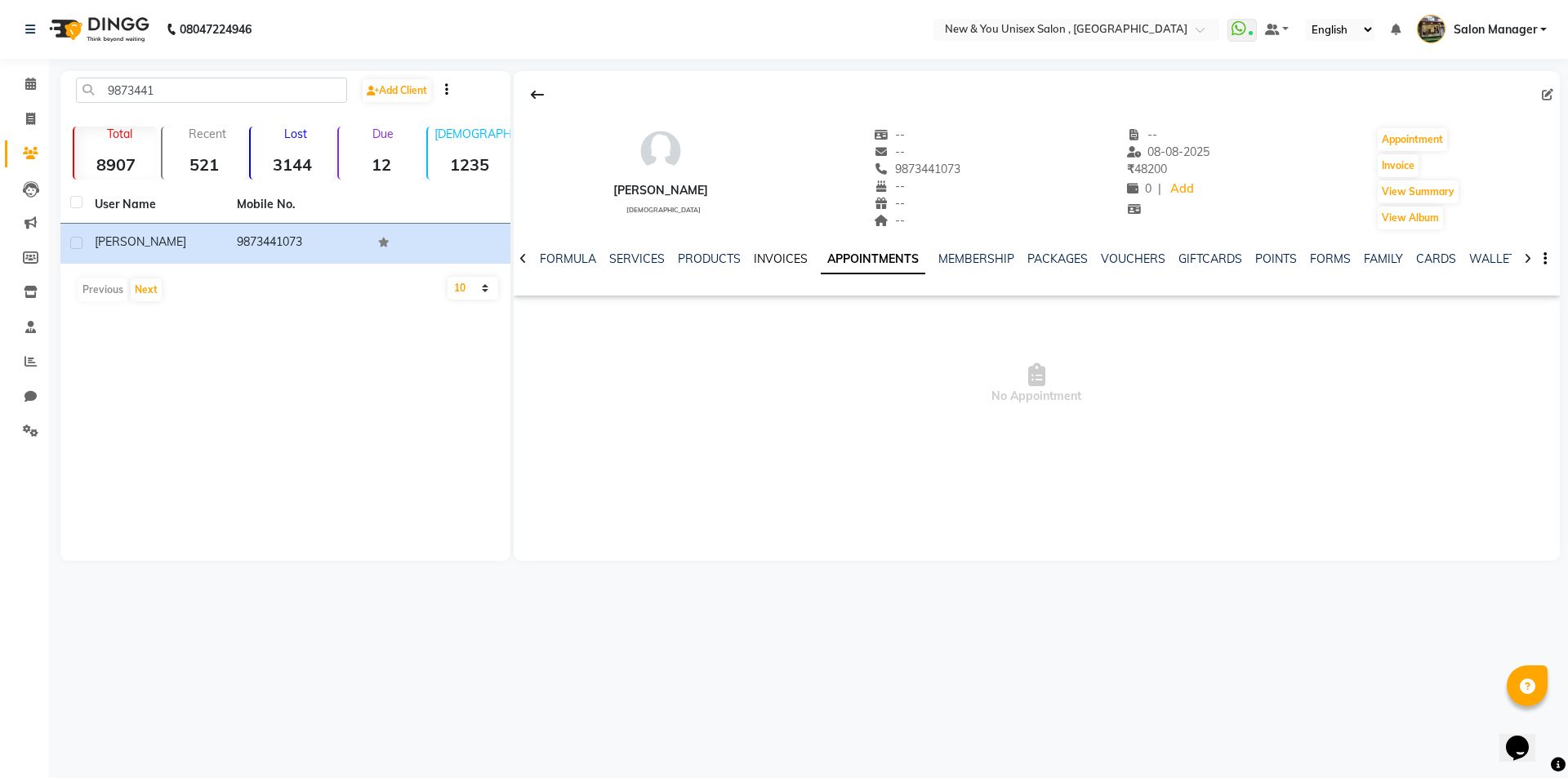
click at [754, 260] on link "INVOICES" at bounding box center [780, 259] width 54 height 15
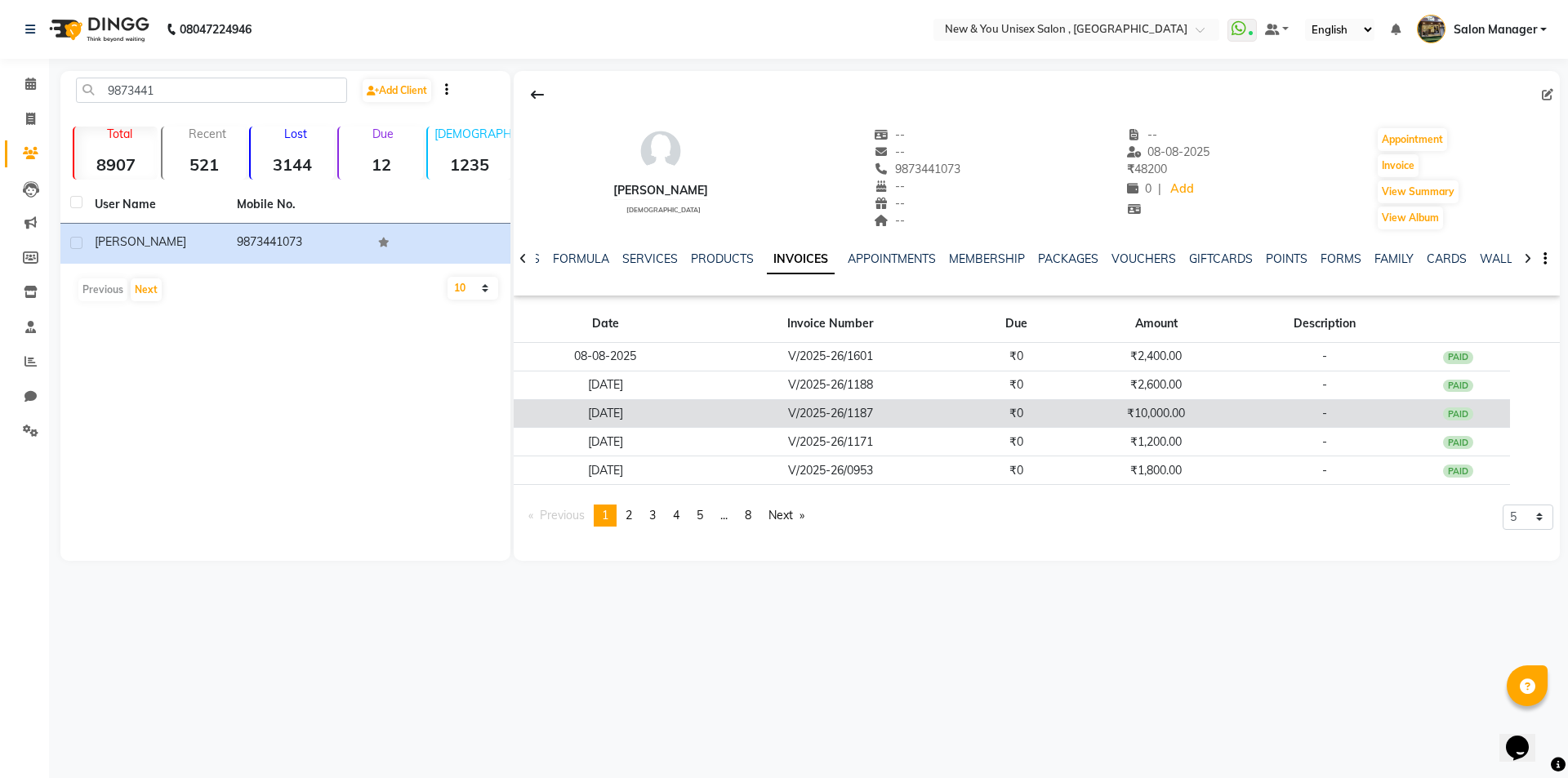
click at [1181, 418] on td "₹10,000.00" at bounding box center [1156, 413] width 173 height 29
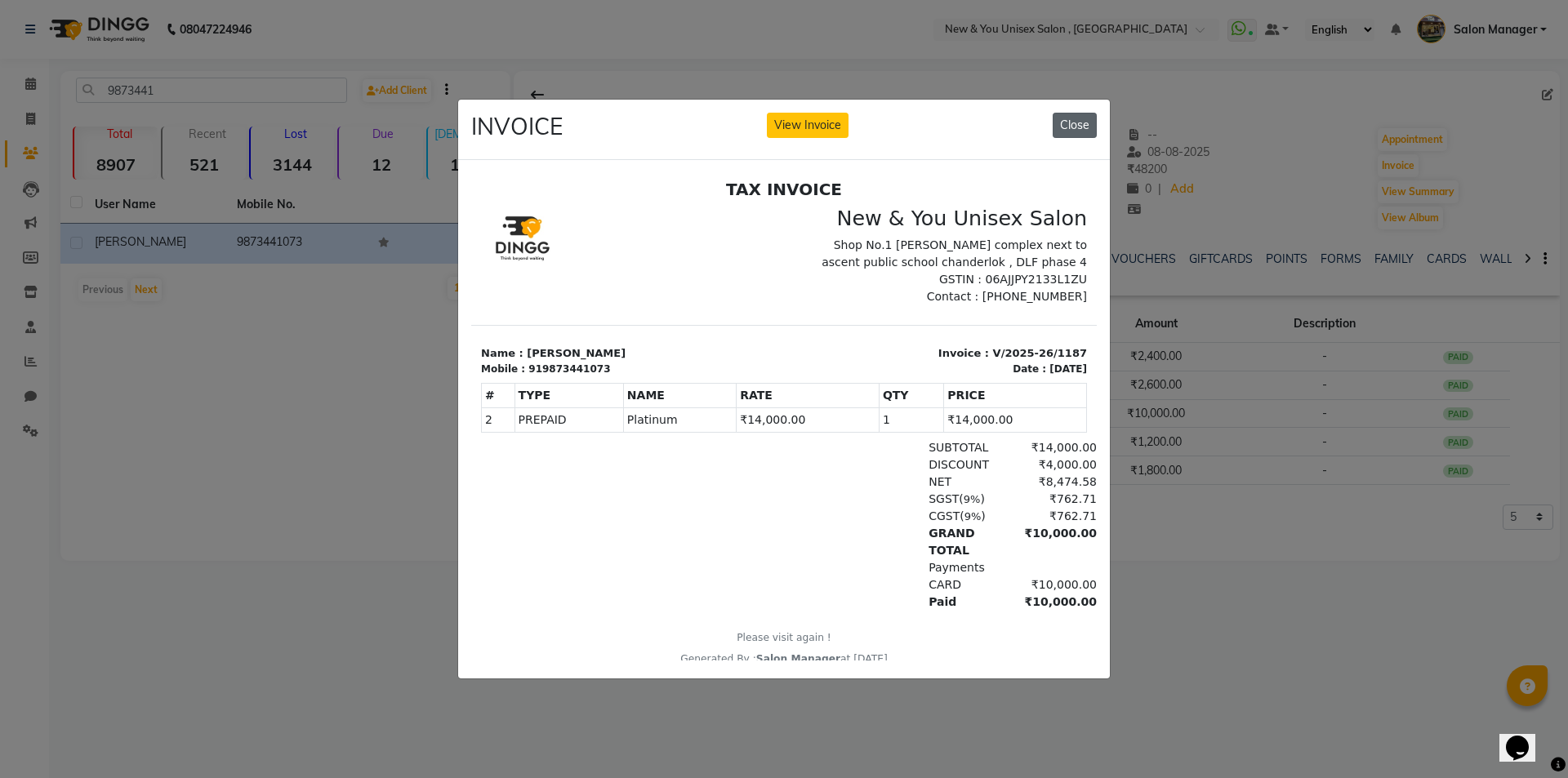
click at [1077, 122] on button "Close" at bounding box center [1074, 125] width 44 height 26
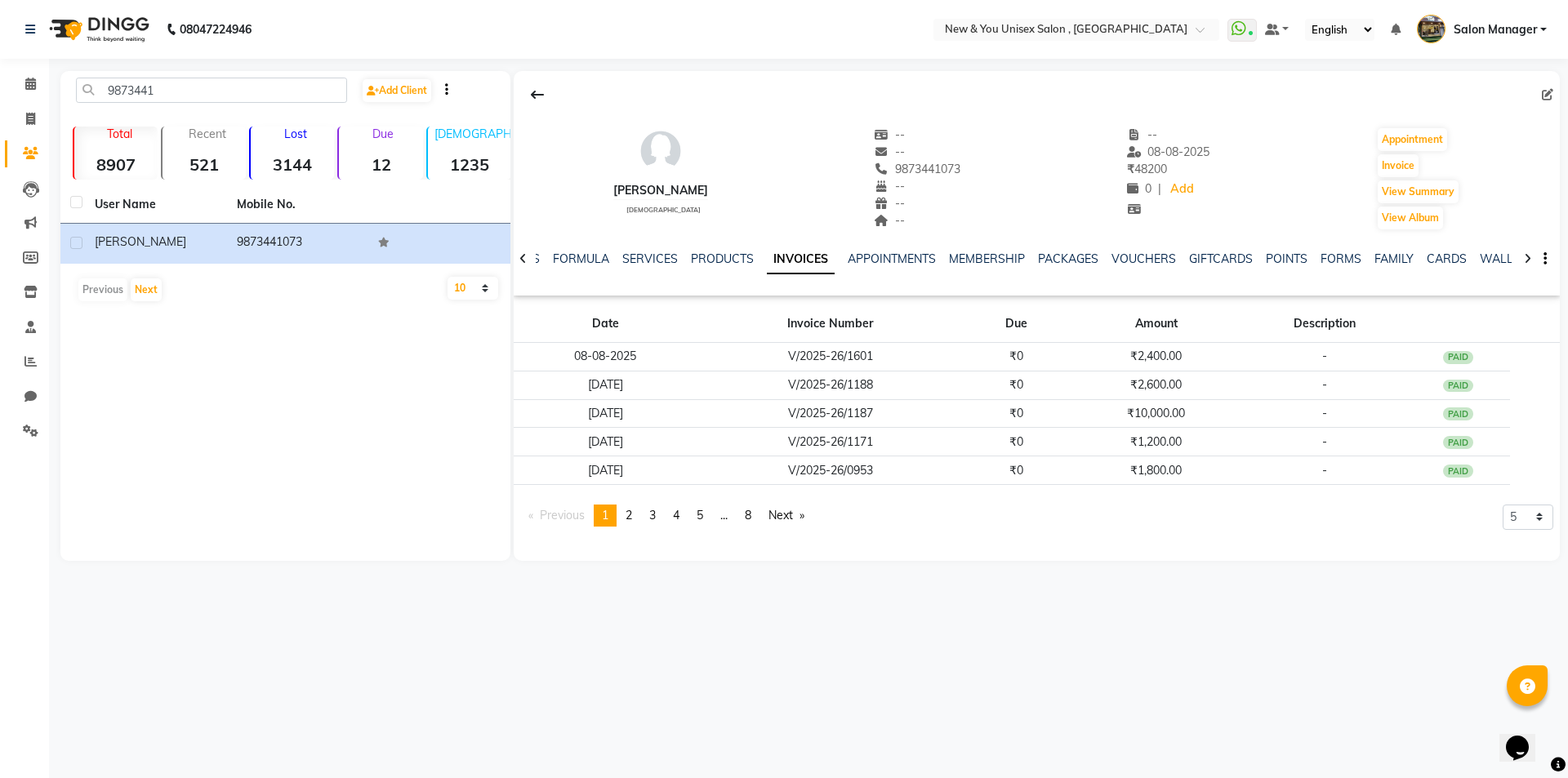
click at [397, 437] on div "9873441 Add Client Total 8907 Recent 521 Lost 3144 Due 12 [DEMOGRAPHIC_DATA] 12…" at bounding box center [285, 316] width 450 height 490
click at [39, 116] on span at bounding box center [31, 120] width 29 height 19
select select "service"
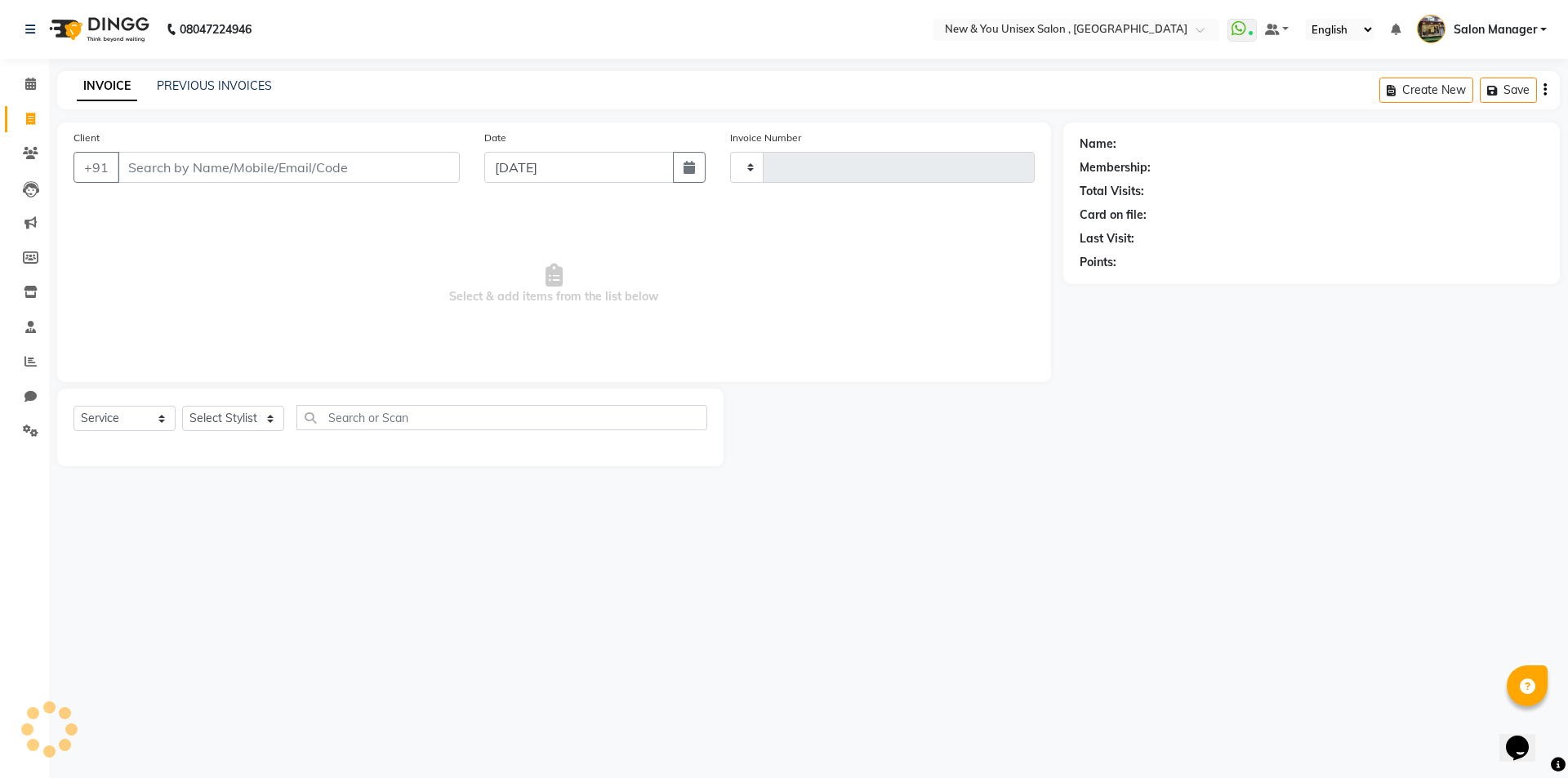
type input "1928"
select select "31"
click at [226, 417] on select "Select Stylist HEMANT [PERSON_NAME] [PERSON_NAME] Salon Manager [PERSON_NAME] […" at bounding box center [233, 418] width 102 height 26
select select "40116"
click at [182, 406] on select "Select Stylist HEMANT [PERSON_NAME] [PERSON_NAME] Salon Manager [PERSON_NAME] […" at bounding box center [233, 418] width 102 height 26
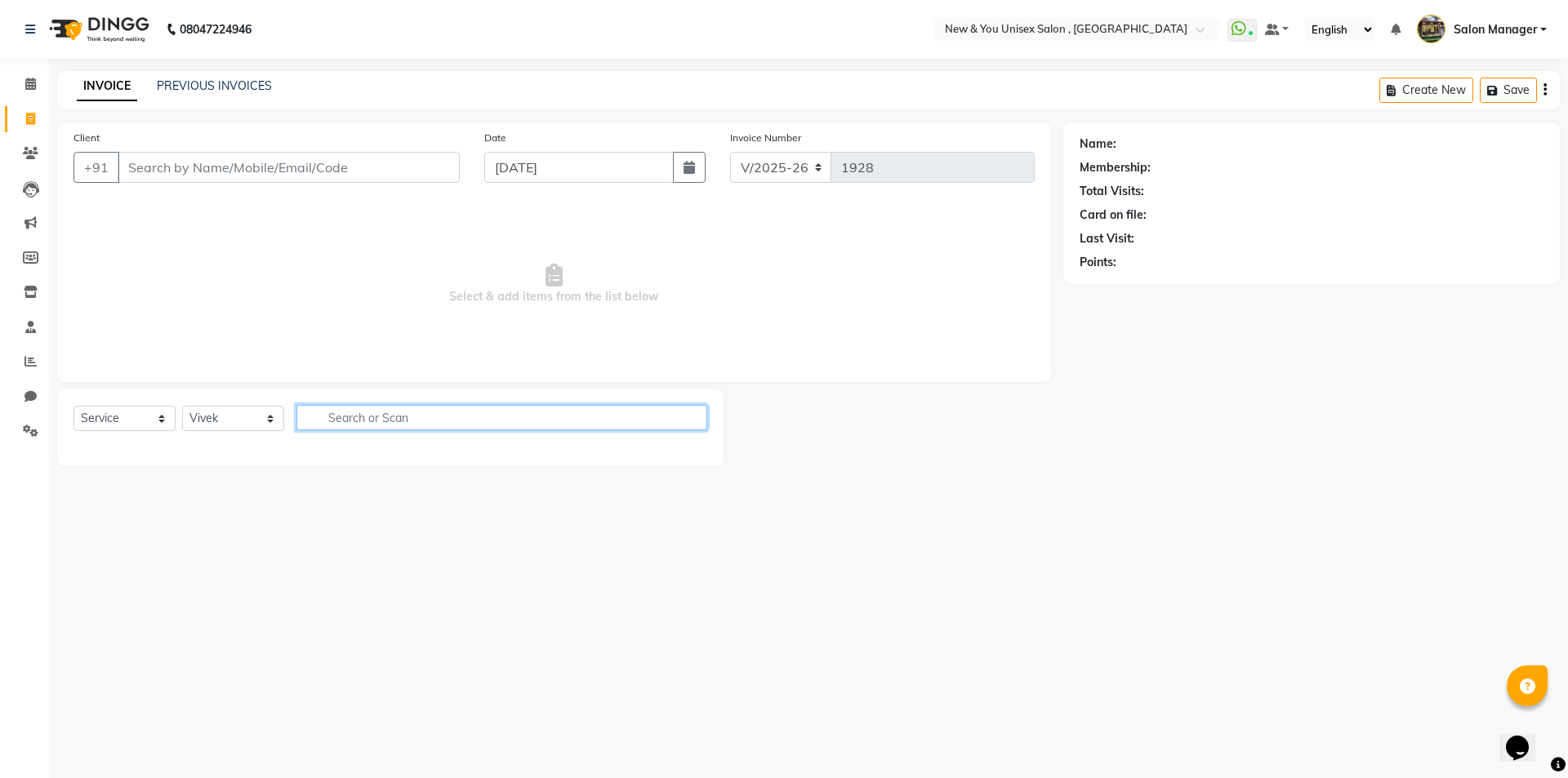
click at [372, 415] on input "text" at bounding box center [501, 417] width 411 height 26
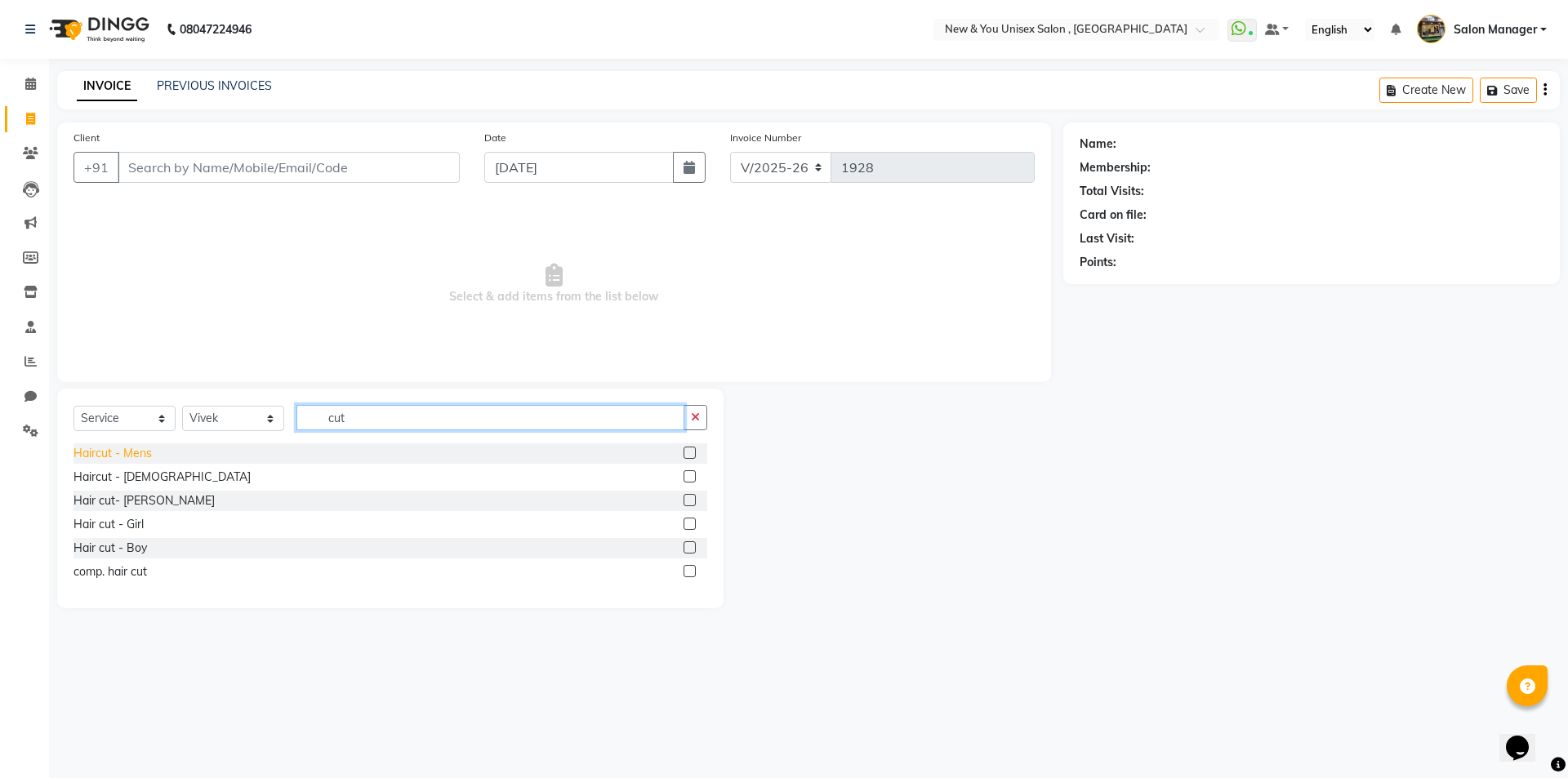
type input "cut"
click at [119, 460] on div "Haircut - Mens" at bounding box center [112, 453] width 78 height 17
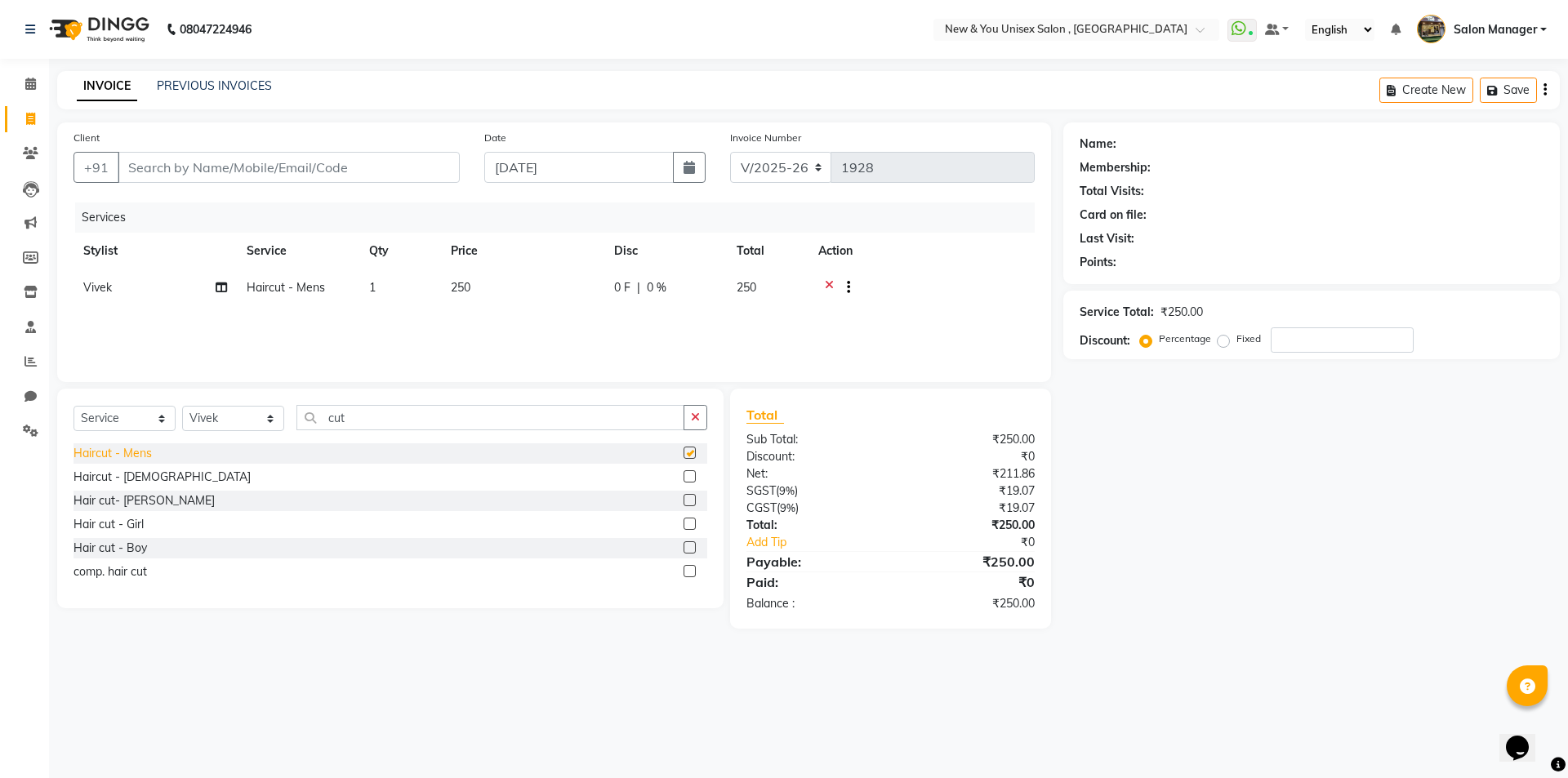
checkbox input "false"
click at [309, 417] on input "cut" at bounding box center [490, 417] width 388 height 26
drag, startPoint x: 318, startPoint y: 417, endPoint x: 374, endPoint y: 417, distance: 56.0
click at [374, 417] on input "cut" at bounding box center [490, 417] width 388 height 26
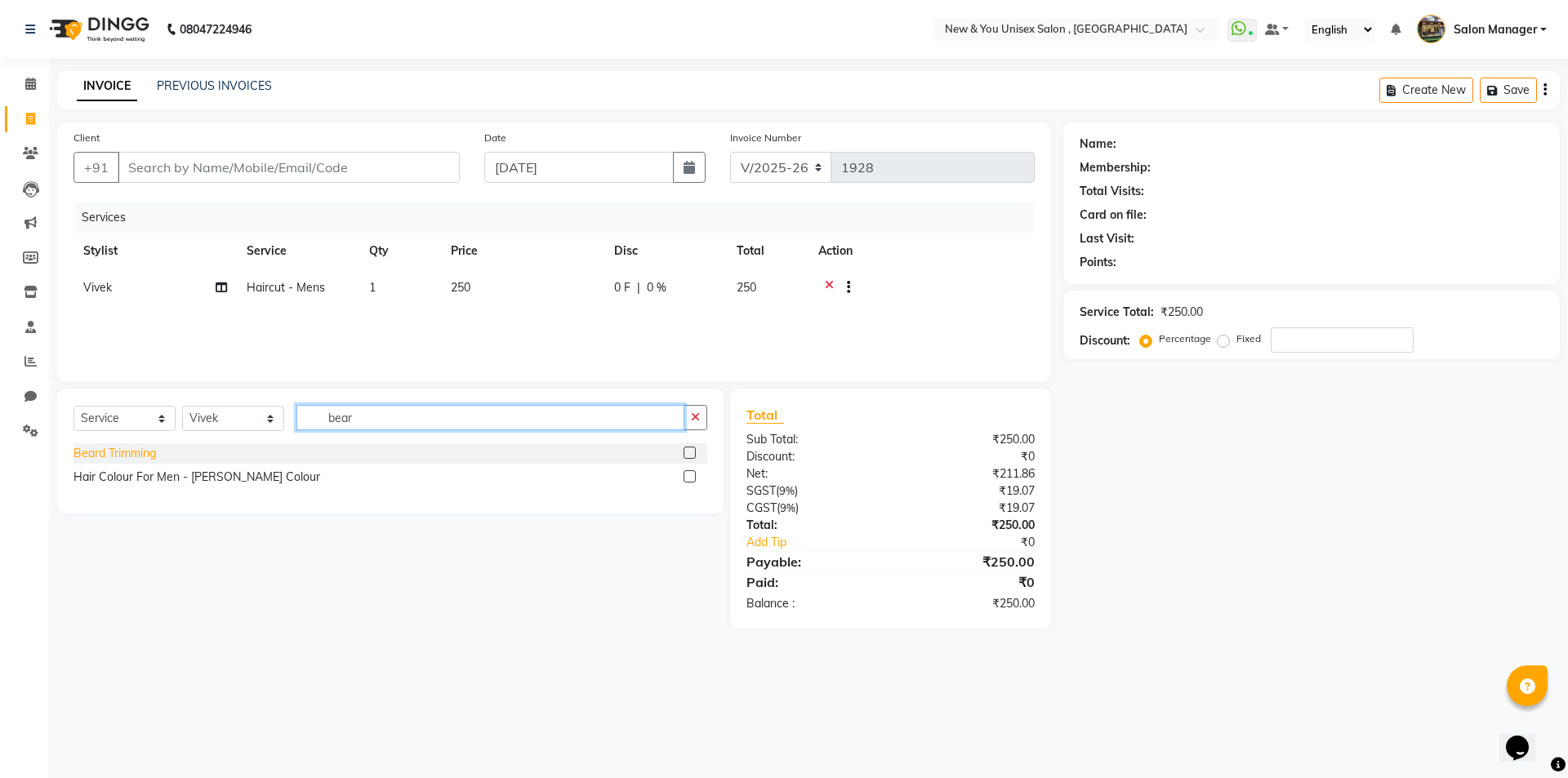
type input "bear"
click at [129, 459] on div "Beard Trimming" at bounding box center [115, 453] width 82 height 17
checkbox input "false"
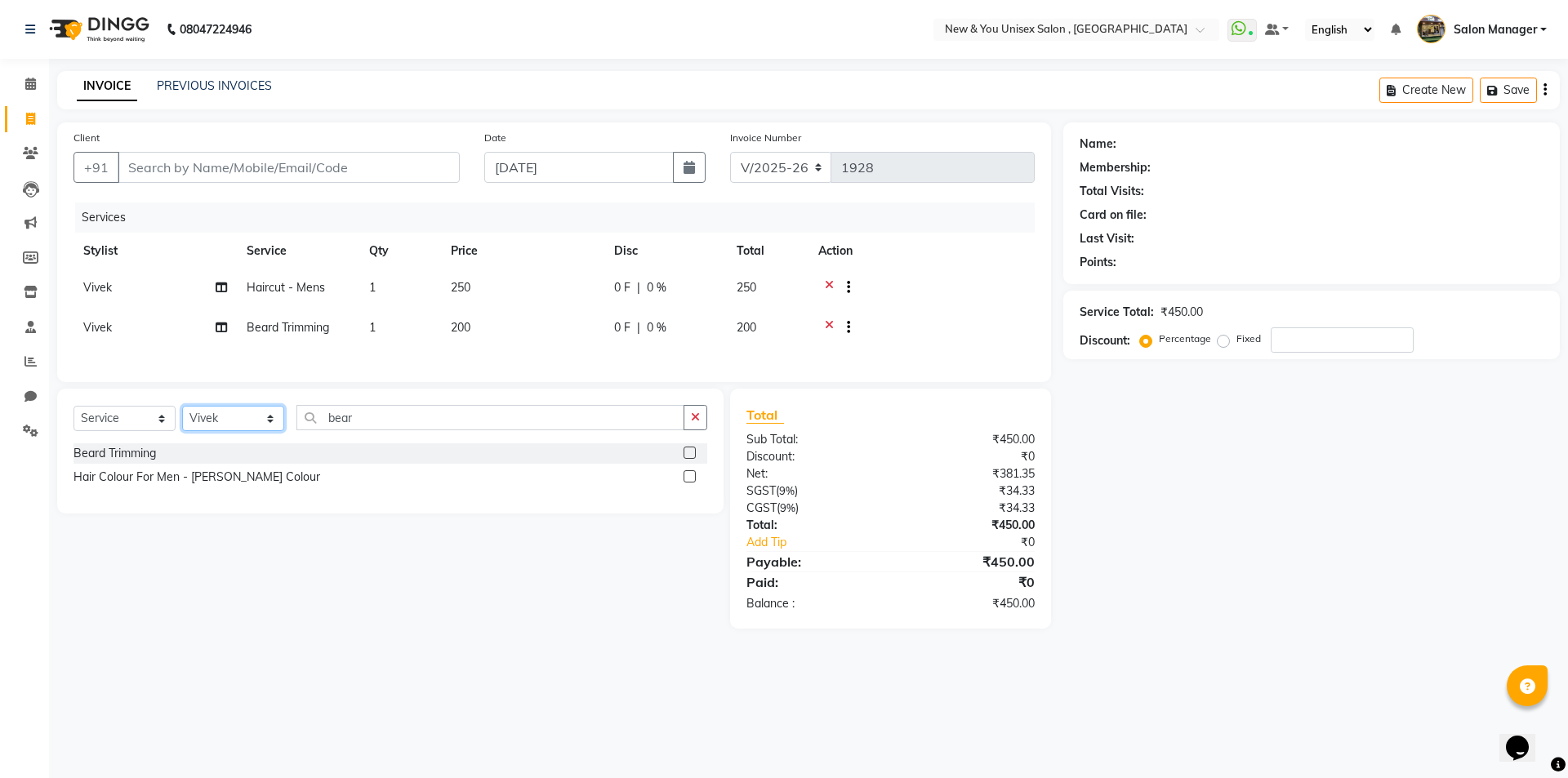
click at [238, 426] on select "Select Stylist HEMANT [PERSON_NAME] [PERSON_NAME] Salon Manager [PERSON_NAME] […" at bounding box center [233, 418] width 102 height 26
select select "87156"
click at [182, 415] on select "Select Stylist HEMANT [PERSON_NAME] [PERSON_NAME] Salon Manager [PERSON_NAME] […" at bounding box center [233, 418] width 102 height 26
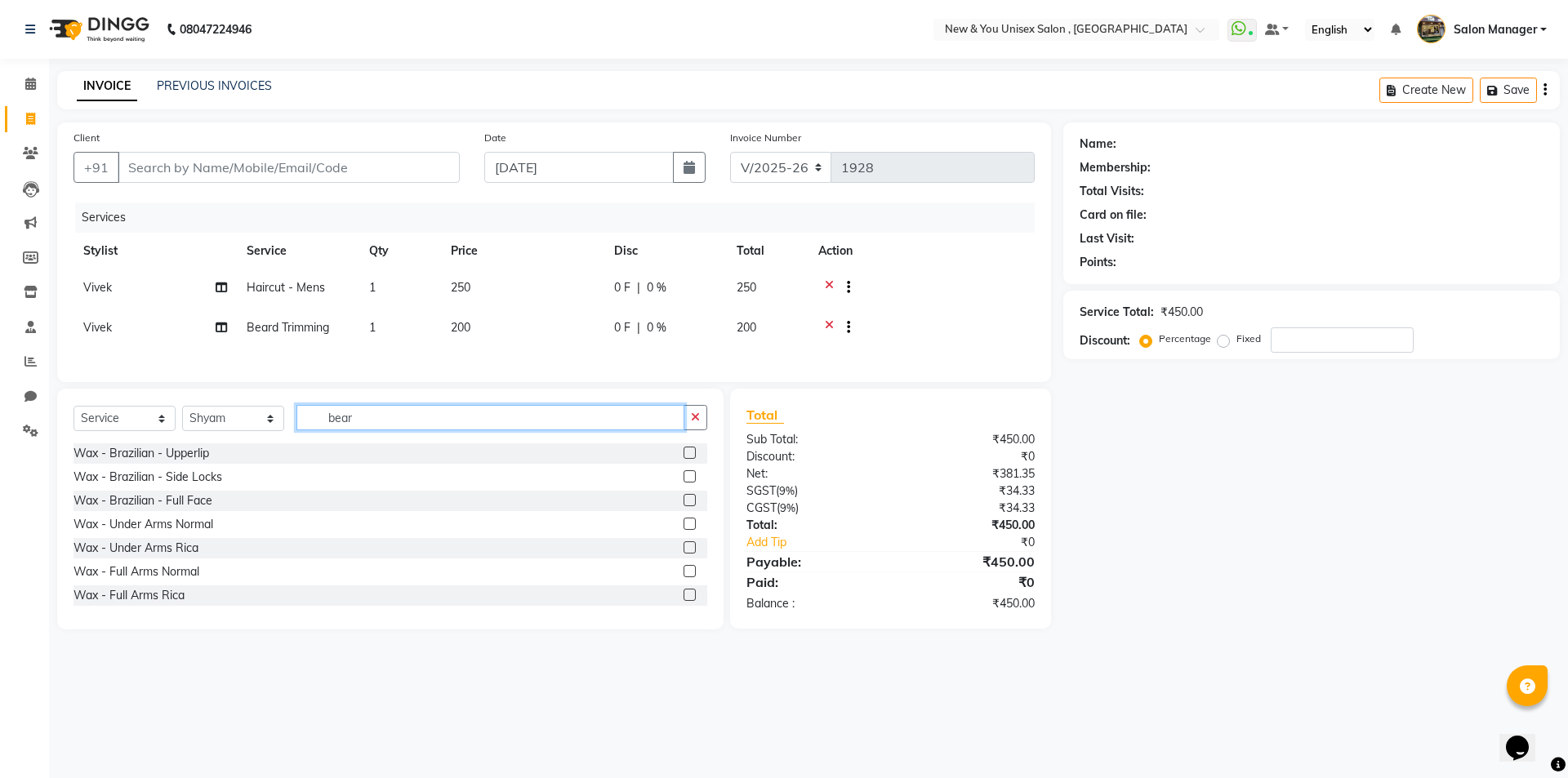
drag, startPoint x: 372, startPoint y: 425, endPoint x: 327, endPoint y: 427, distance: 45.0
click at [327, 427] on input "bear" at bounding box center [490, 417] width 388 height 26
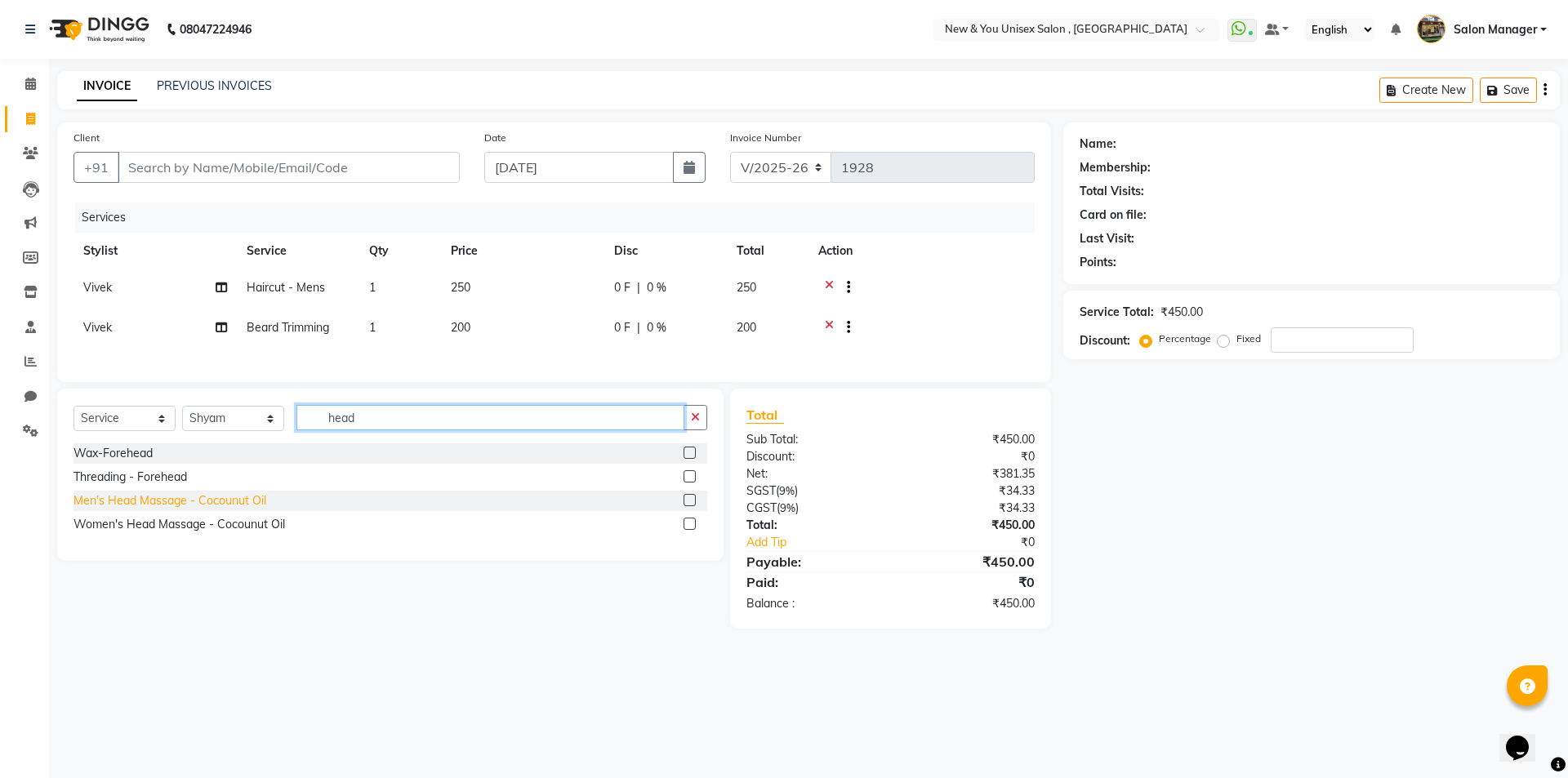
type input "head"
click at [187, 510] on div "Men's Head Massage - Cocounut Oil" at bounding box center [170, 501] width 193 height 17
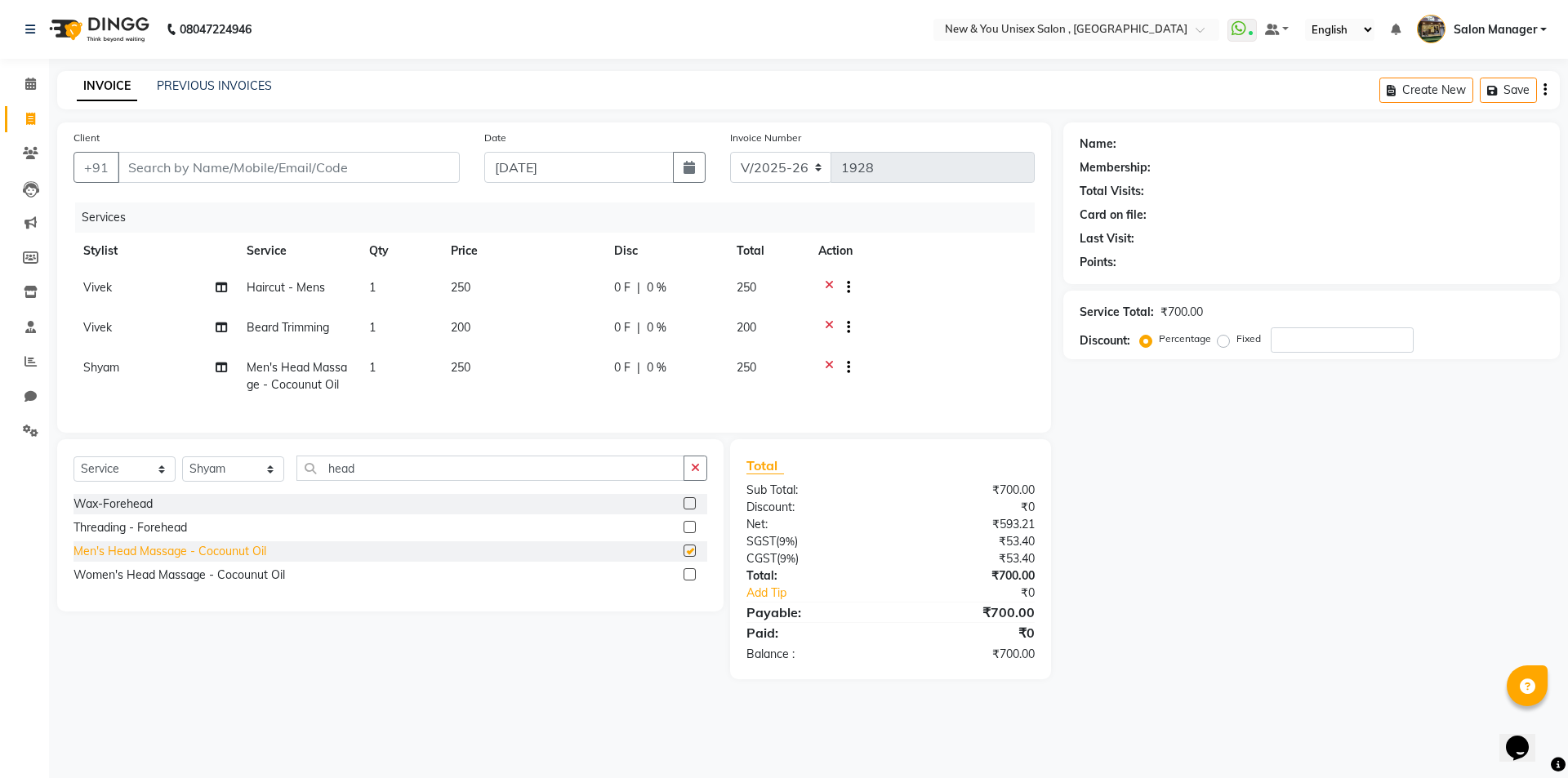
checkbox input "false"
click at [282, 159] on input "Client" at bounding box center [289, 167] width 342 height 31
type input "8"
type input "0"
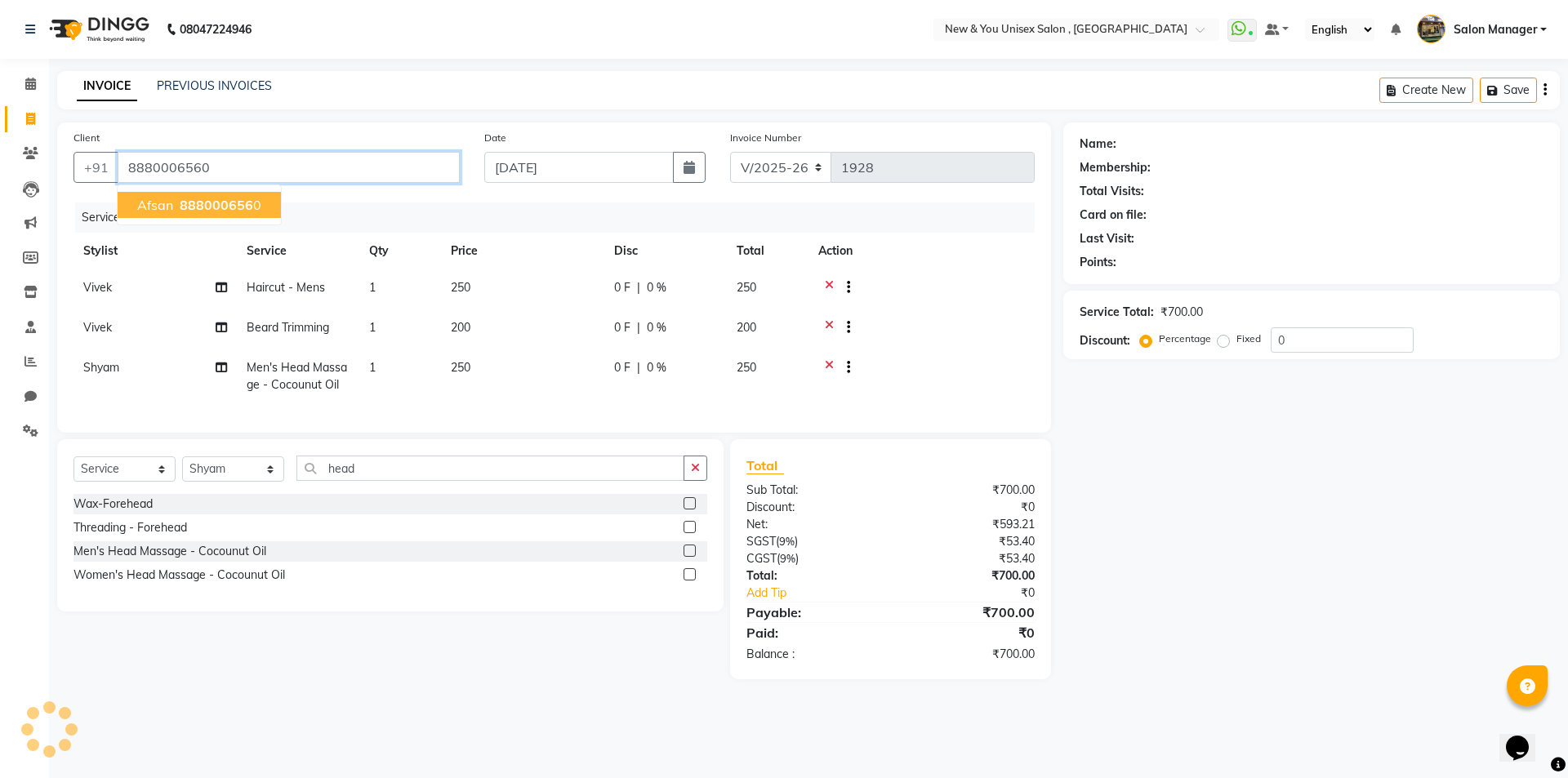
type input "8880006560"
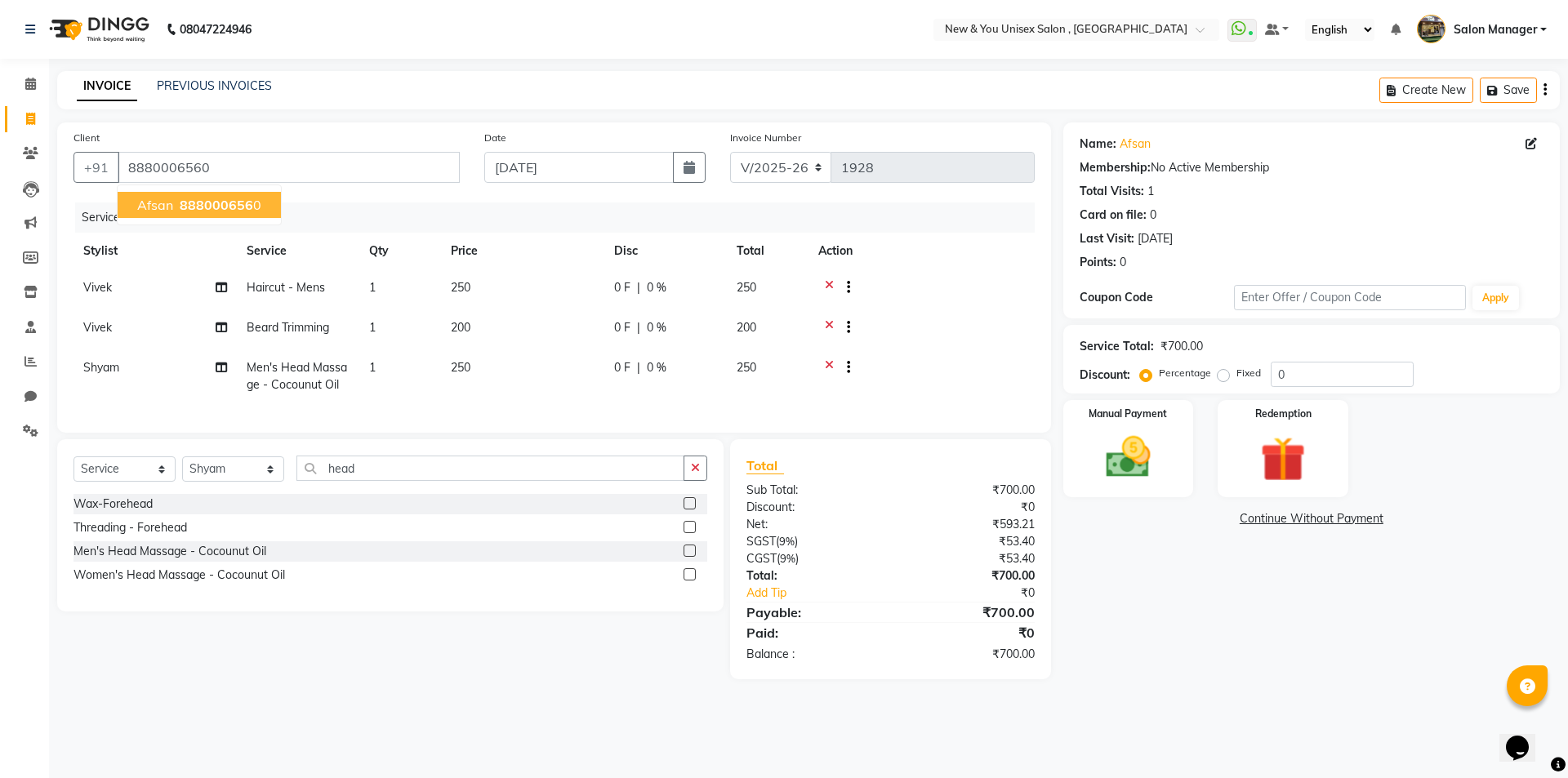
click at [193, 205] on span "888000656" at bounding box center [216, 205] width 73 height 17
click at [459, 279] on td "250" at bounding box center [523, 290] width 163 height 40
select select "40116"
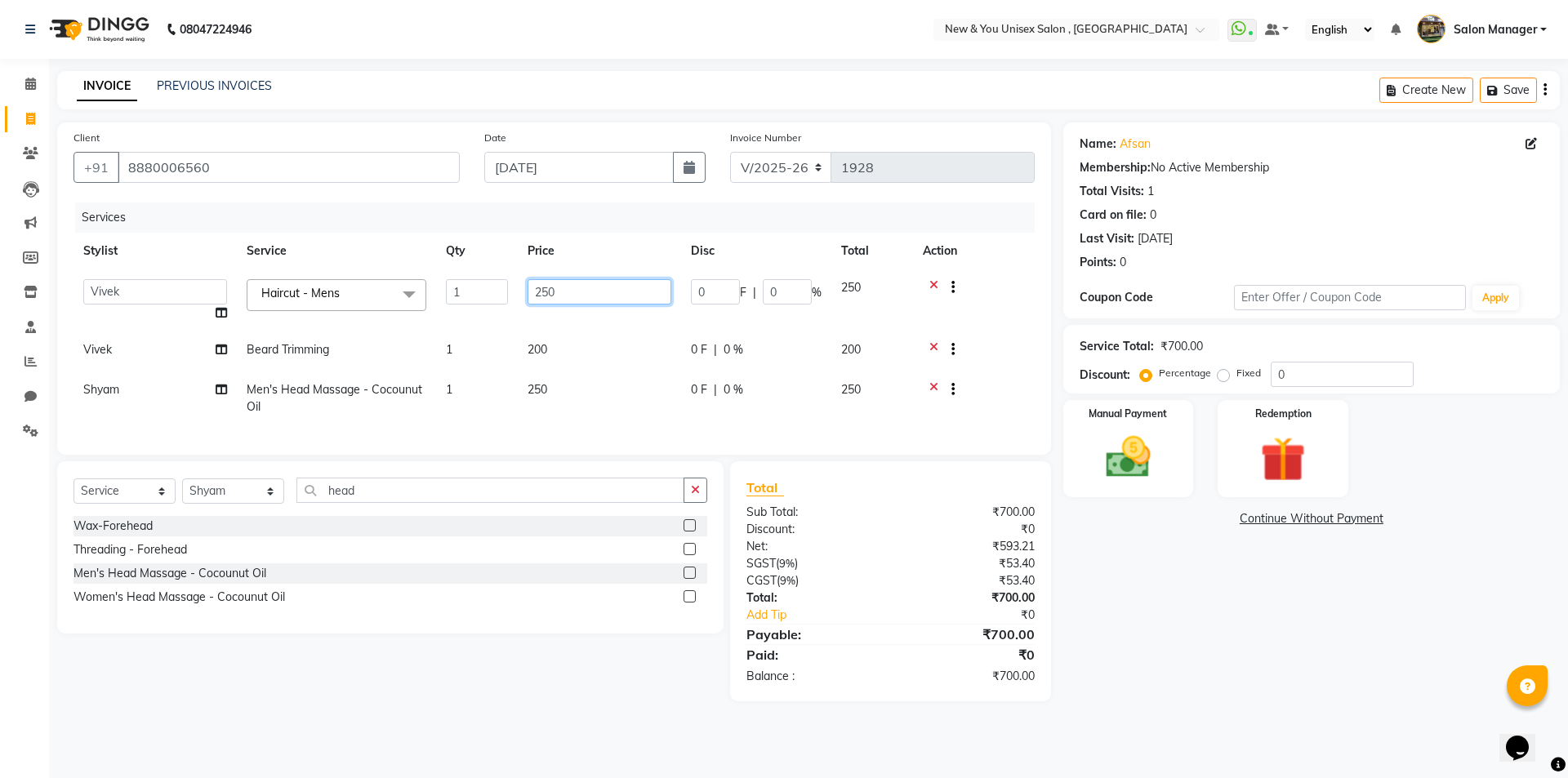
click at [549, 285] on input "250" at bounding box center [599, 292] width 144 height 26
type input "200"
click at [1252, 667] on div "Name: Afsan Membership: No Active Membership Total Visits: 1 Card on file: 0 La…" at bounding box center [1317, 412] width 509 height 579
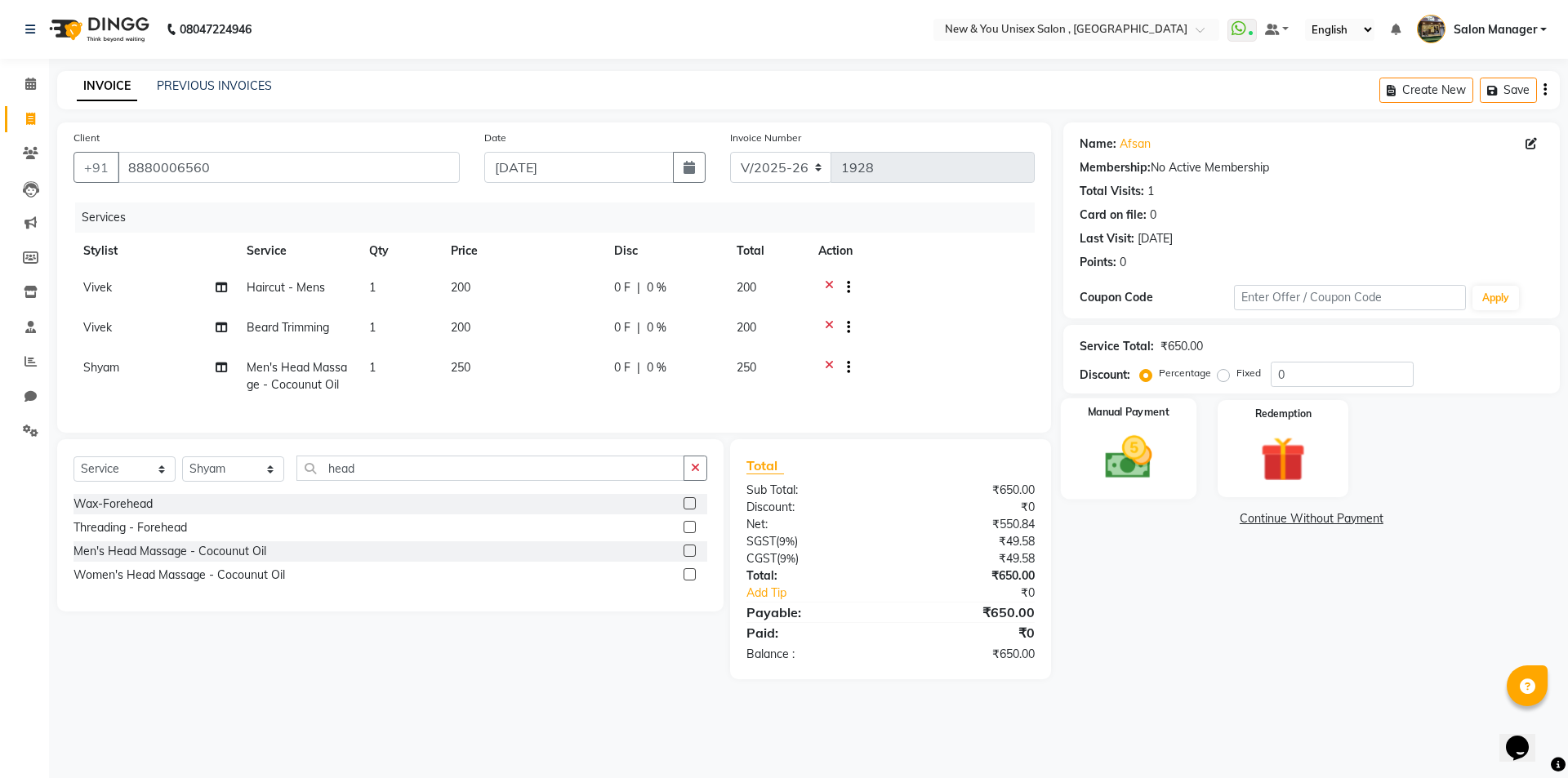
click at [1172, 447] on div "Manual Payment" at bounding box center [1128, 449] width 135 height 101
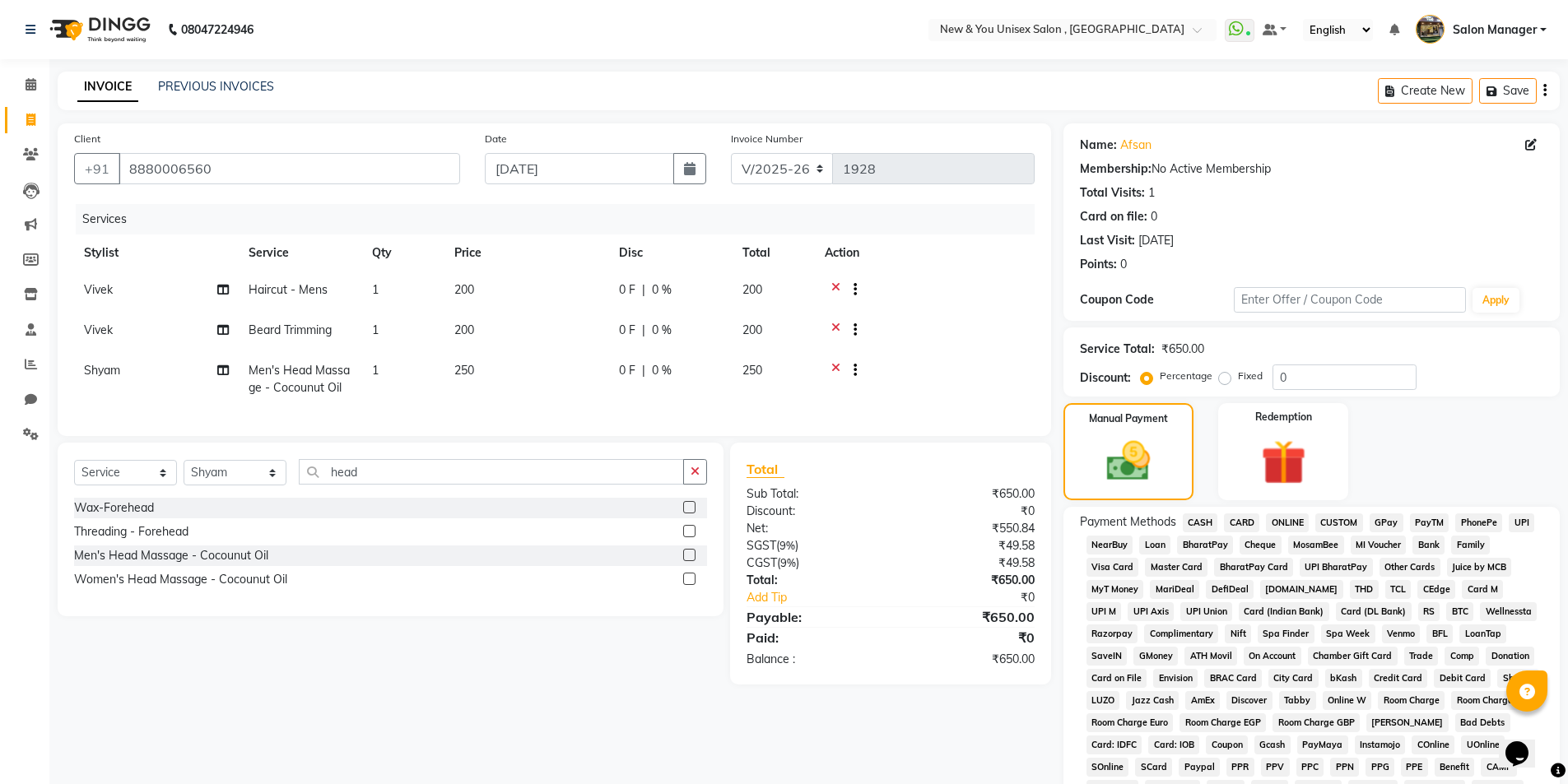
click at [1425, 522] on span "PayTM" at bounding box center [1430, 523] width 40 height 19
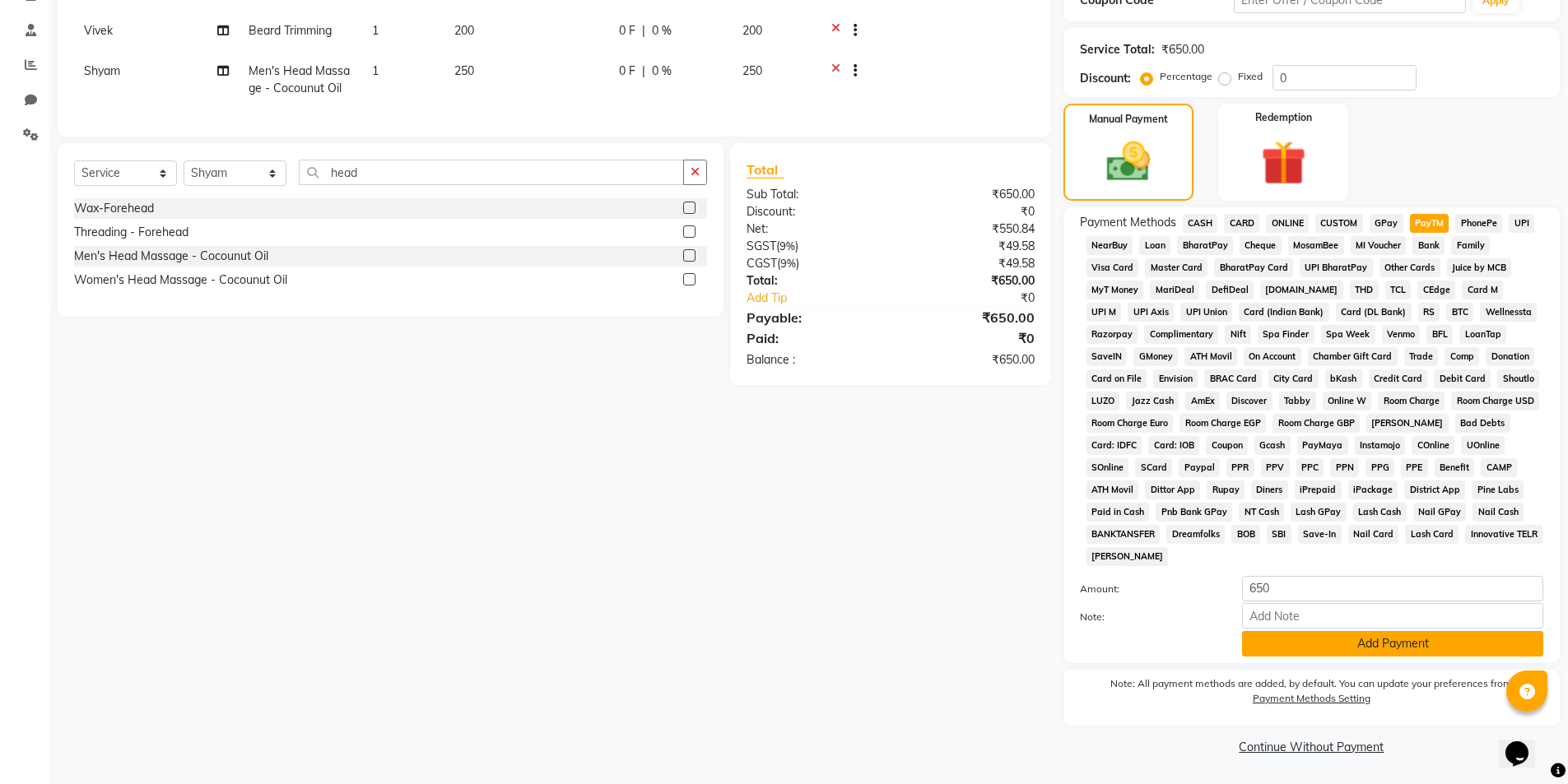
click at [1365, 639] on button "Add Payment" at bounding box center [1393, 643] width 301 height 26
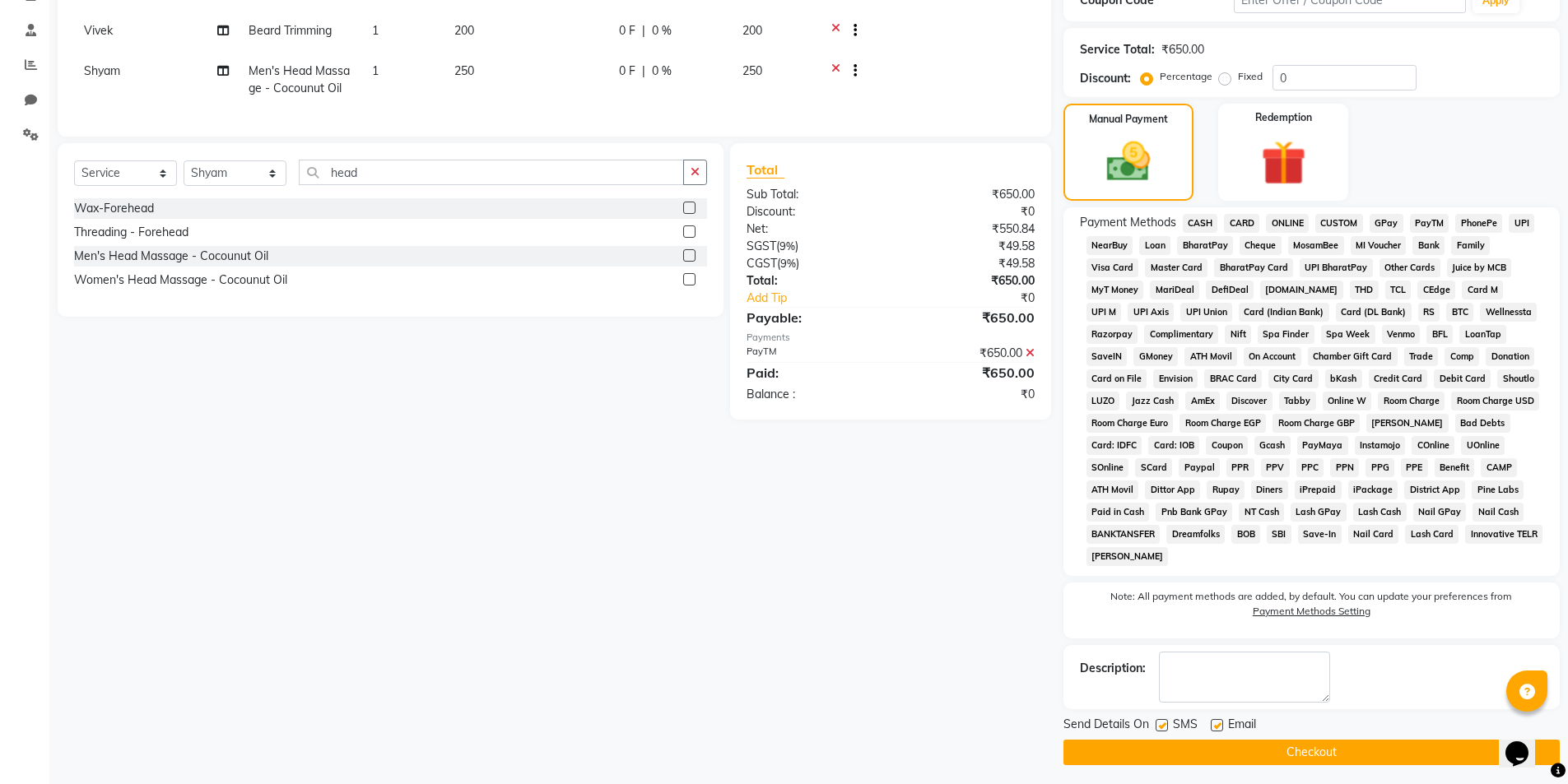
click at [1319, 755] on button "Checkout" at bounding box center [1311, 752] width 496 height 26
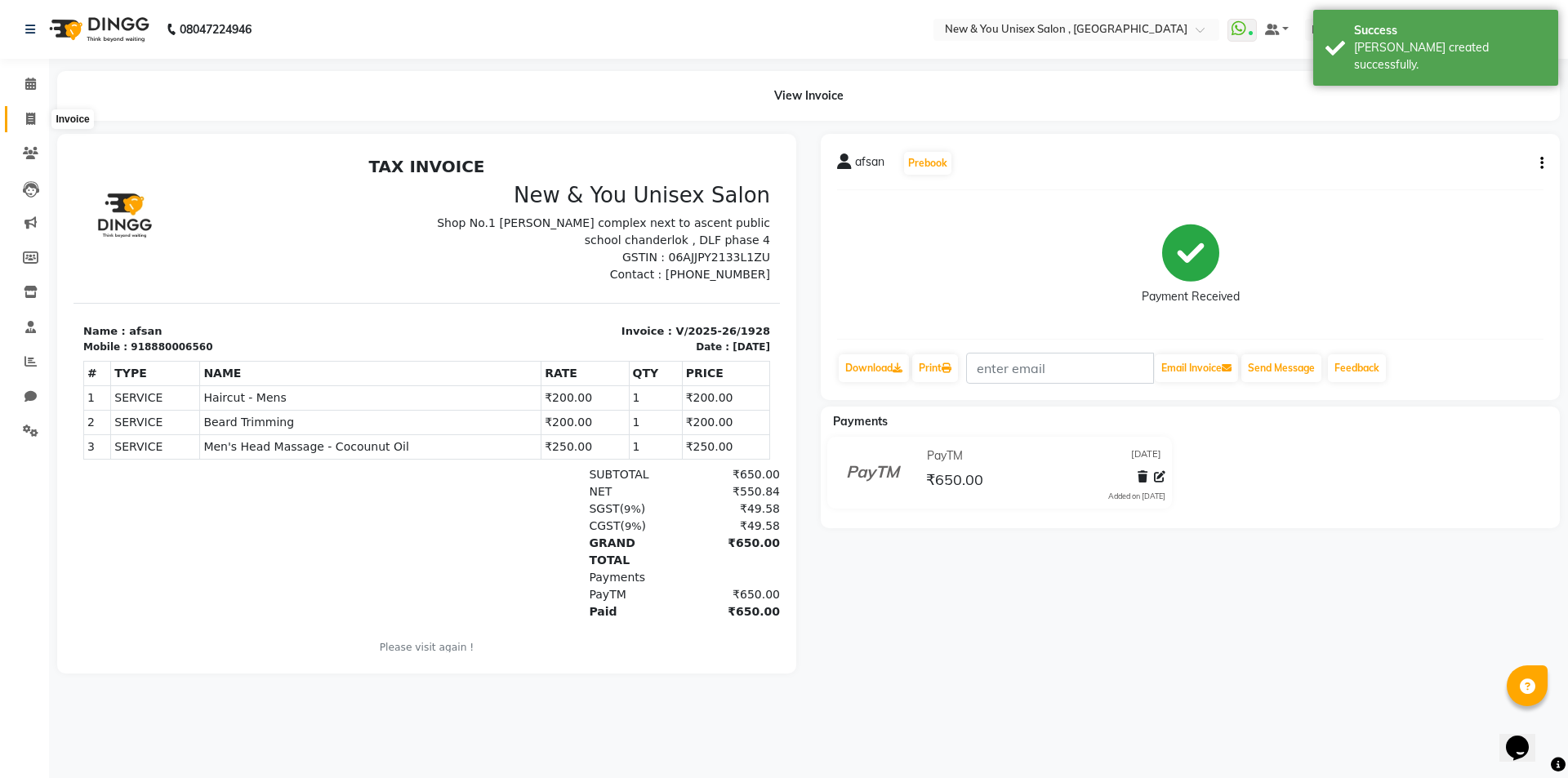
click at [23, 125] on span at bounding box center [31, 120] width 29 height 19
select select "service"
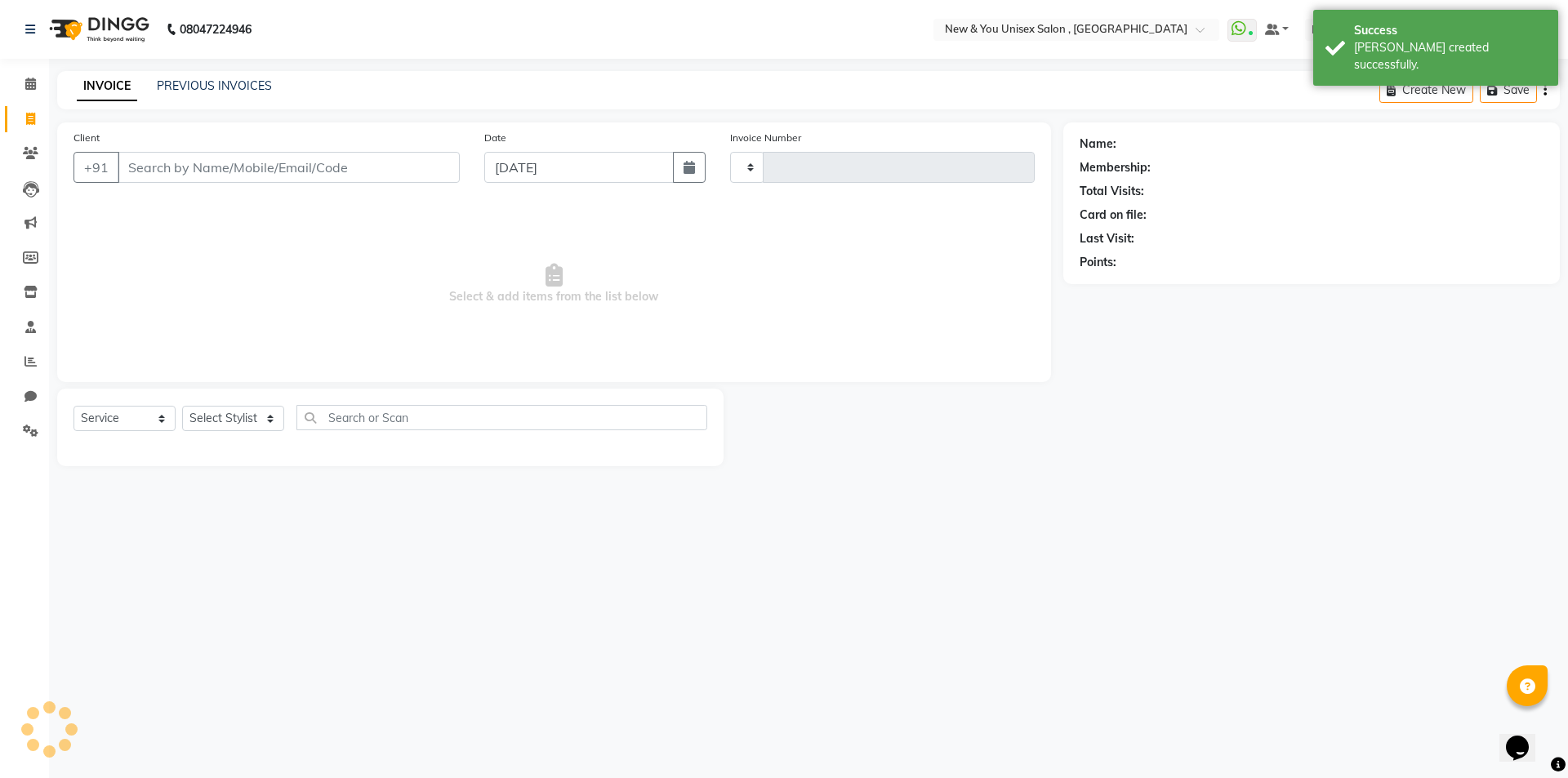
type input "1929"
select select "31"
